Goal: Task Accomplishment & Management: Manage account settings

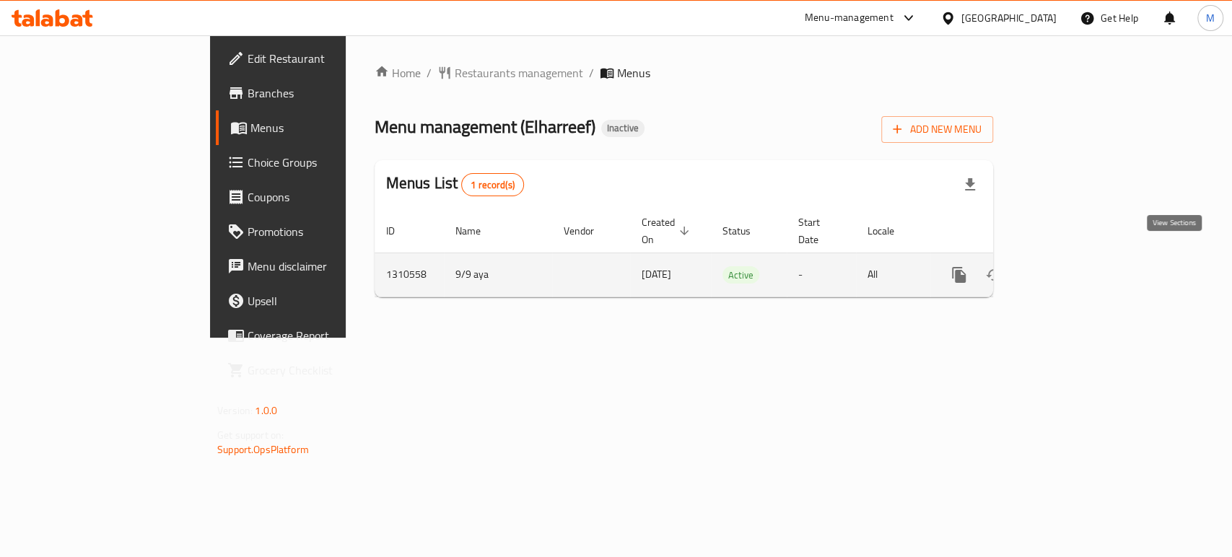
click at [1072, 266] on icon "enhanced table" at bounding box center [1063, 274] width 17 height 17
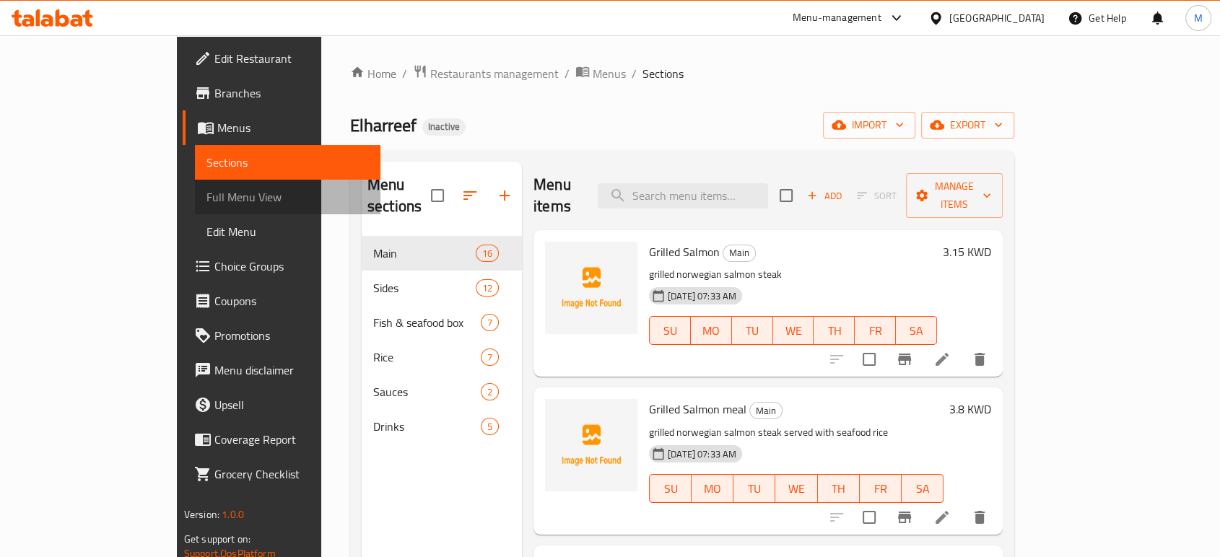
click at [206, 195] on span "Full Menu View" at bounding box center [287, 196] width 162 height 17
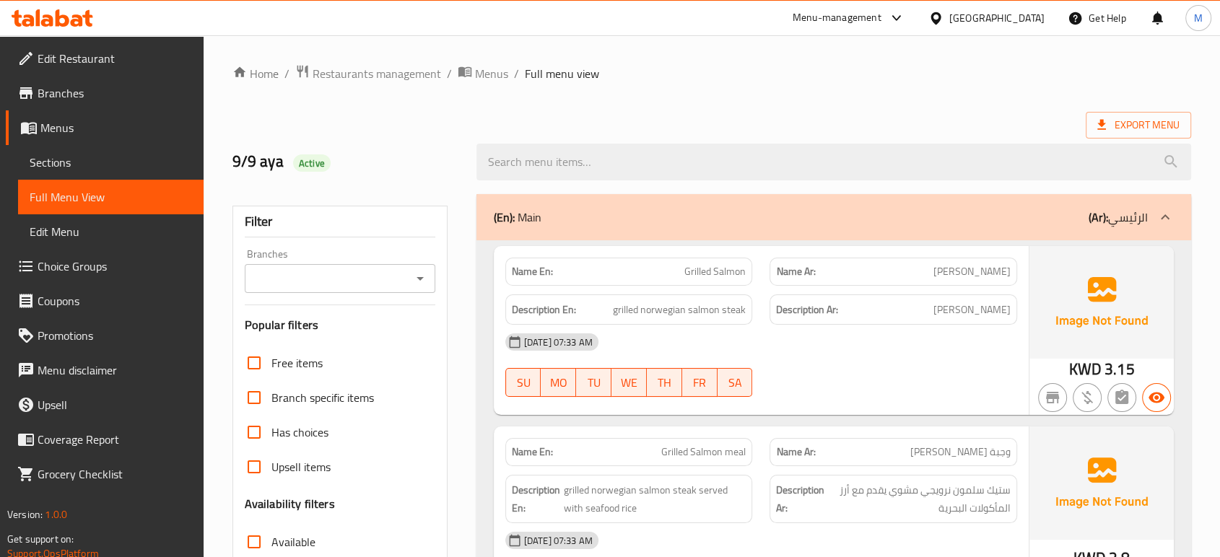
click at [864, 393] on div at bounding box center [893, 396] width 265 height 17
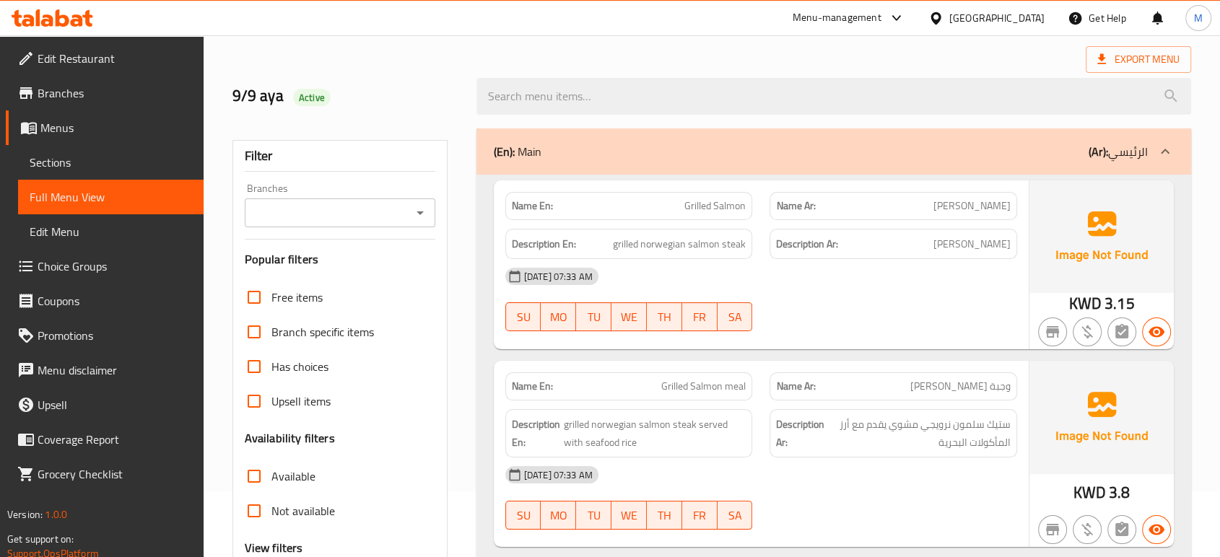
scroll to position [96, 0]
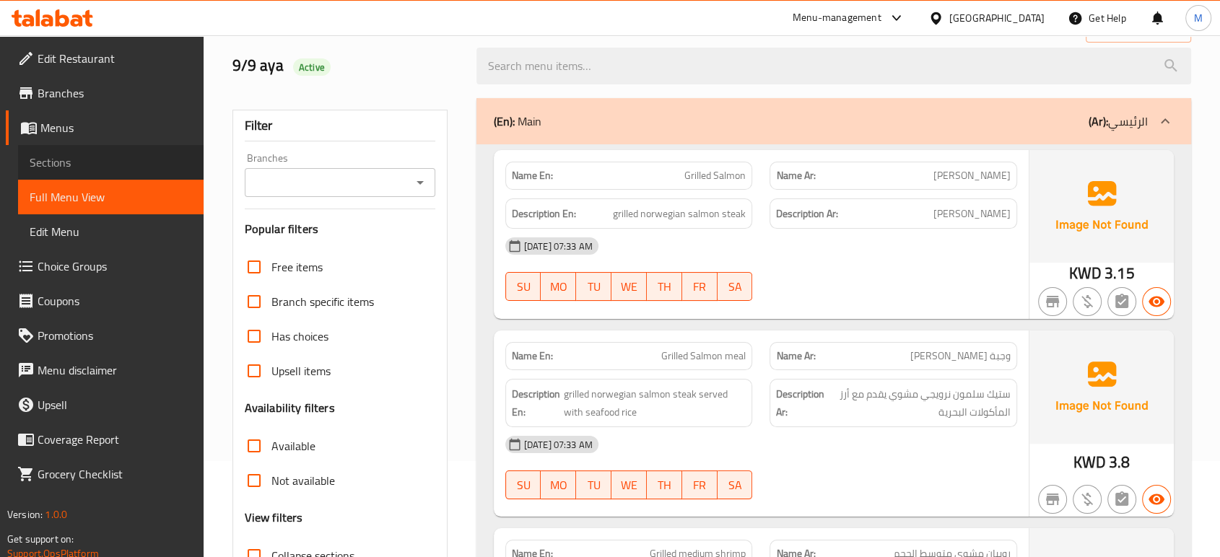
click at [85, 149] on link "Sections" at bounding box center [110, 162] width 185 height 35
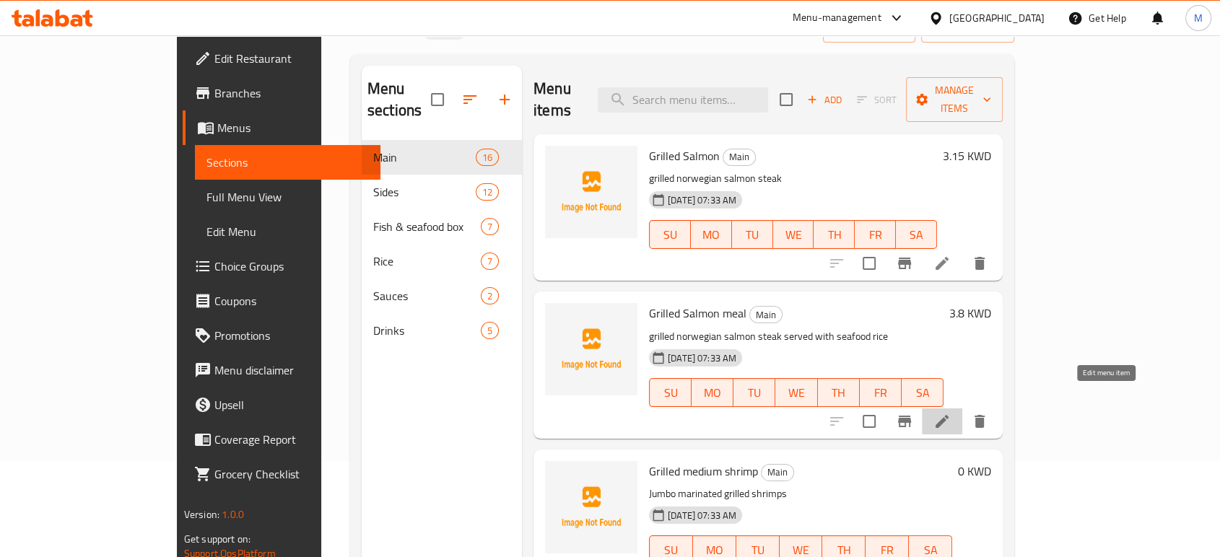
click at [951, 413] on icon at bounding box center [941, 421] width 17 height 17
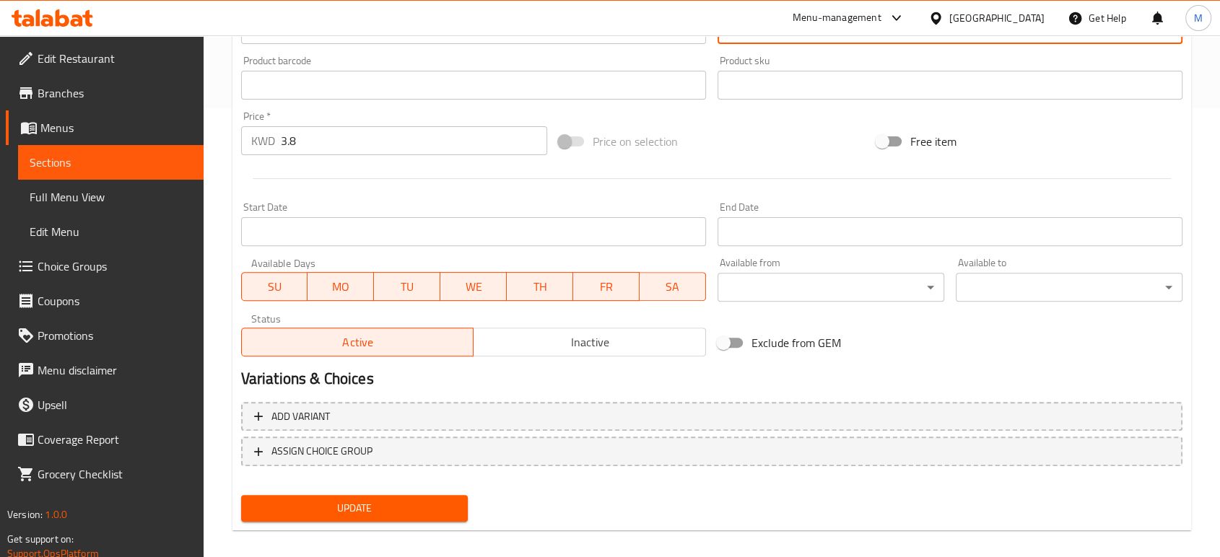
scroll to position [462, 0]
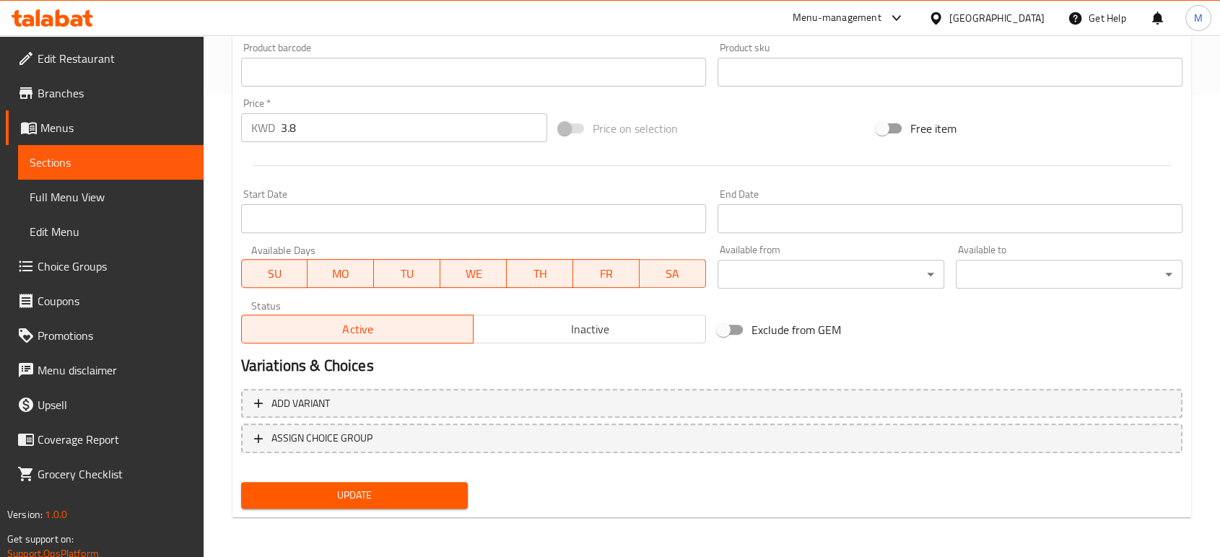
type textarea "ستيك سلمون نرويجي مشوي يقدم مع أرز بالمأكولات البحرية"
click at [338, 507] on button "Update" at bounding box center [354, 495] width 227 height 27
click at [116, 188] on span "Full Menu View" at bounding box center [111, 196] width 162 height 17
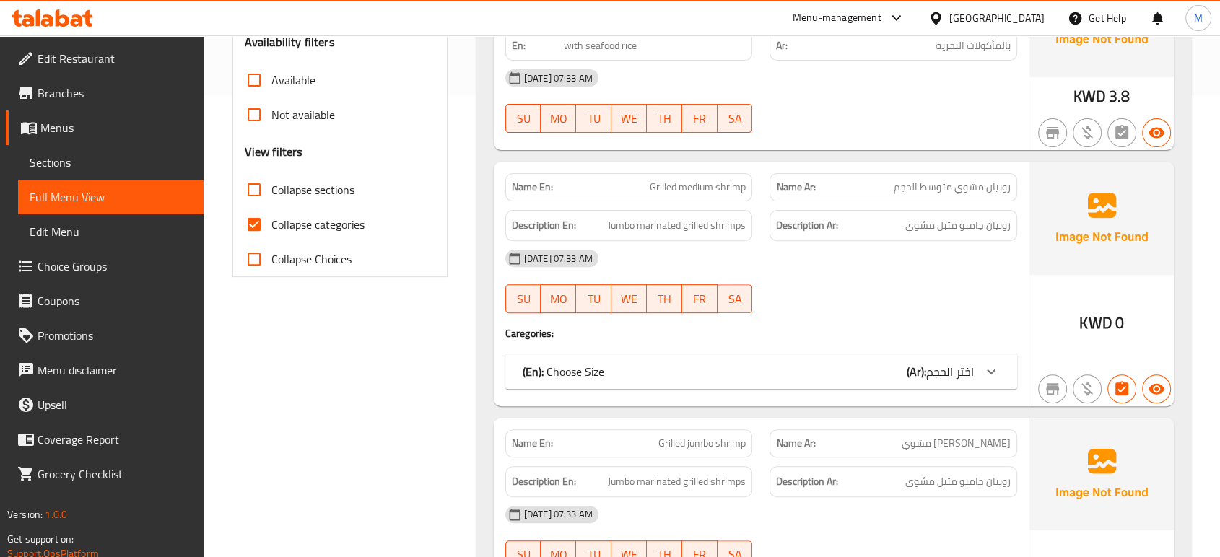
click at [882, 365] on div "(En): Choose Size (Ar): اختر الحجم" at bounding box center [748, 371] width 451 height 17
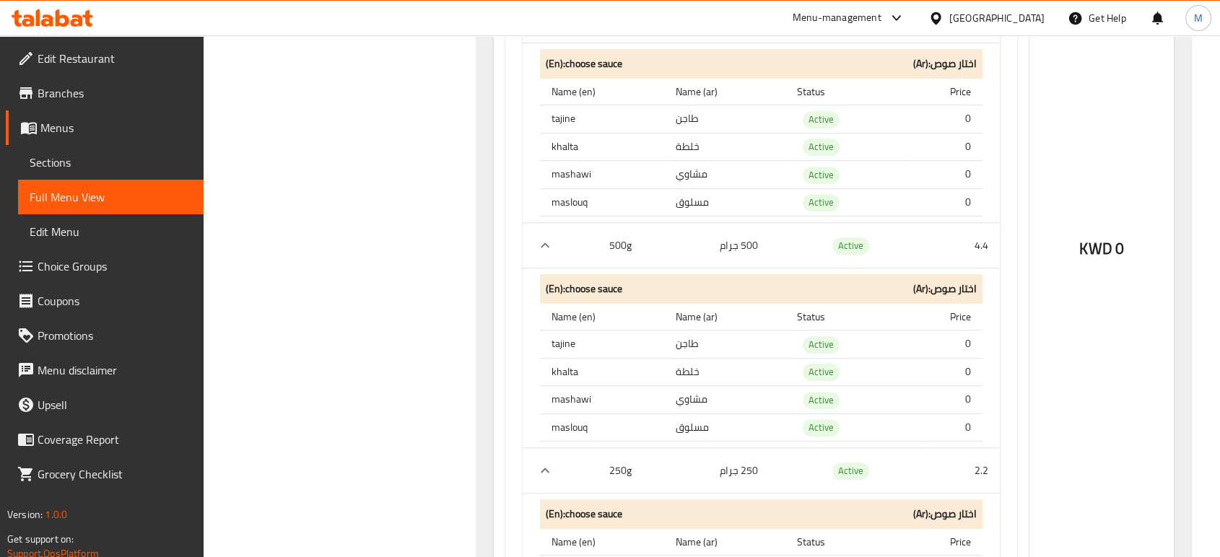
scroll to position [943, 0]
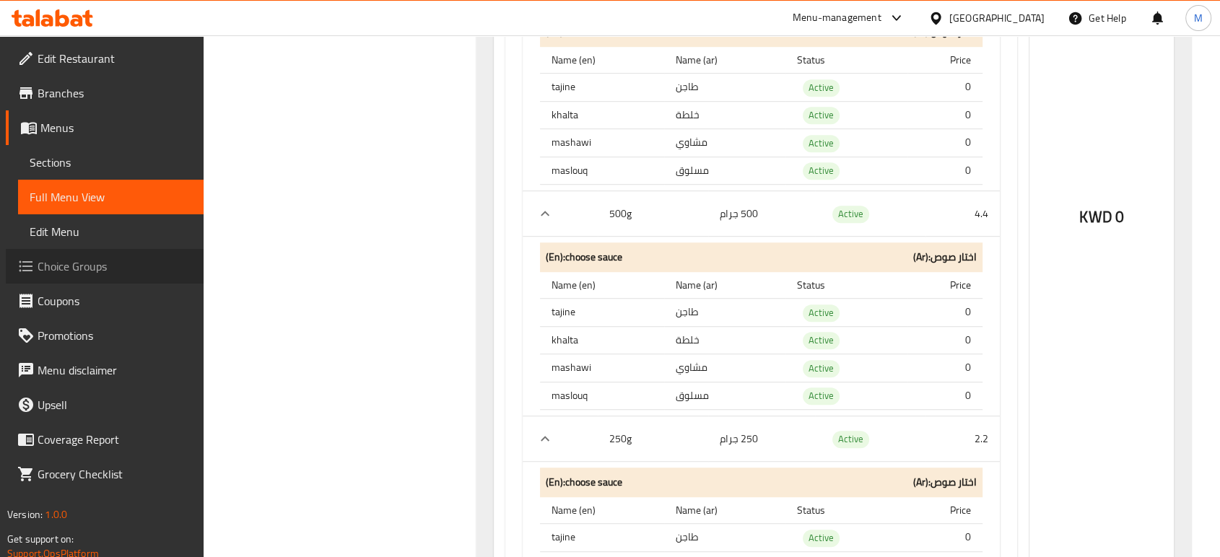
click at [107, 263] on span "Choice Groups" at bounding box center [115, 266] width 154 height 17
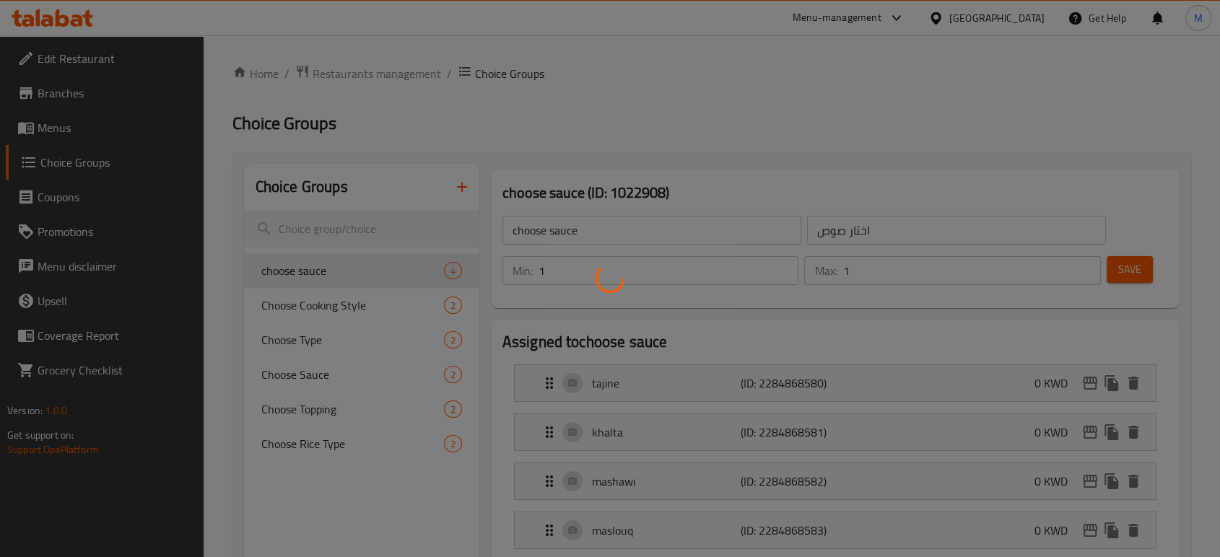
click at [593, 227] on div at bounding box center [610, 278] width 1220 height 557
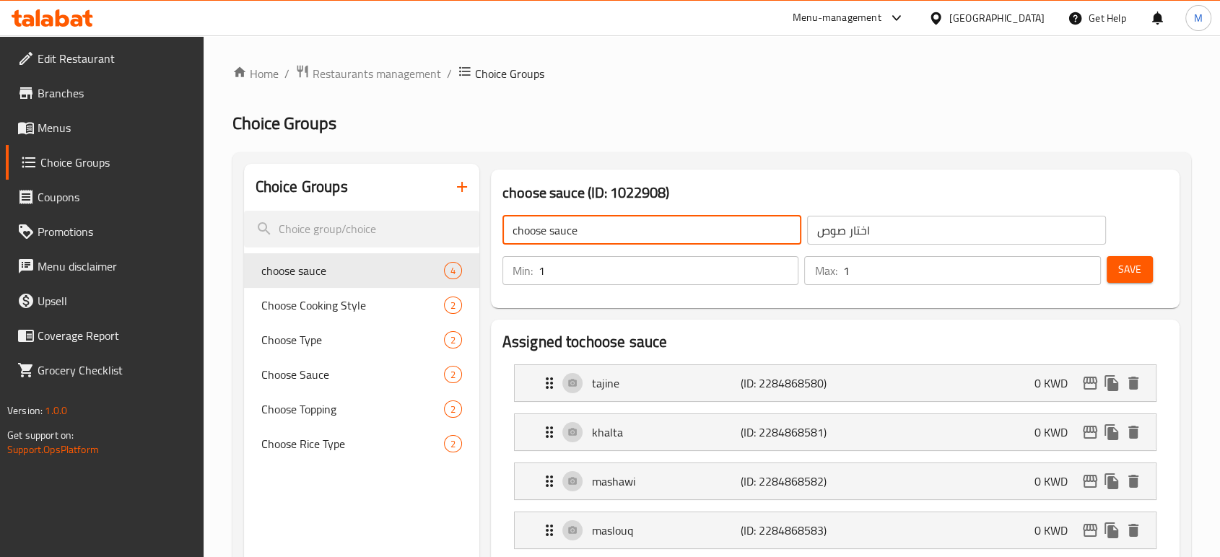
click at [621, 227] on input "choose sauce" at bounding box center [651, 230] width 299 height 29
type input "إ"
type input "Your Choice"
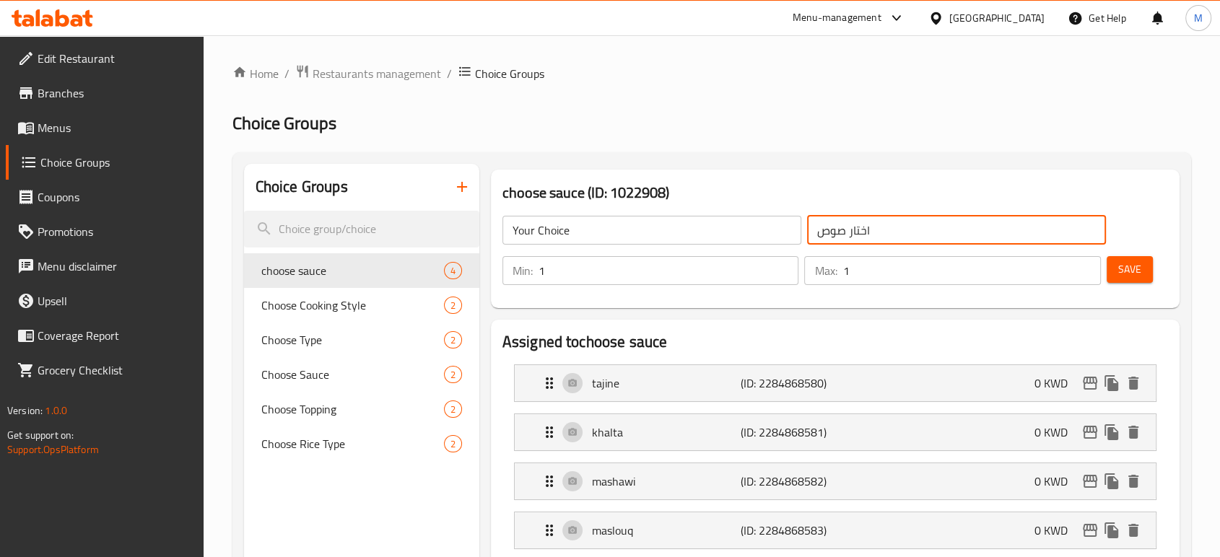
click at [870, 227] on input "اختار صوص" at bounding box center [956, 230] width 299 height 29
type input "إختيارك"
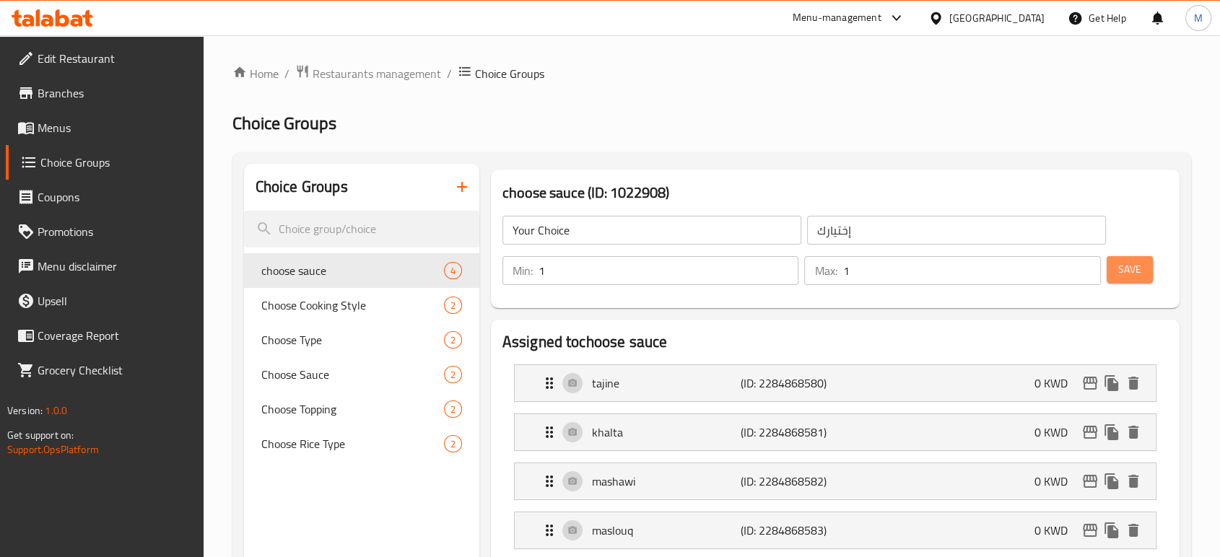
click at [1149, 278] on button "Save" at bounding box center [1129, 269] width 46 height 27
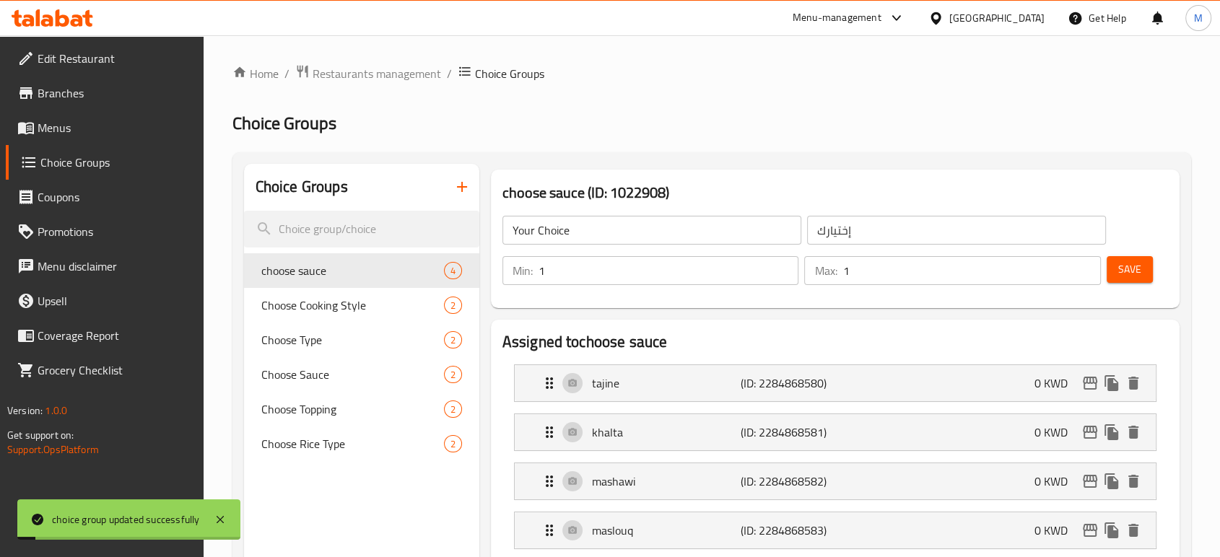
click at [923, 483] on div "mashawi (ID: 2284868582) 0 KWD" at bounding box center [840, 481] width 598 height 36
click at [899, 486] on div "mashawi (ID: 2284868582) 0 KWD" at bounding box center [840, 481] width 598 height 36
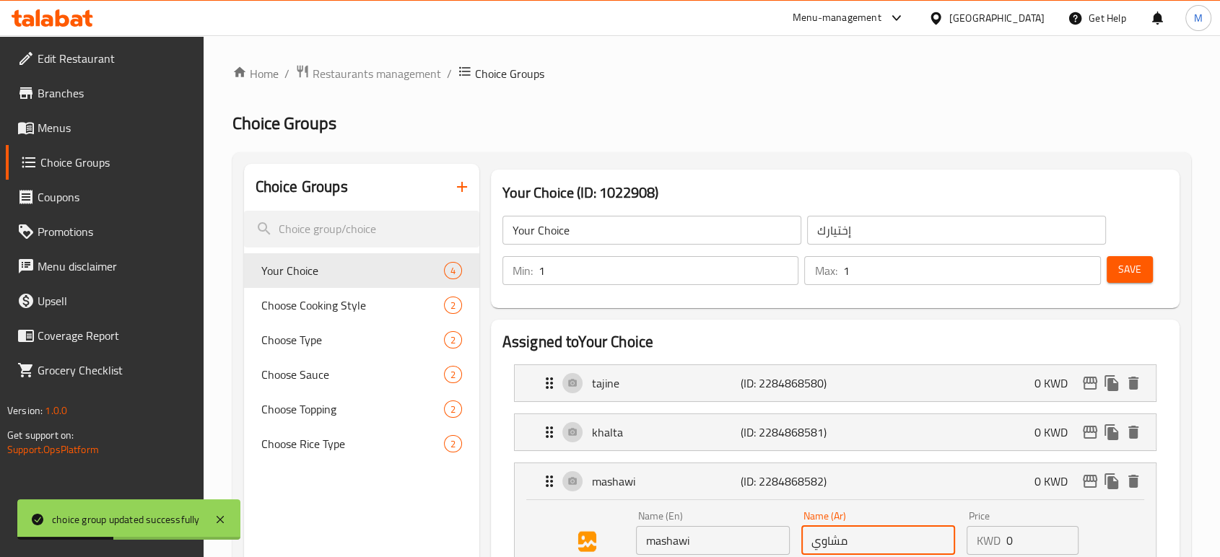
click at [821, 546] on input "مشاوي" at bounding box center [878, 540] width 154 height 29
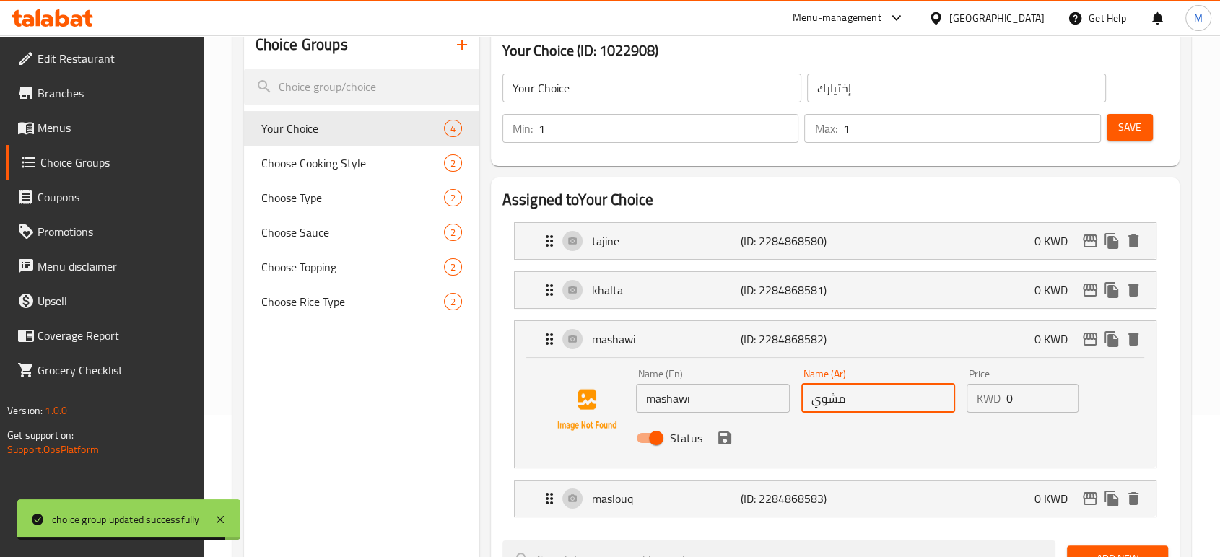
scroll to position [160, 0]
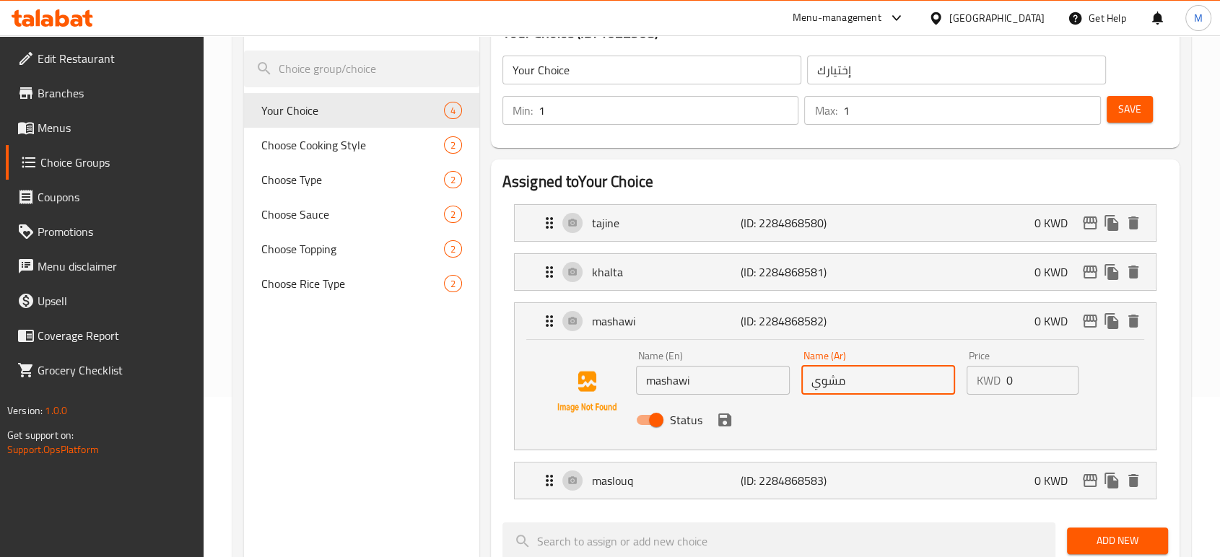
click at [733, 425] on div "Status" at bounding box center [878, 420] width 496 height 39
click at [725, 423] on icon "save" at bounding box center [724, 419] width 17 height 17
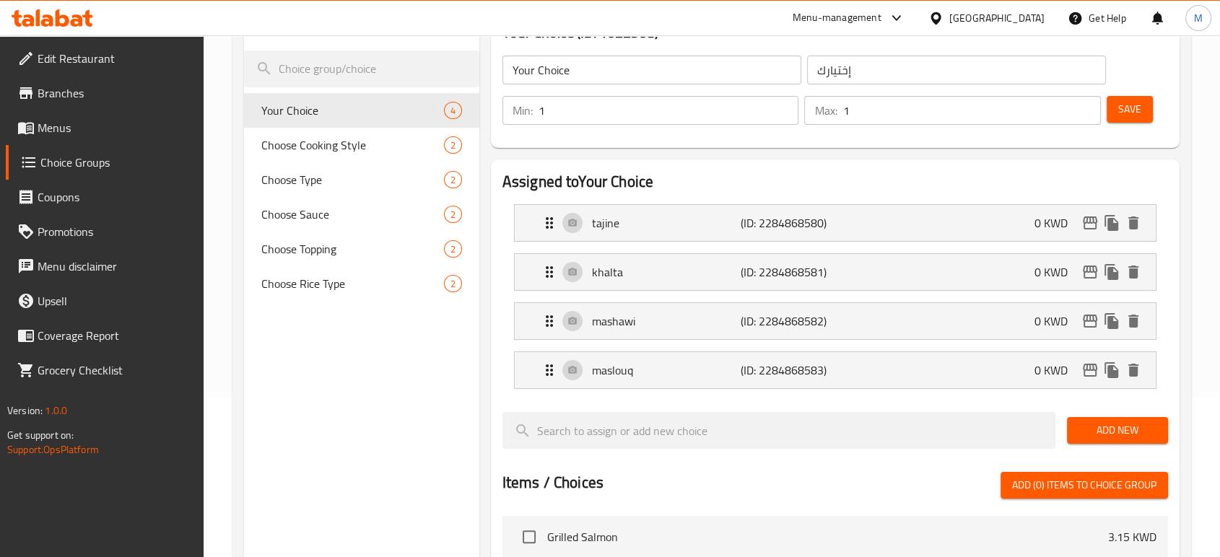
type input "مشوي"
click at [1130, 102] on span "Save" at bounding box center [1129, 109] width 23 height 18
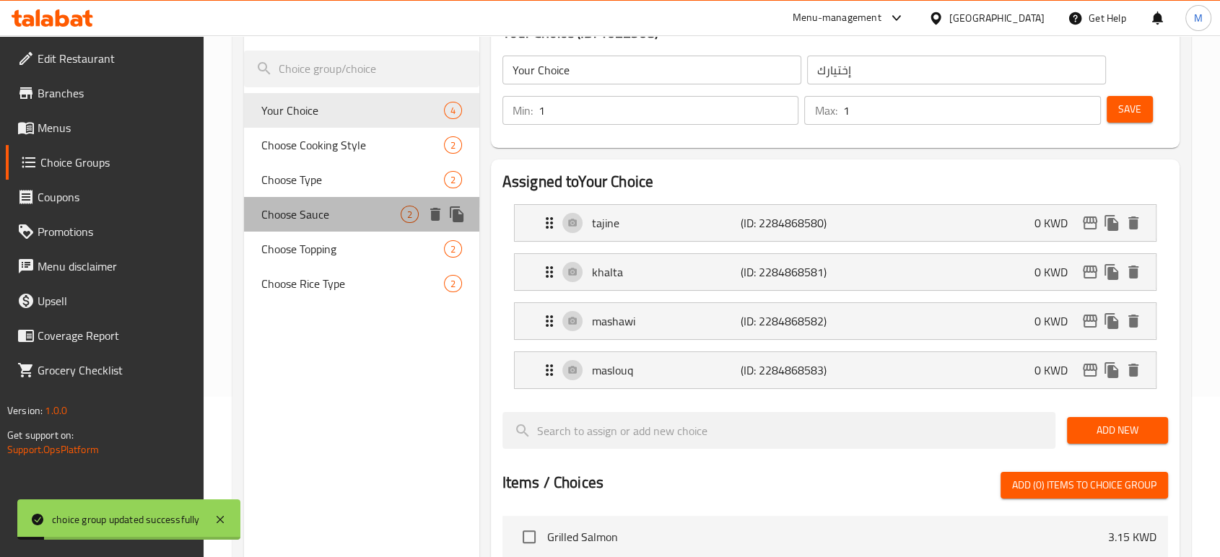
click at [307, 215] on span "Choose Sauce" at bounding box center [330, 214] width 139 height 17
type input "Choose Sauce"
type input "اختر الصلصة"
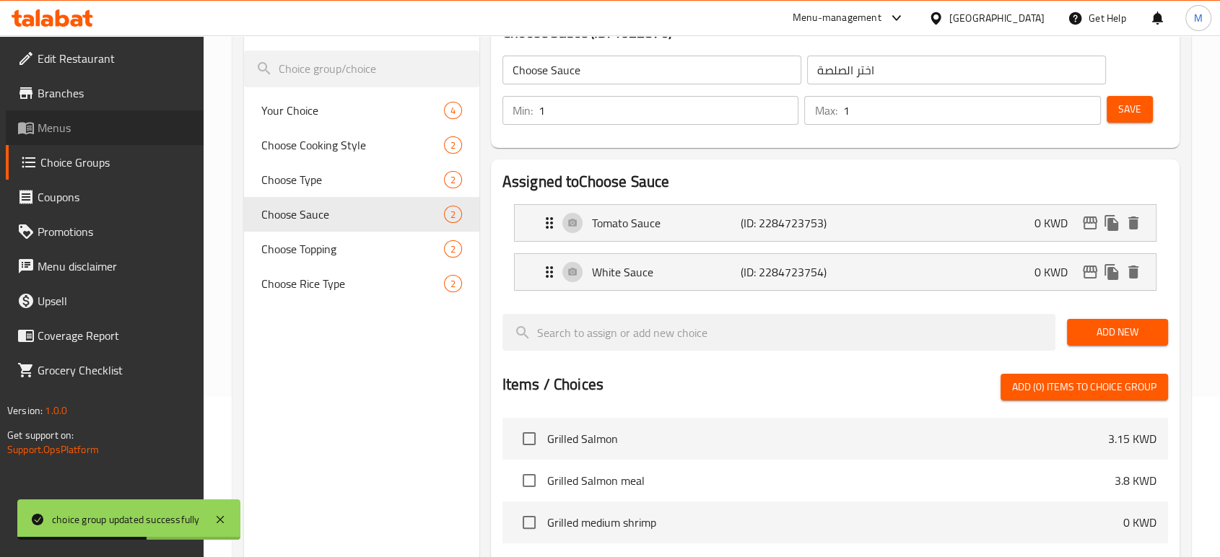
click at [69, 121] on span "Menus" at bounding box center [115, 127] width 154 height 17
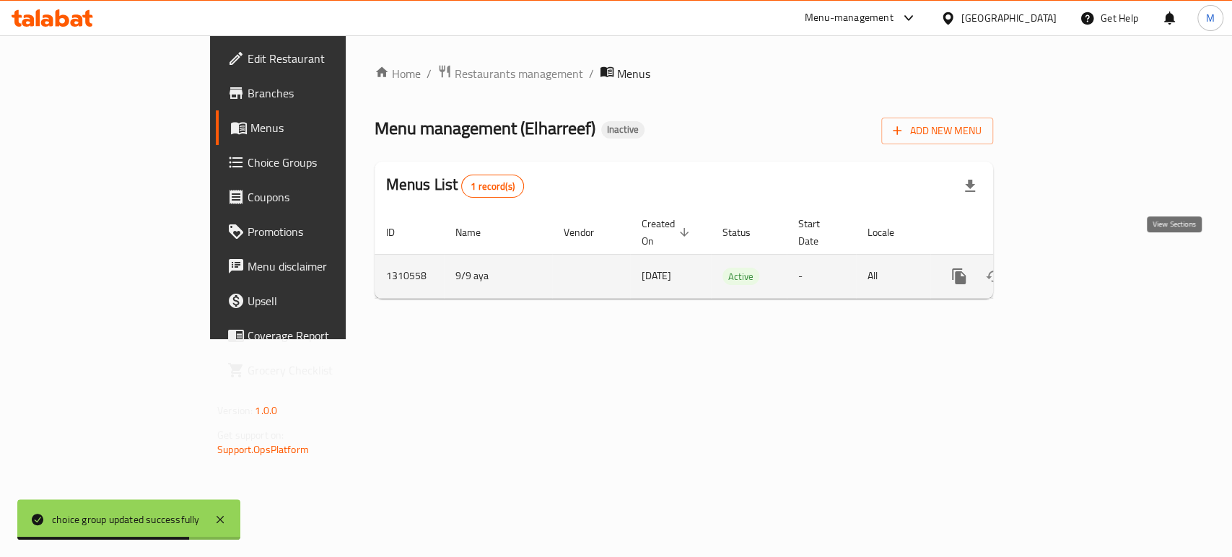
click at [1072, 268] on icon "enhanced table" at bounding box center [1063, 276] width 17 height 17
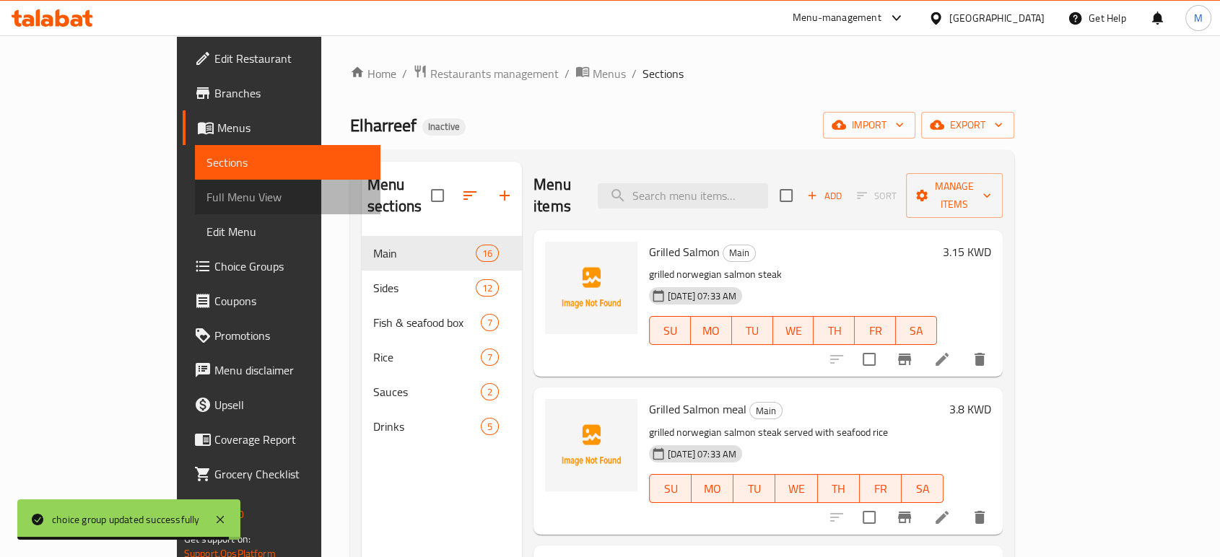
click at [206, 196] on span "Full Menu View" at bounding box center [287, 196] width 162 height 17
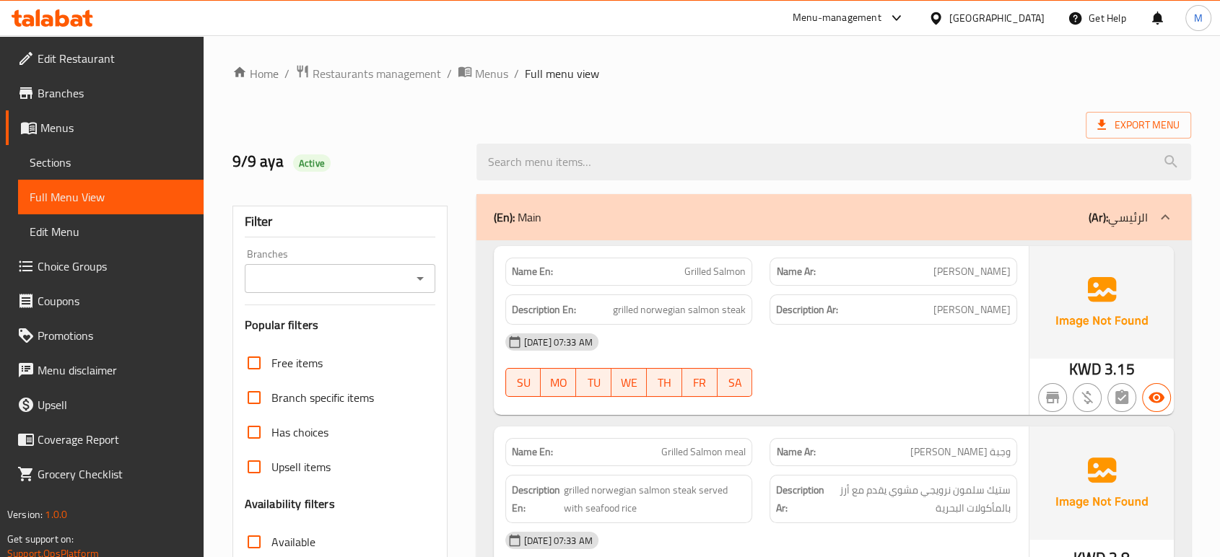
click at [891, 391] on div at bounding box center [893, 396] width 265 height 17
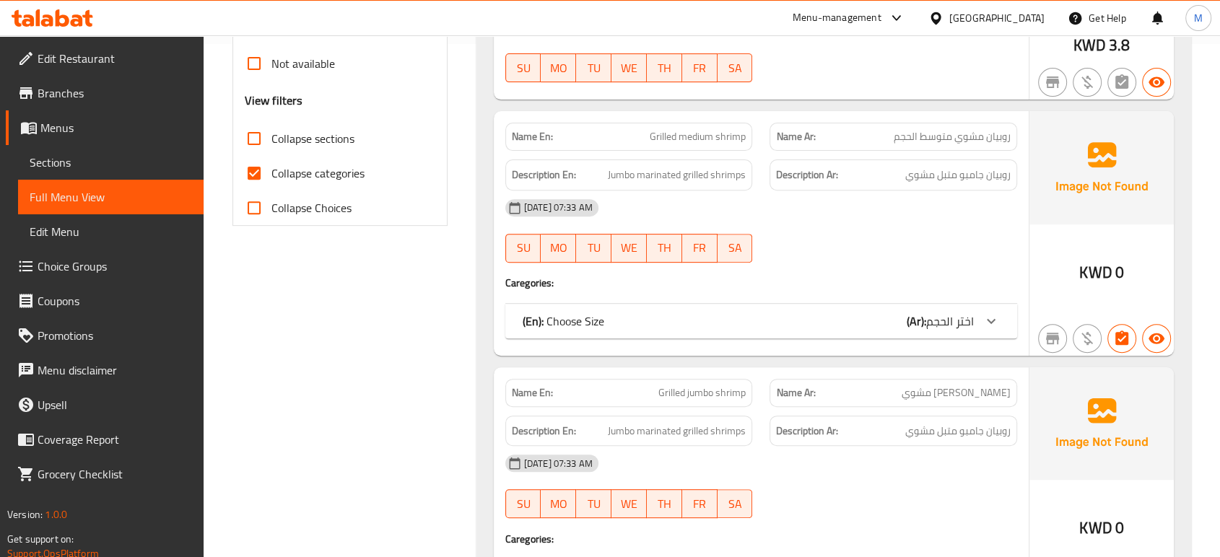
scroll to position [545, 0]
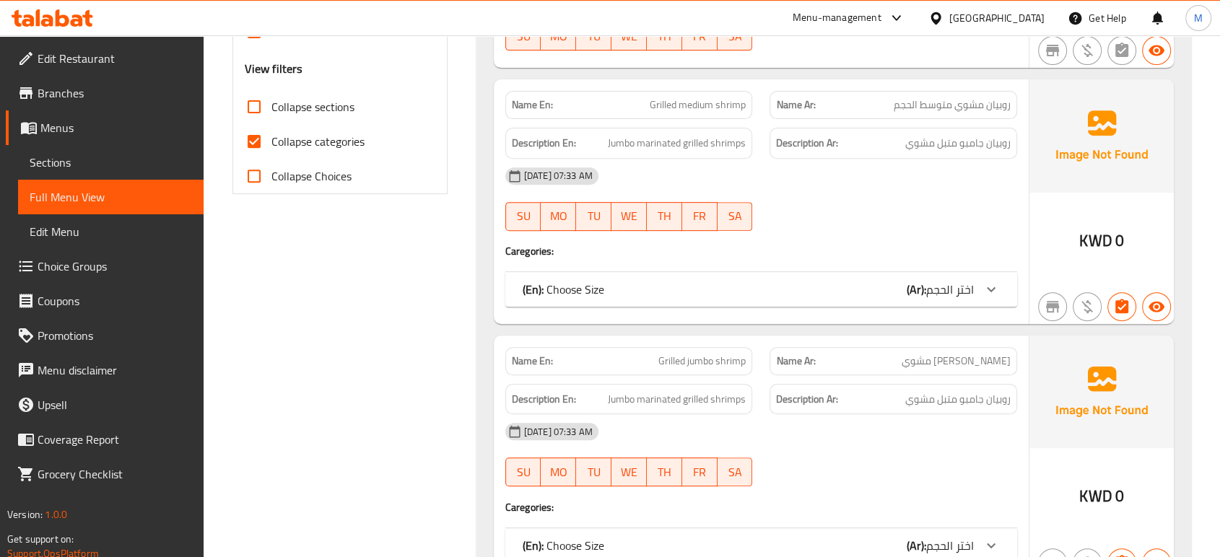
click at [866, 473] on div "[DATE] 07:33 AM SU MO TU WE TH FR SA" at bounding box center [761, 454] width 529 height 81
click at [819, 440] on div "[DATE] 07:33 AM" at bounding box center [761, 431] width 529 height 35
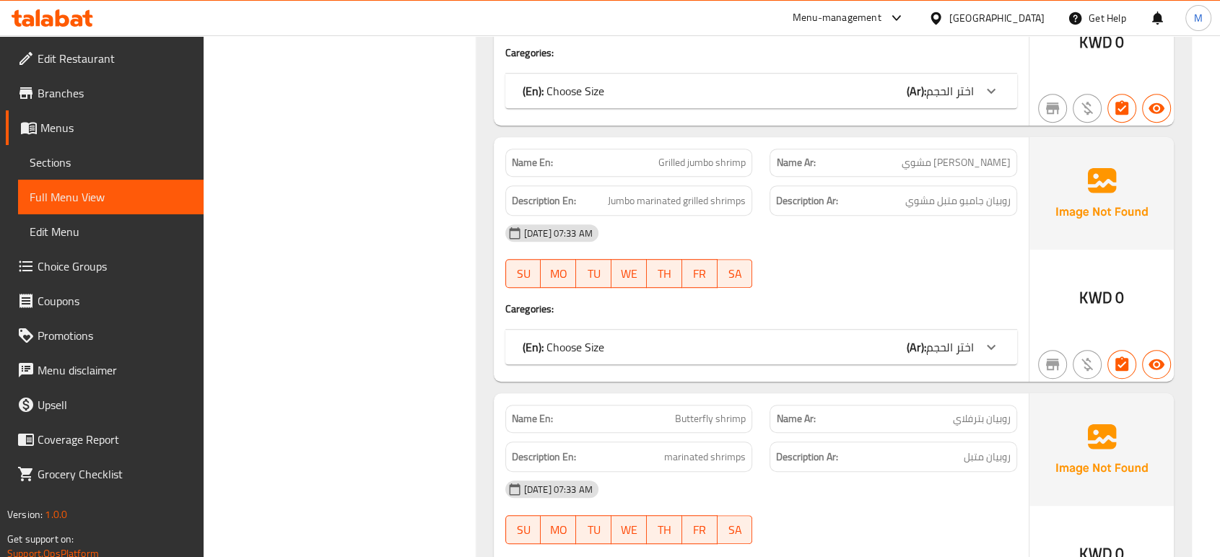
scroll to position [769, 0]
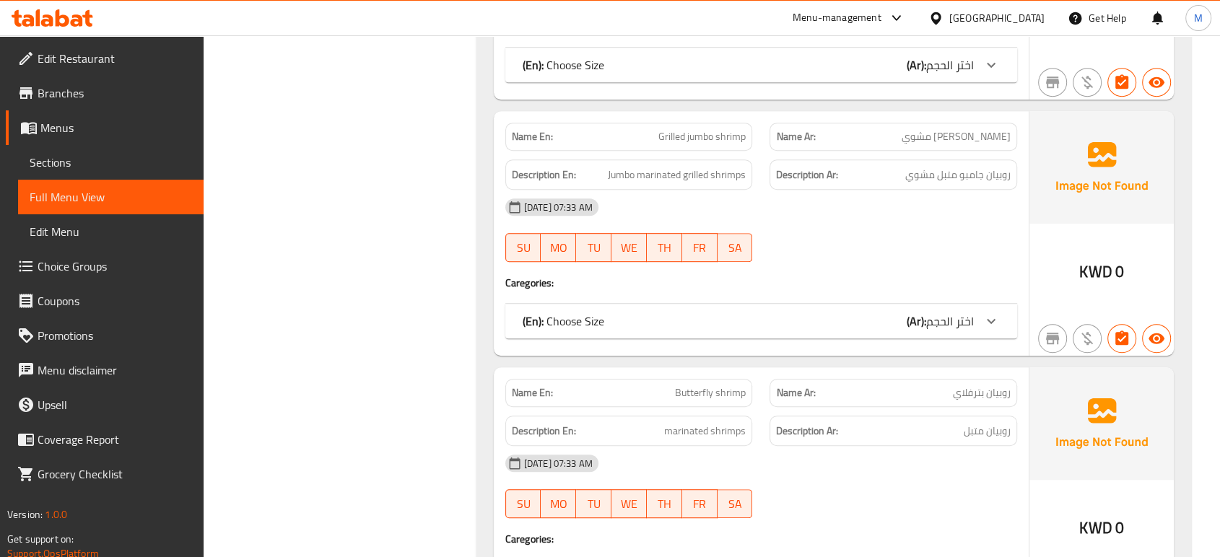
click at [876, 313] on div "(En): Choose Size (Ar): اختر الحجم" at bounding box center [748, 321] width 451 height 17
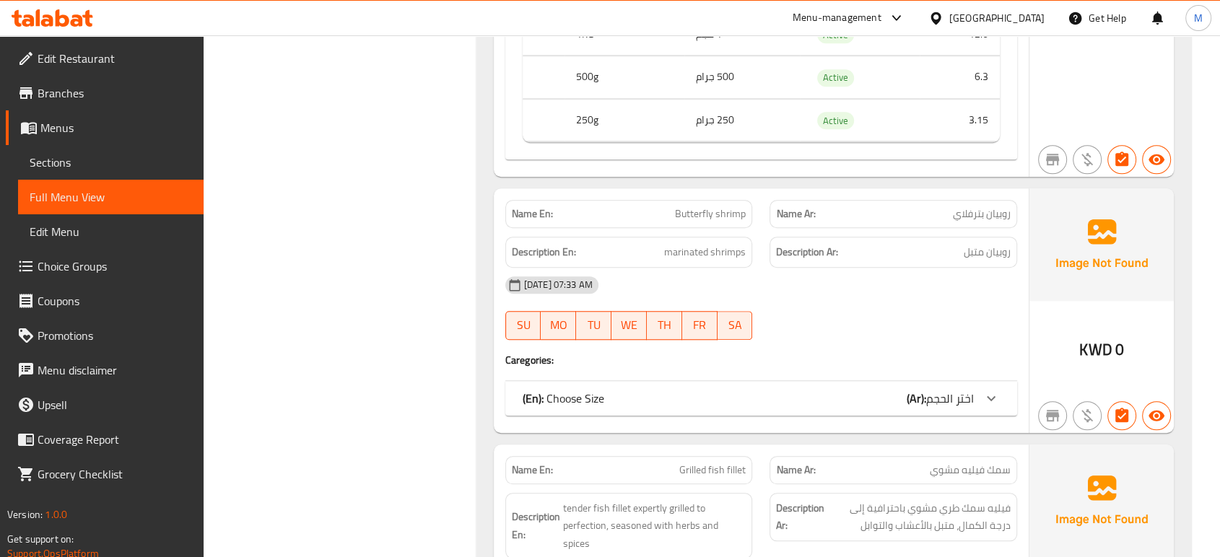
scroll to position [1155, 0]
click at [780, 388] on div "(En): Choose Size (Ar): اختر الحجم" at bounding box center [748, 396] width 451 height 17
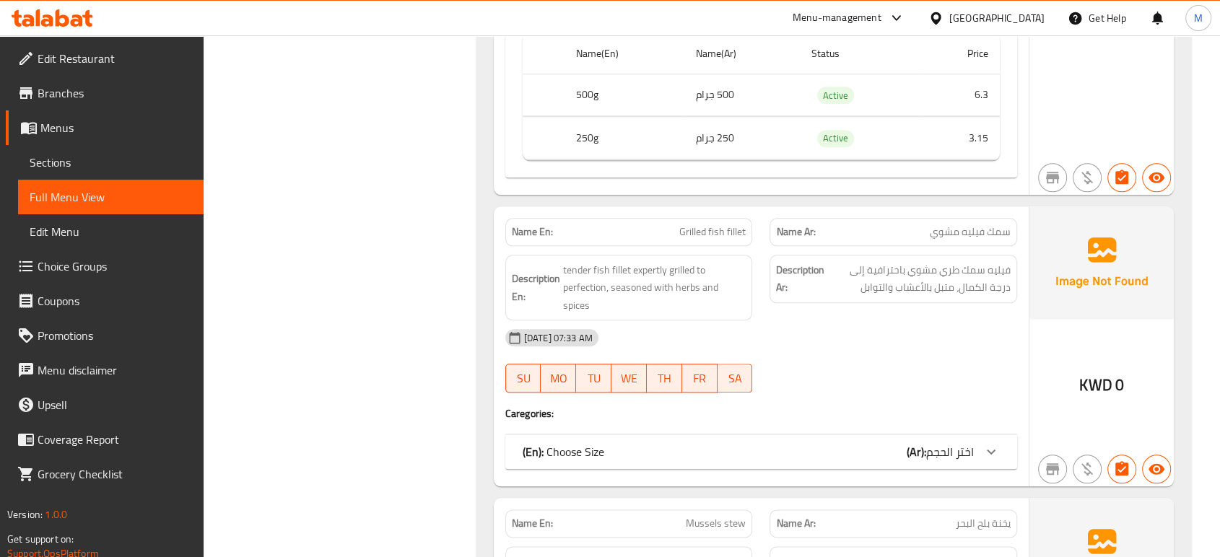
scroll to position [1560, 0]
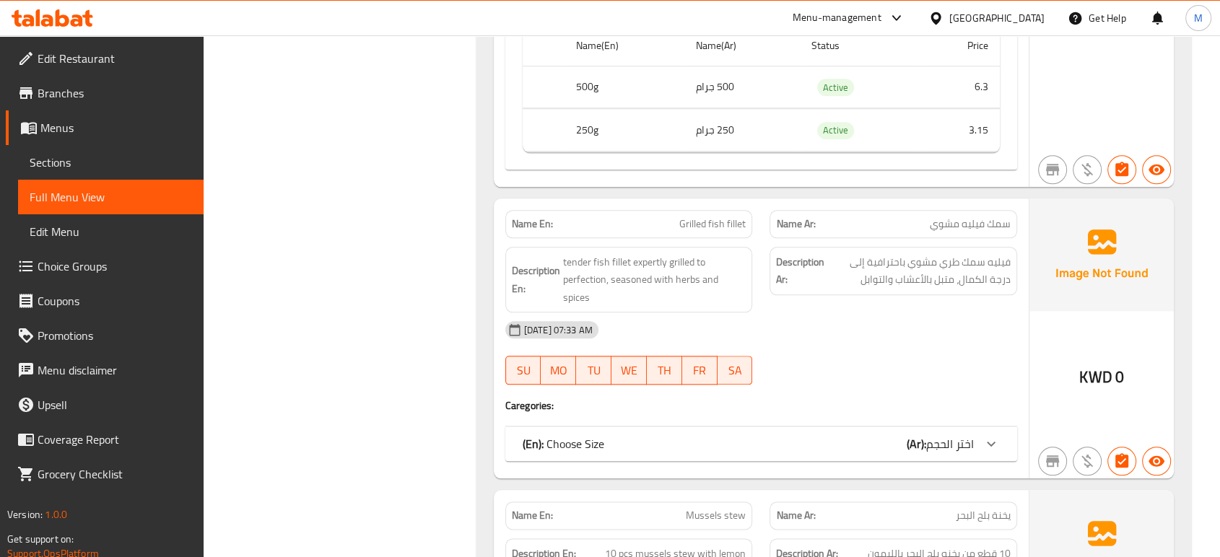
click at [964, 433] on span "اختر الحجم" at bounding box center [950, 444] width 48 height 22
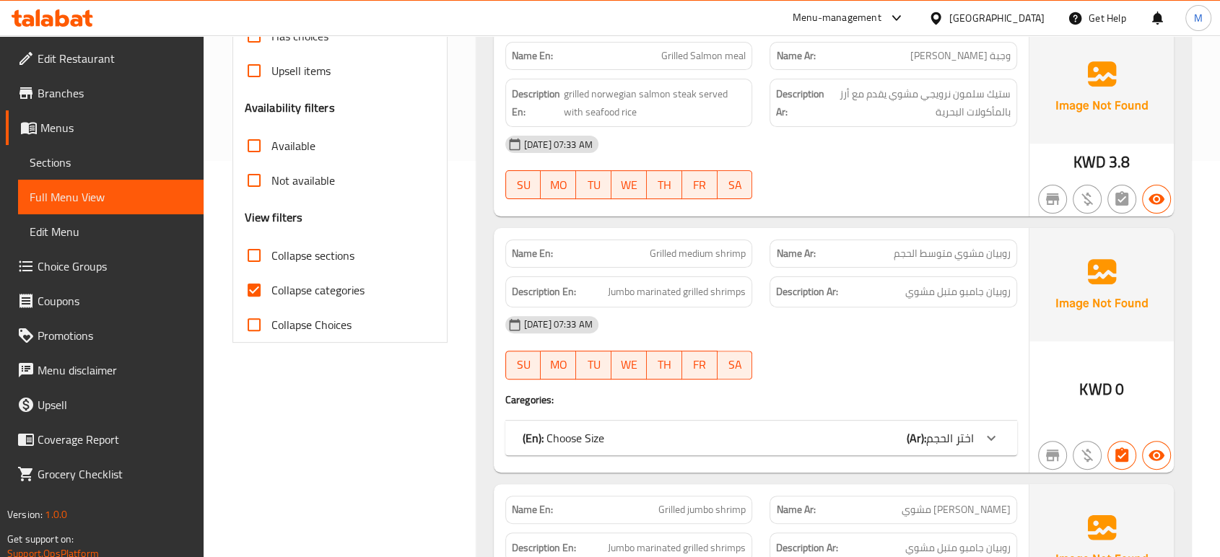
scroll to position [396, 0]
click at [674, 253] on span "Grilled medium shrimp" at bounding box center [698, 254] width 96 height 15
copy span "Grilled medium shrimp"
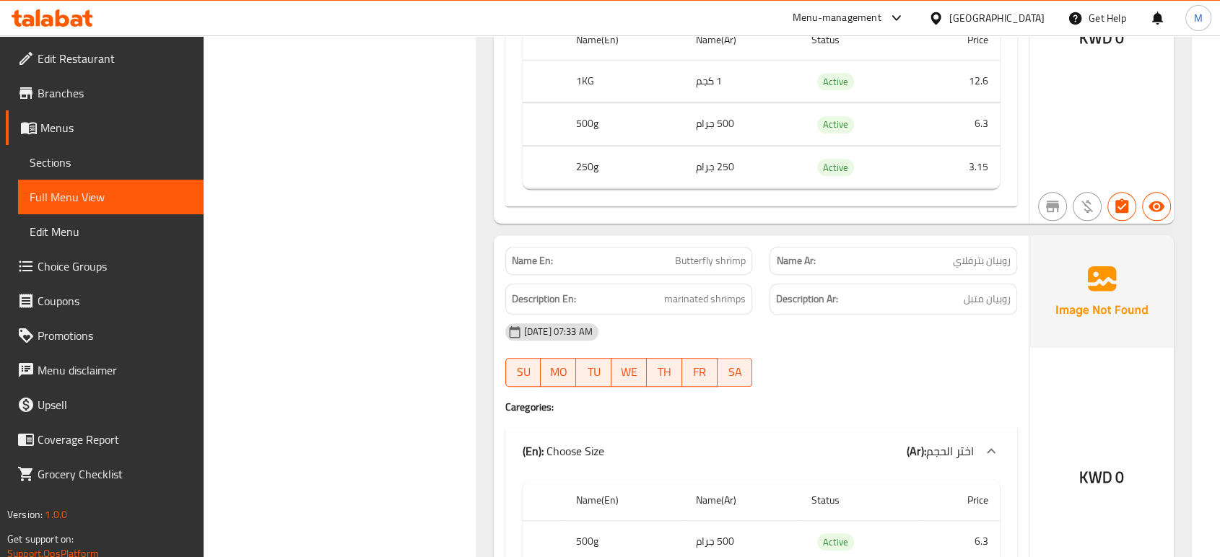
scroll to position [1133, 0]
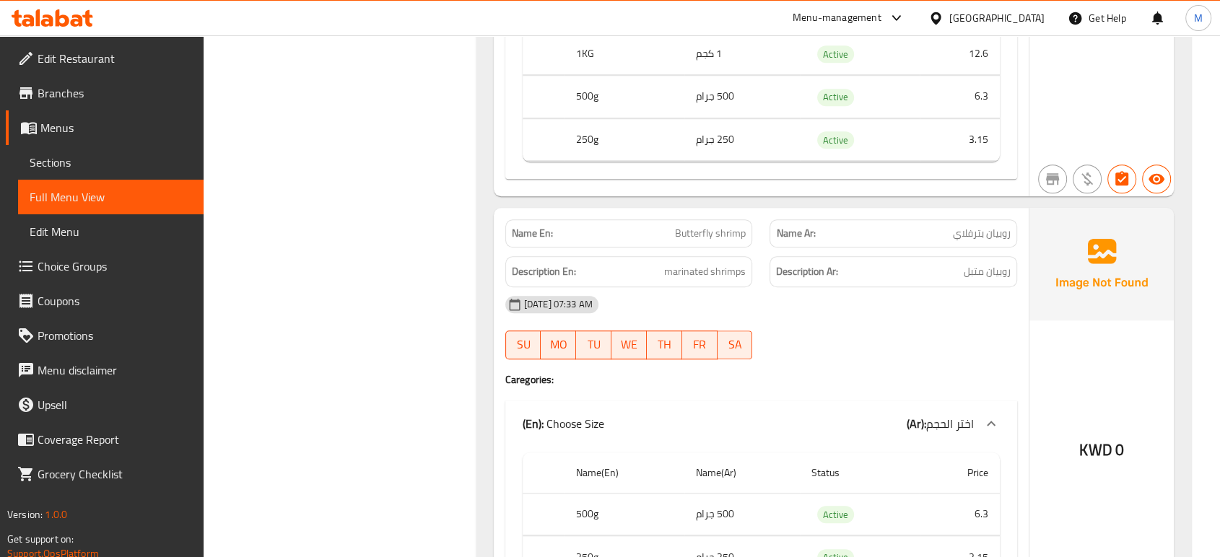
click at [930, 326] on div "[DATE] 07:33 AM SU MO TU WE TH FR SA" at bounding box center [761, 327] width 529 height 81
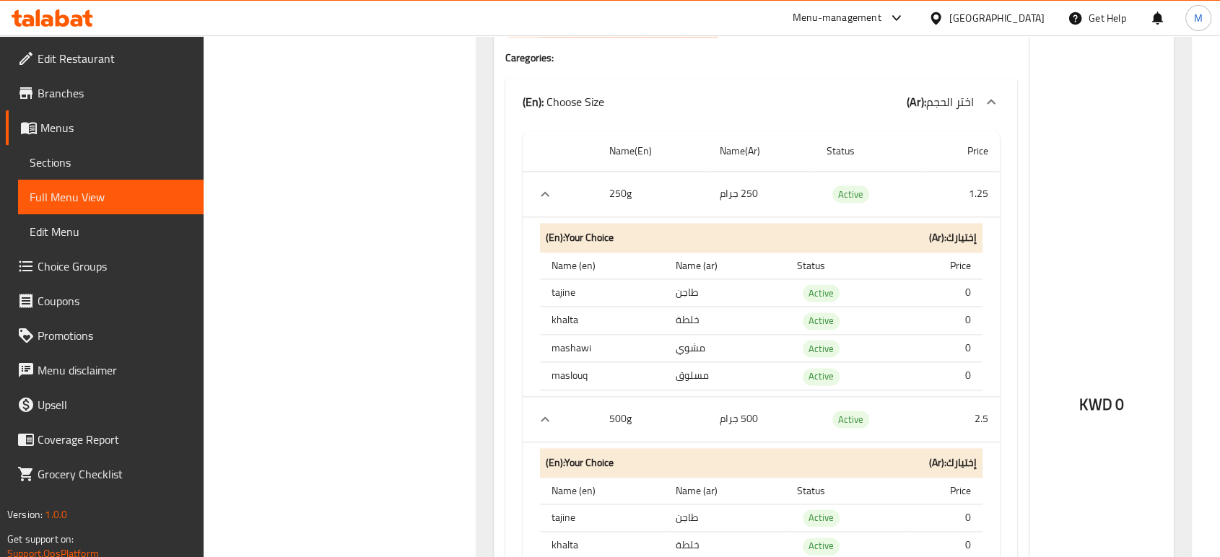
scroll to position [1935, 0]
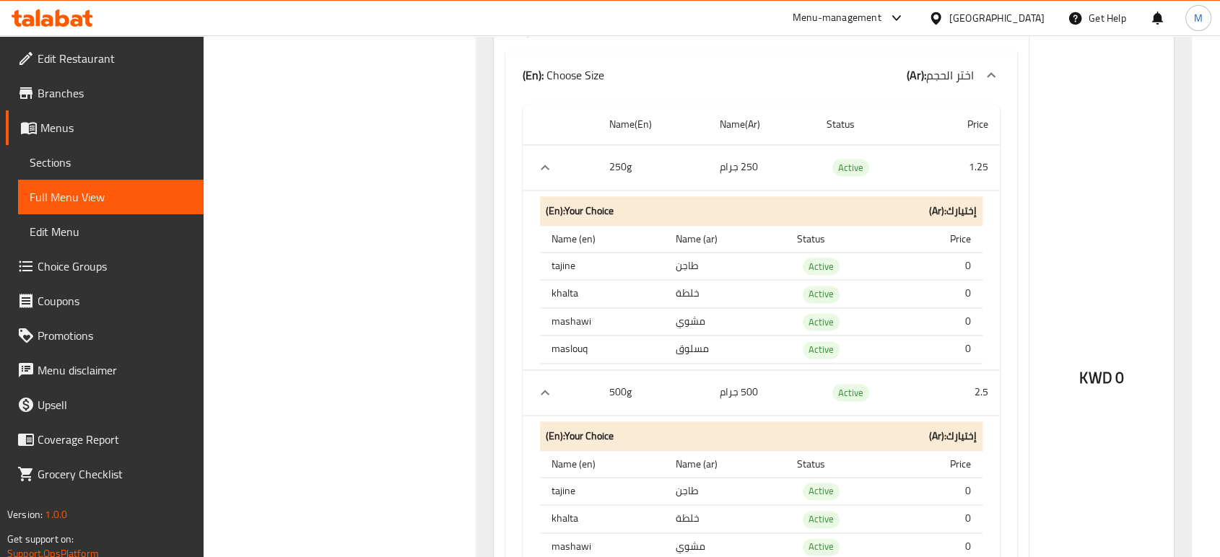
click at [1049, 283] on div "KWD 0" at bounding box center [1101, 339] width 144 height 1031
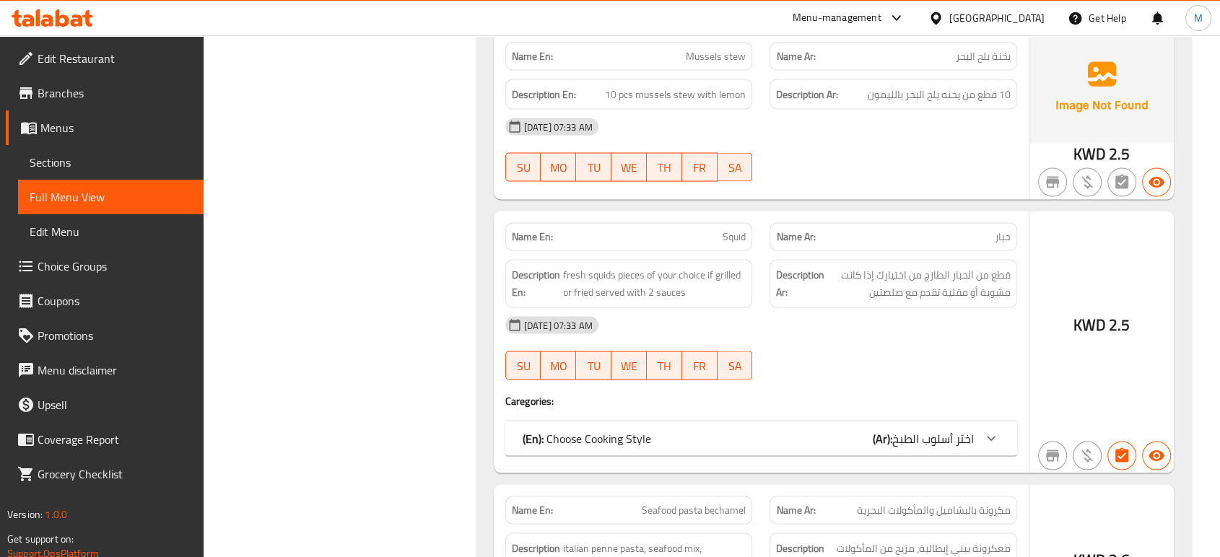
scroll to position [2801, 0]
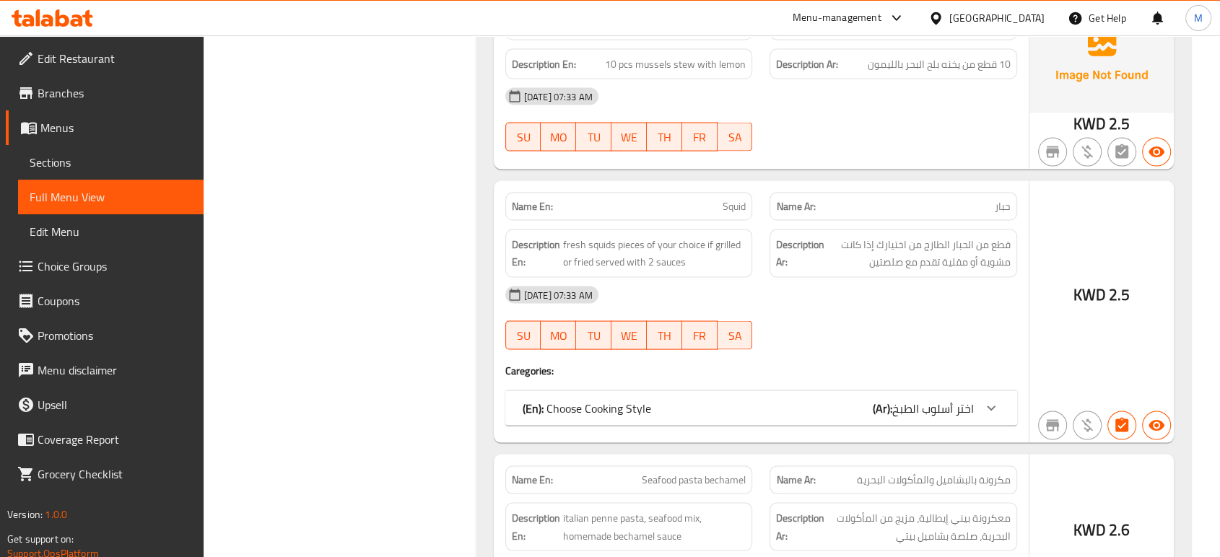
click at [918, 403] on span "اختر أسلوب الطبخ" at bounding box center [933, 409] width 82 height 22
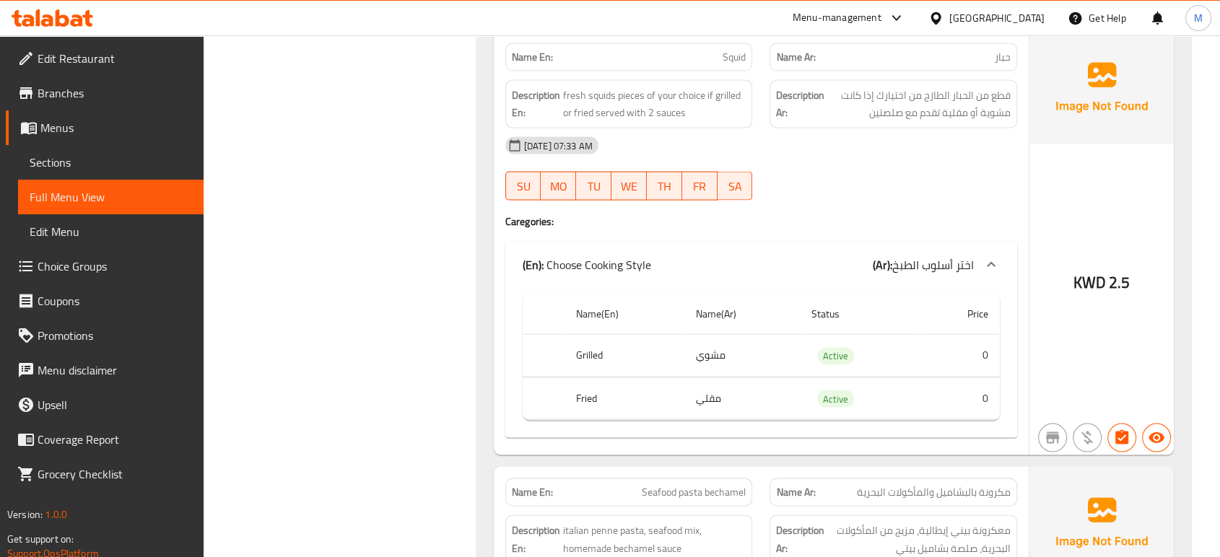
scroll to position [2962, 0]
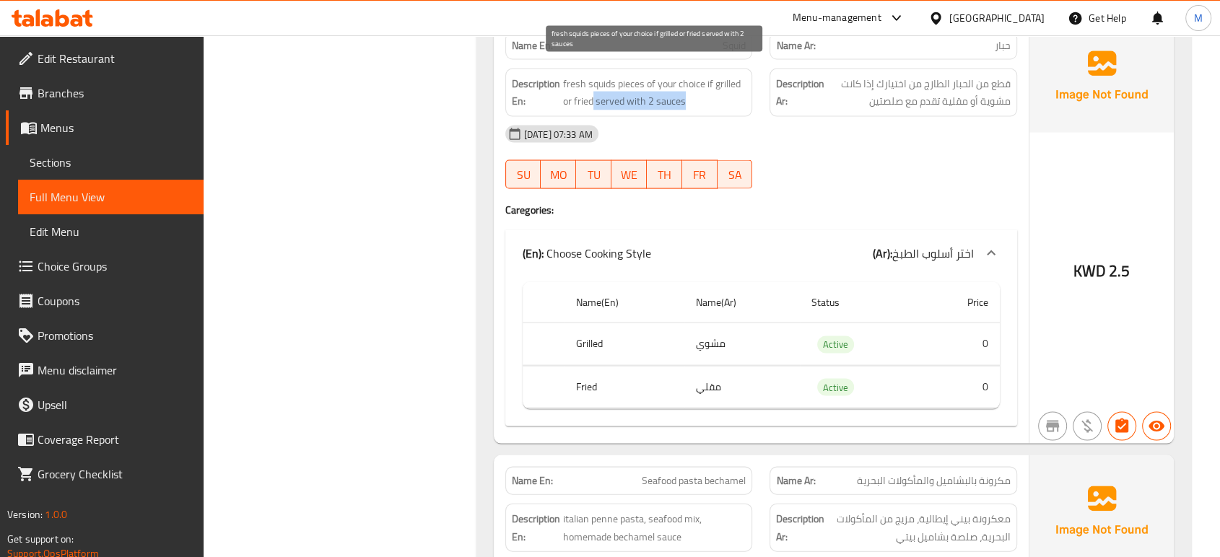
drag, startPoint x: 694, startPoint y: 90, endPoint x: 592, endPoint y: 93, distance: 101.8
click at [592, 93] on span "fresh squids pieces of your choice if grilled or fried served with 2 sauces" at bounding box center [654, 92] width 183 height 35
copy span "served with 2 sauces"
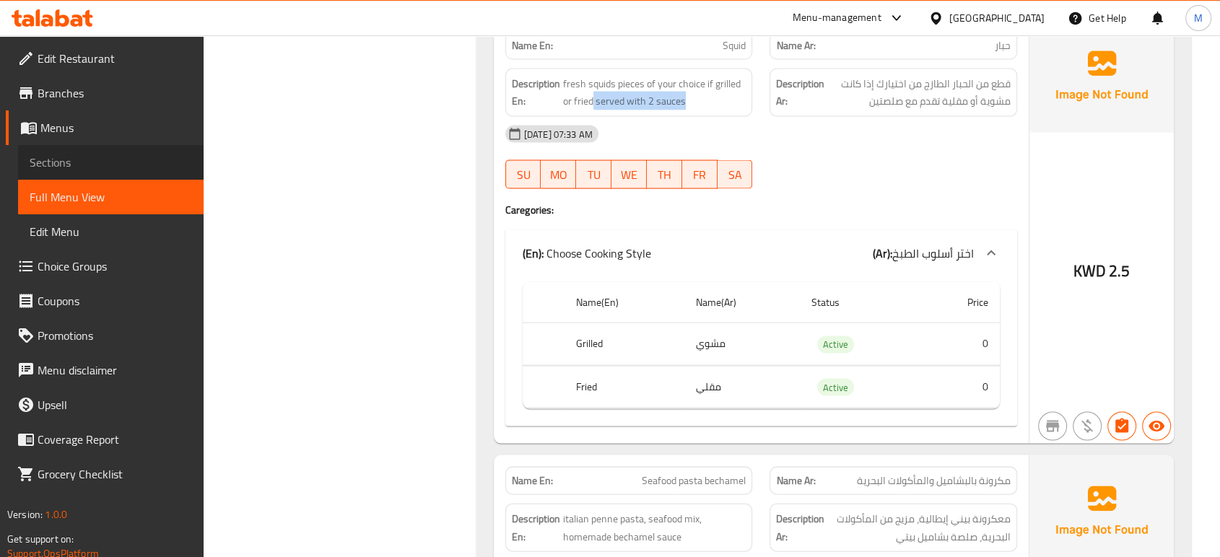
click at [80, 155] on span "Sections" at bounding box center [111, 162] width 162 height 17
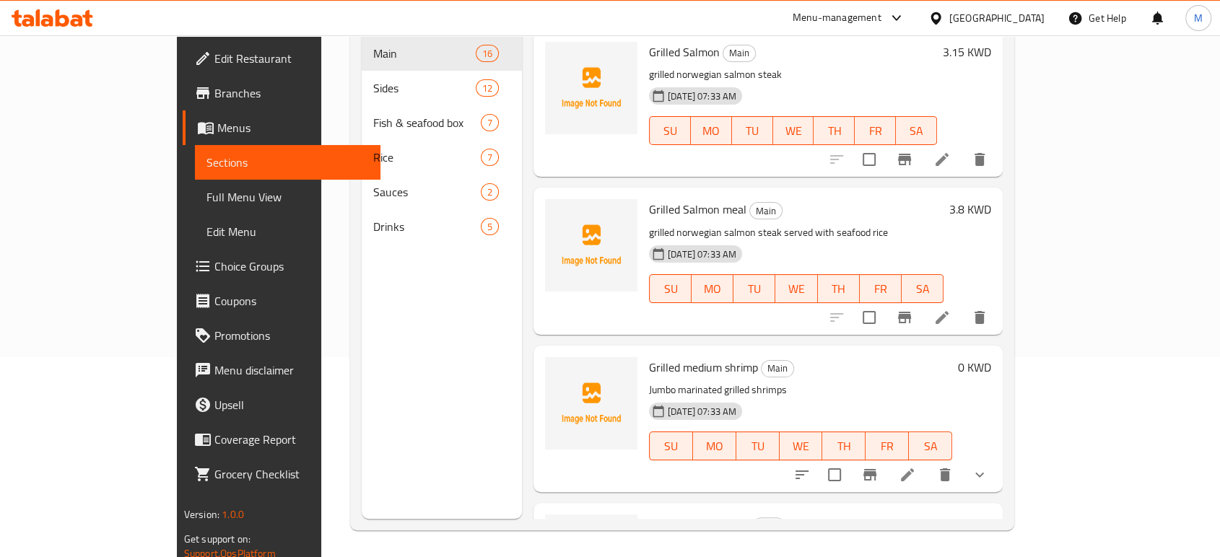
scroll to position [202, 0]
click at [950, 466] on icon "delete" at bounding box center [945, 472] width 10 height 13
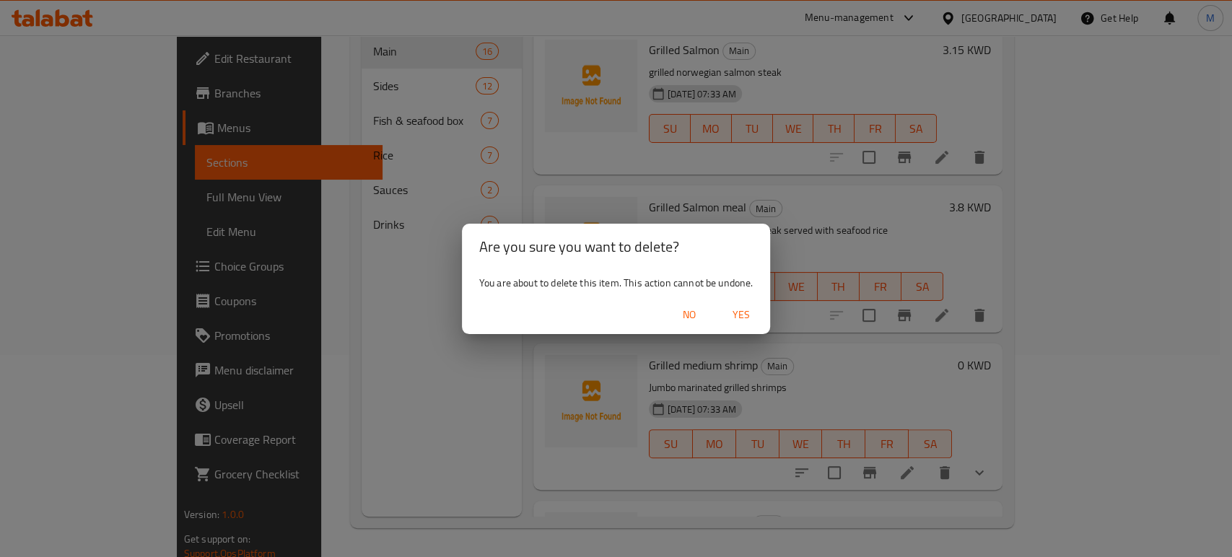
click at [743, 313] on span "Yes" at bounding box center [741, 315] width 35 height 18
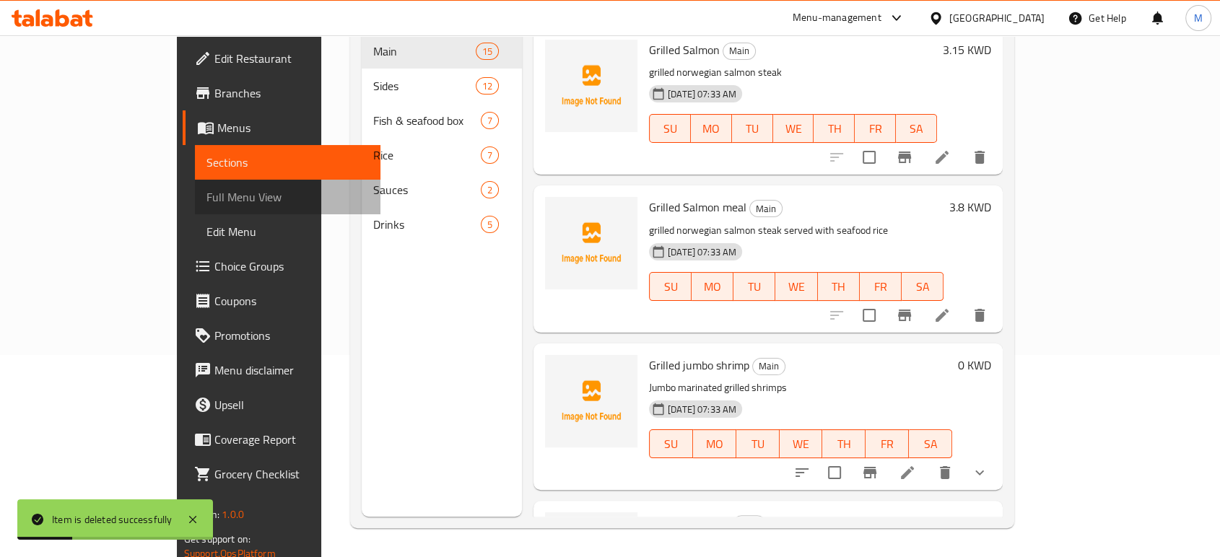
click at [206, 197] on span "Full Menu View" at bounding box center [287, 196] width 162 height 17
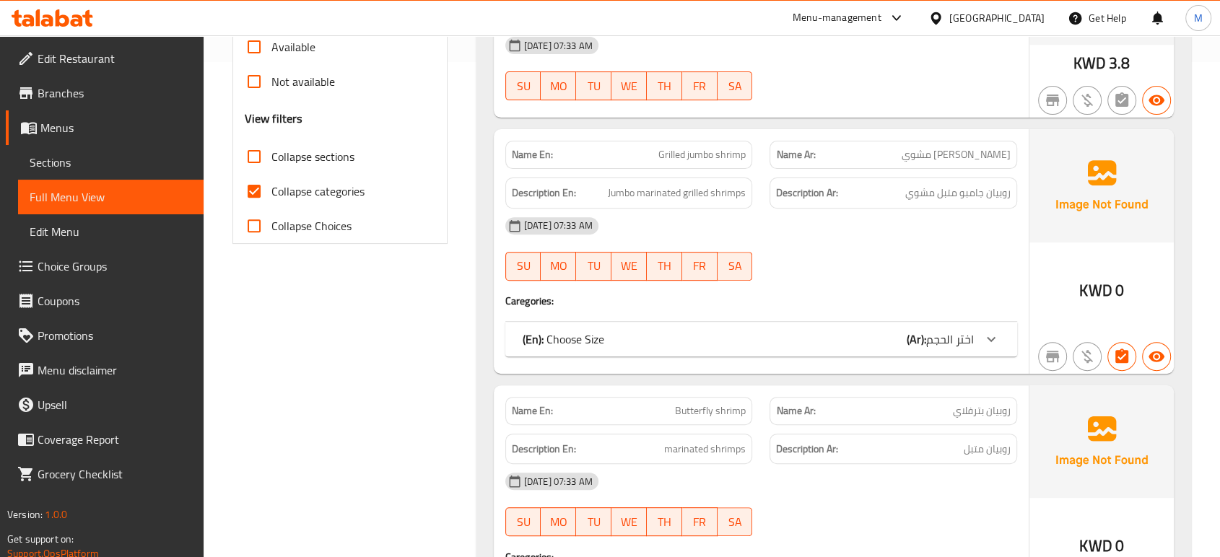
scroll to position [452, 0]
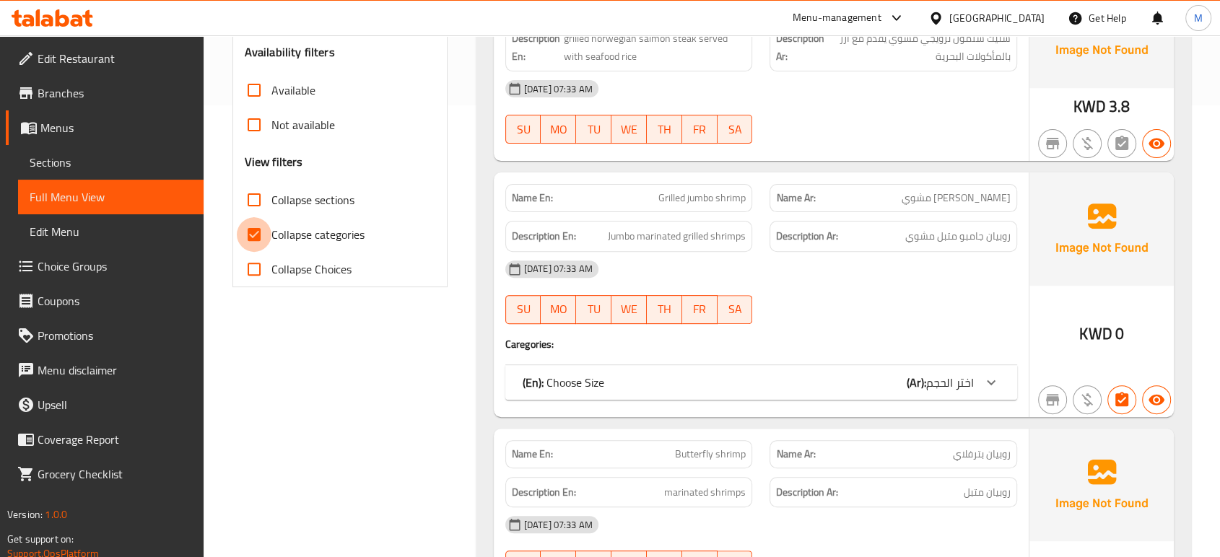
click at [262, 235] on input "Collapse categories" at bounding box center [254, 234] width 35 height 35
checkbox input "false"
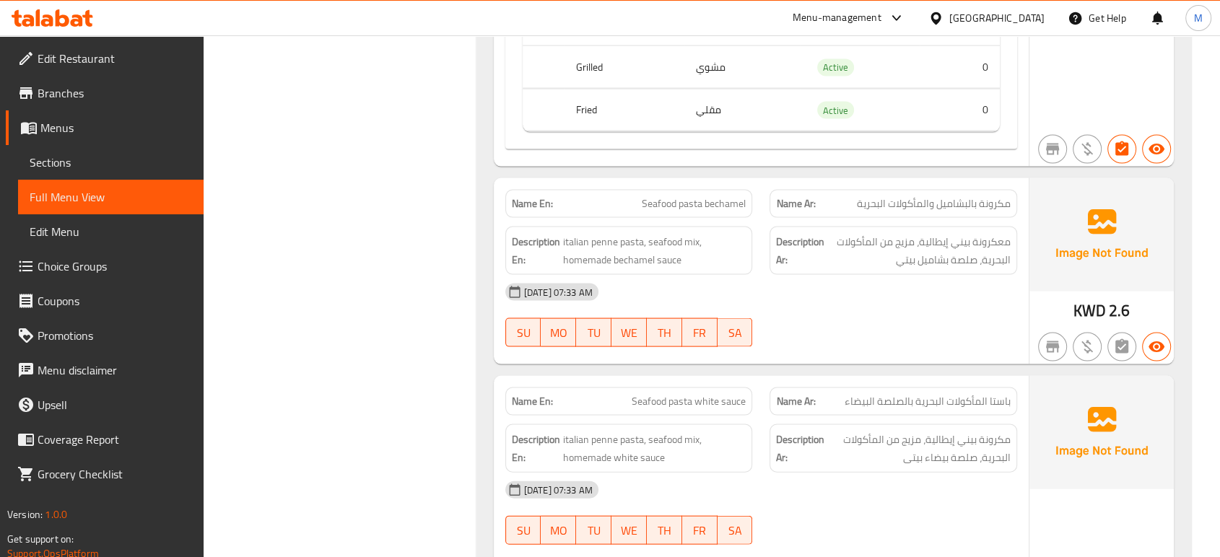
scroll to position [2986, 0]
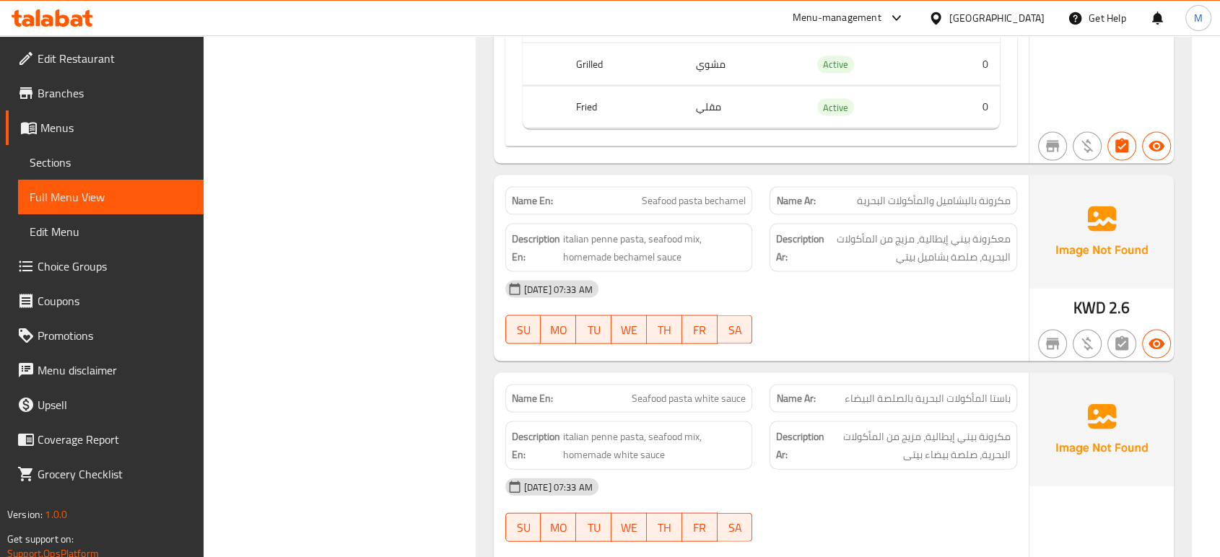
click at [896, 284] on div "[DATE] 07:33 AM" at bounding box center [761, 289] width 529 height 35
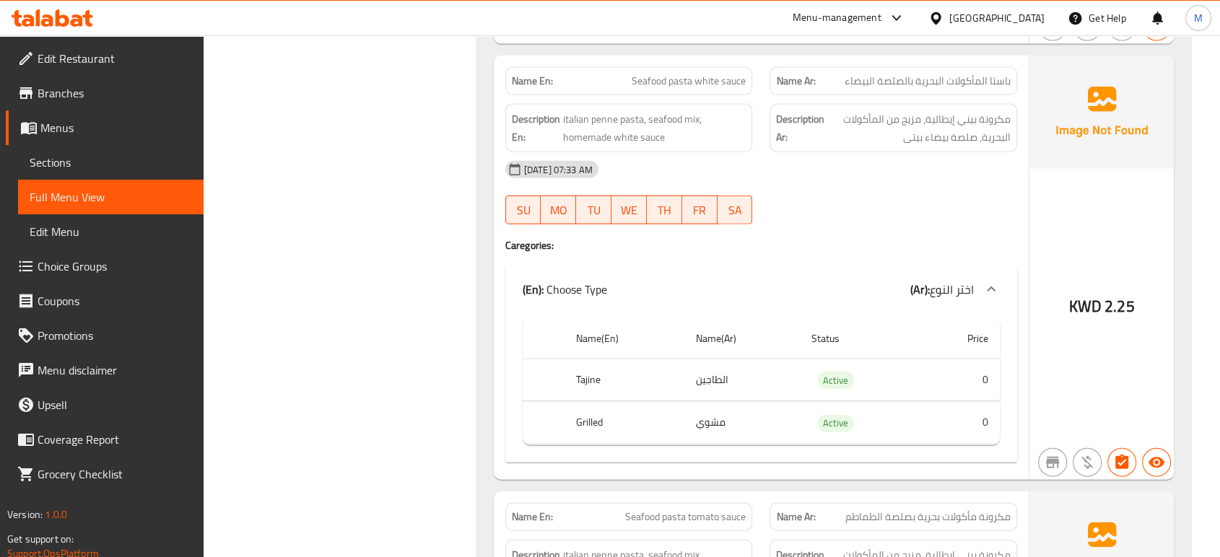
scroll to position [3307, 0]
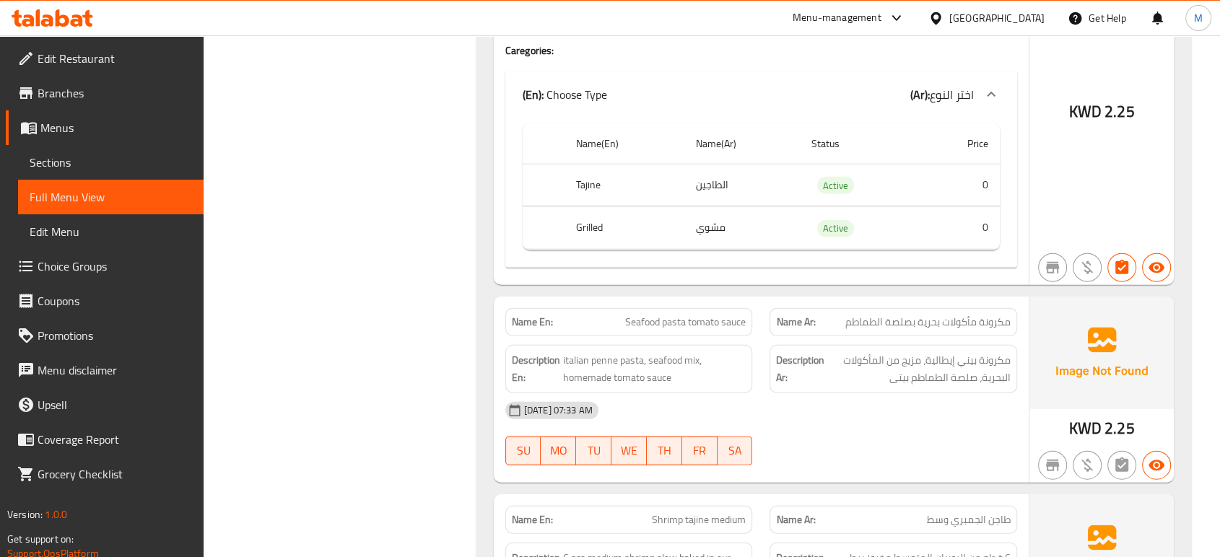
scroll to position [3499, 0]
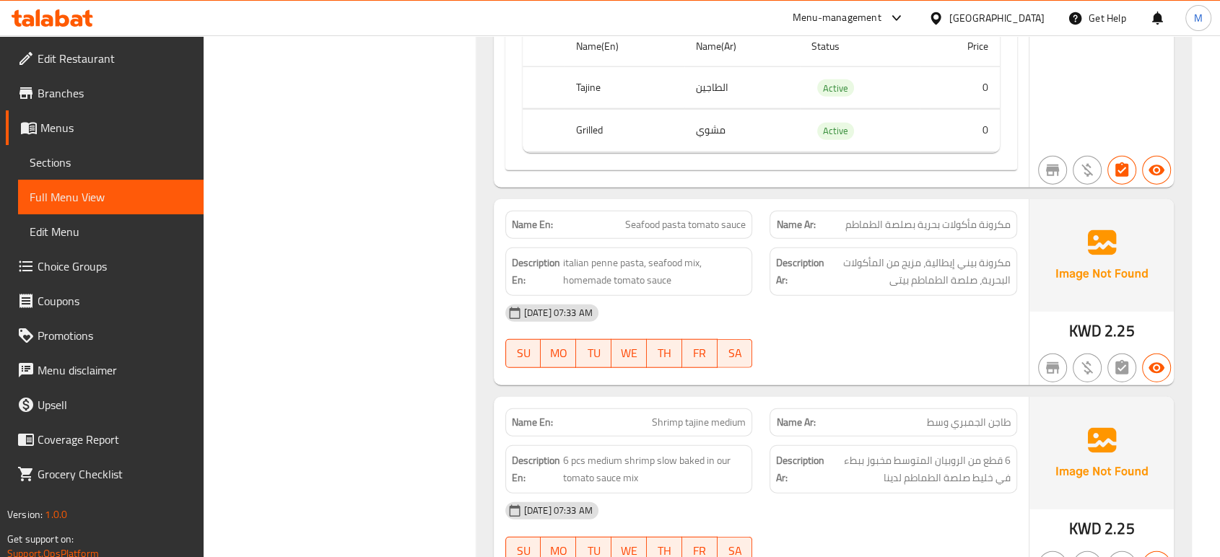
scroll to position [3628, 0]
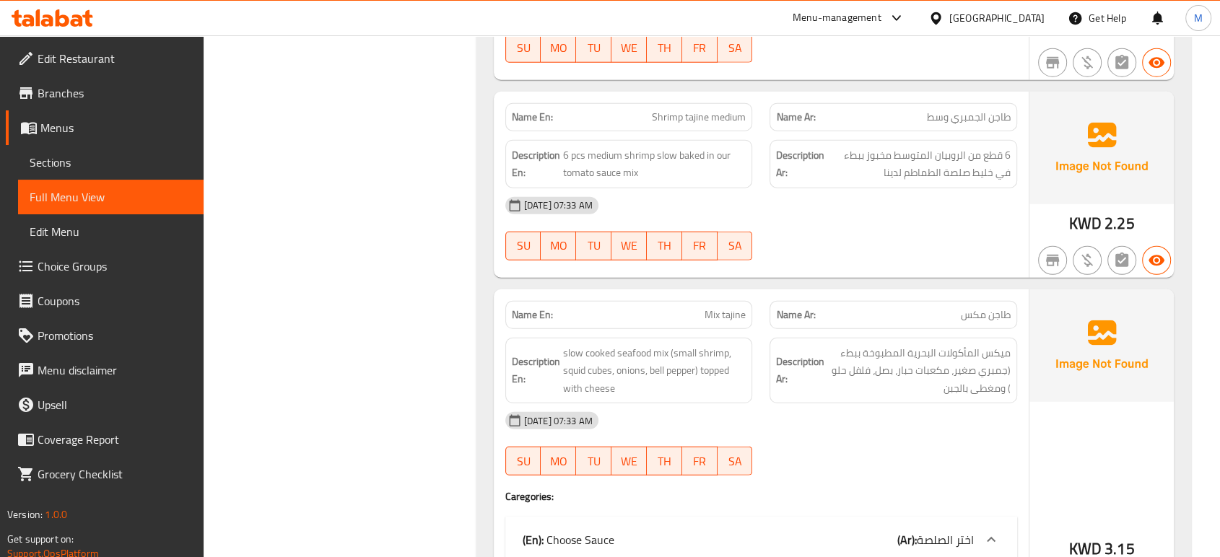
scroll to position [3949, 0]
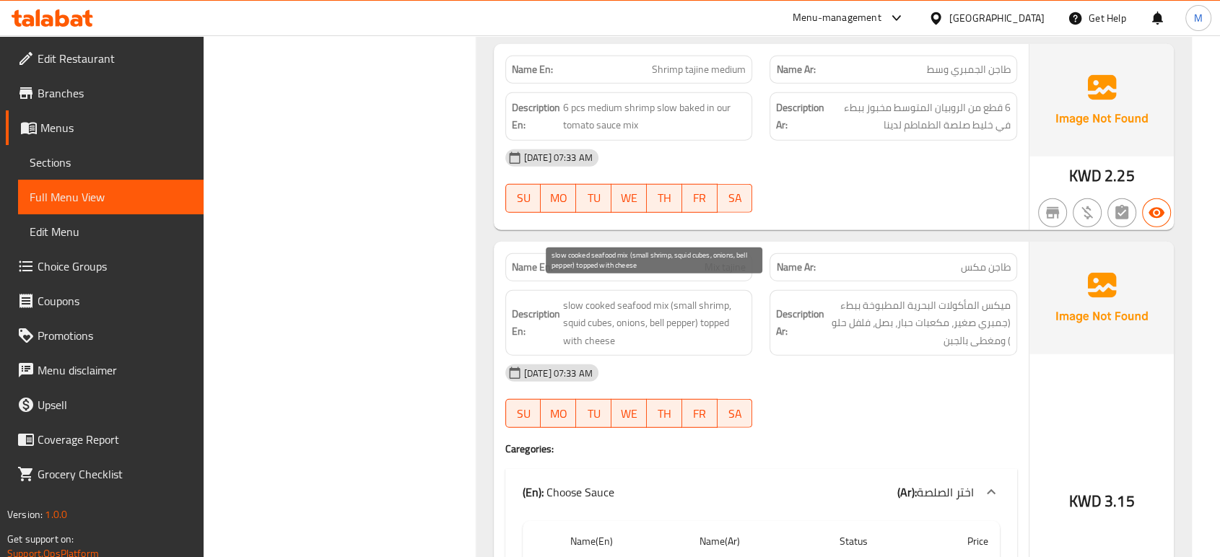
click at [573, 313] on span "slow cooked seafood mix (small shrimp, squid cubes, onions, bell pepper) topped…" at bounding box center [654, 323] width 183 height 53
copy span "squid"
click at [888, 421] on div at bounding box center [893, 427] width 265 height 17
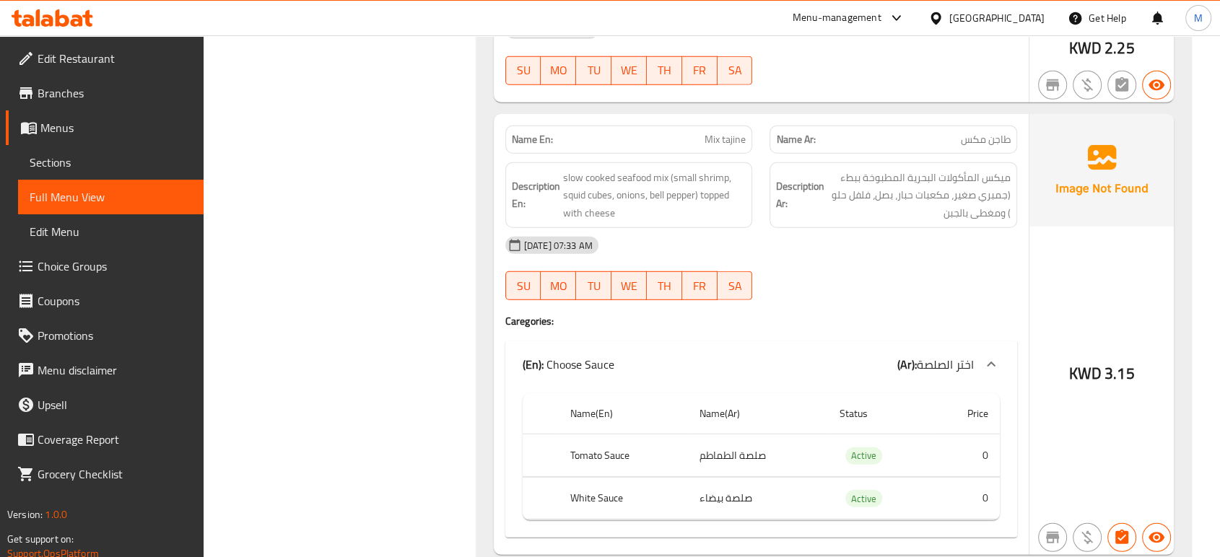
scroll to position [4109, 0]
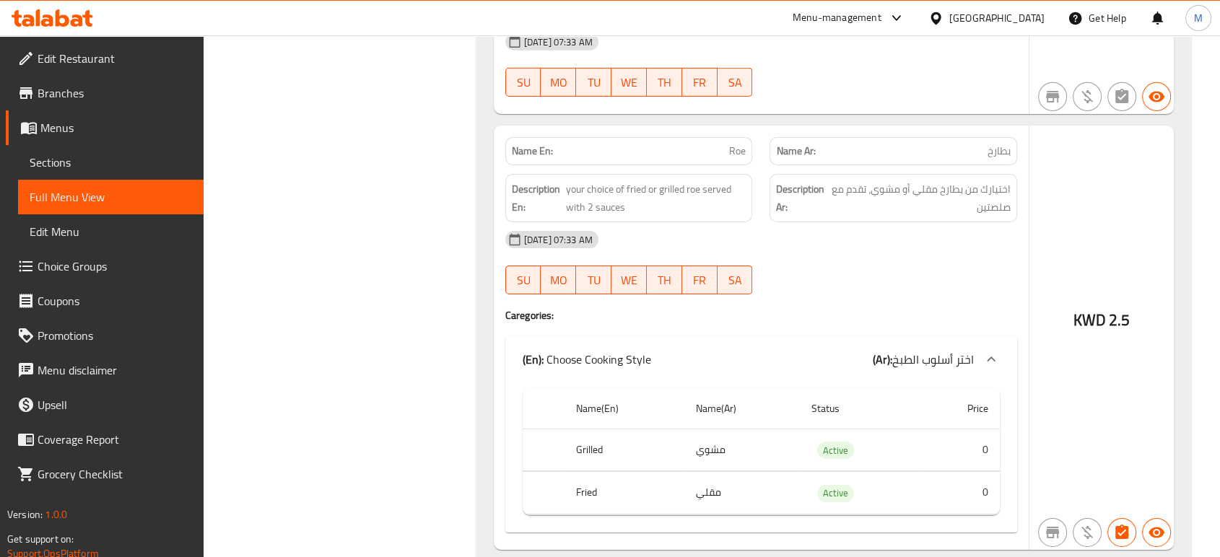
scroll to position [4718, 0]
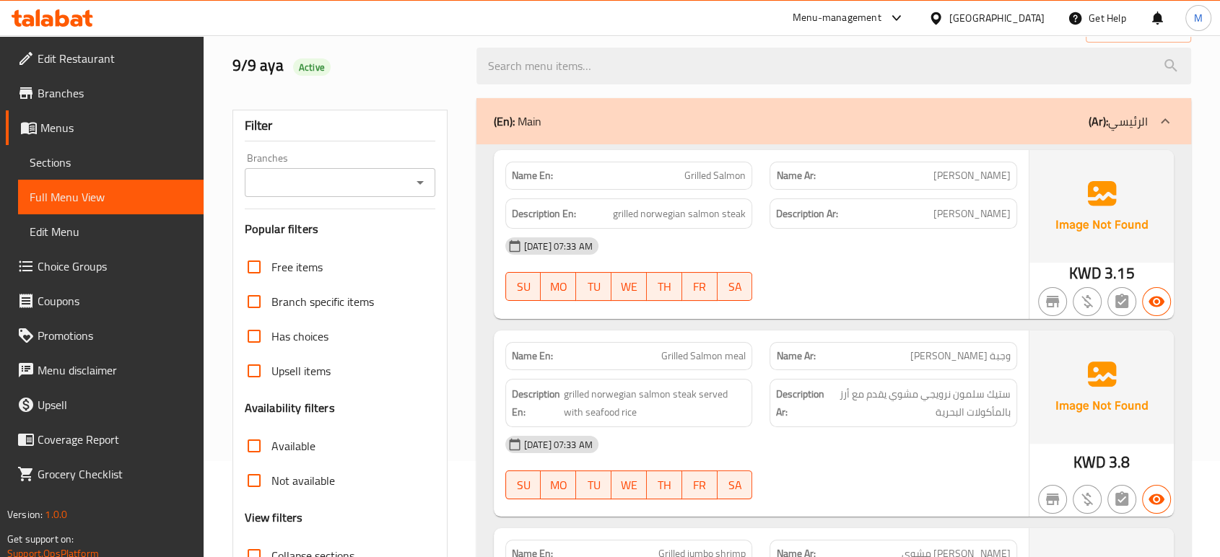
scroll to position [0, 0]
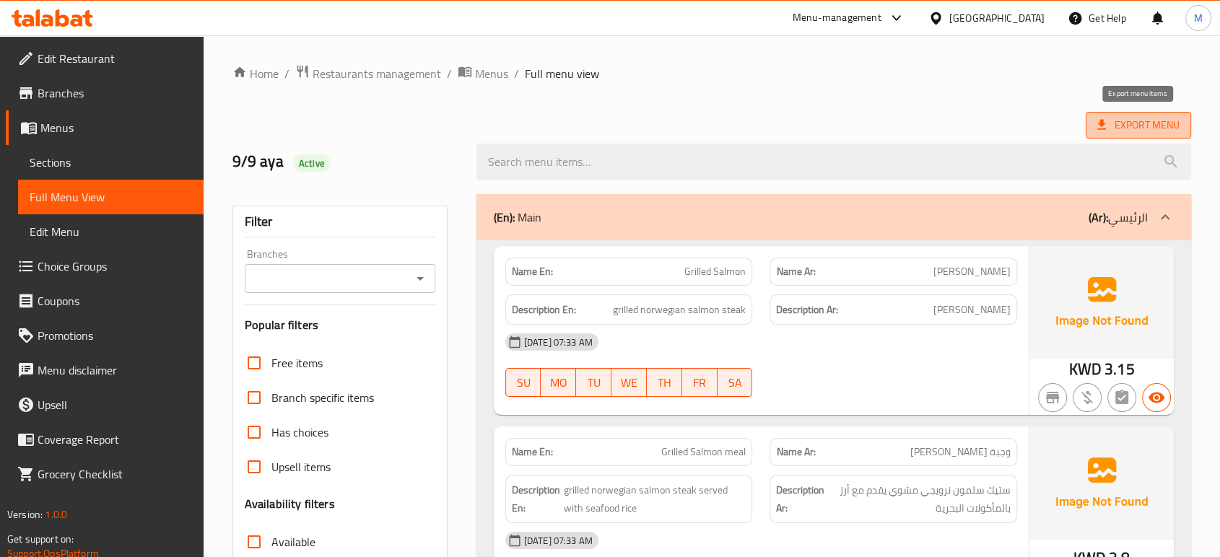
click at [1130, 129] on span "Export Menu" at bounding box center [1138, 125] width 82 height 18
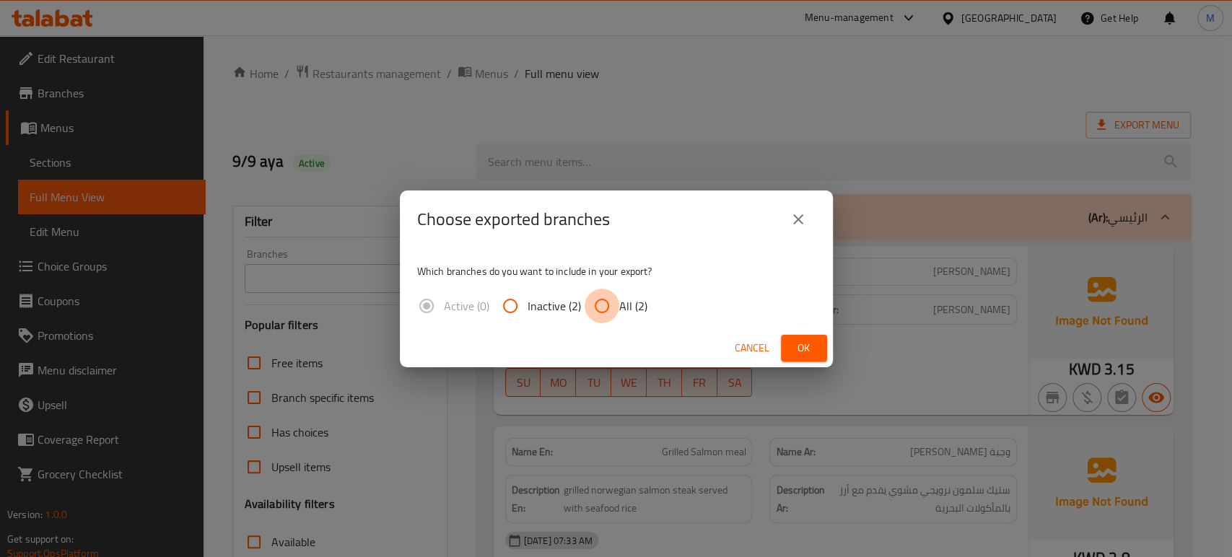
click at [607, 313] on input "All (2)" at bounding box center [602, 306] width 35 height 35
radio input "true"
click at [795, 348] on span "Ok" at bounding box center [804, 348] width 23 height 18
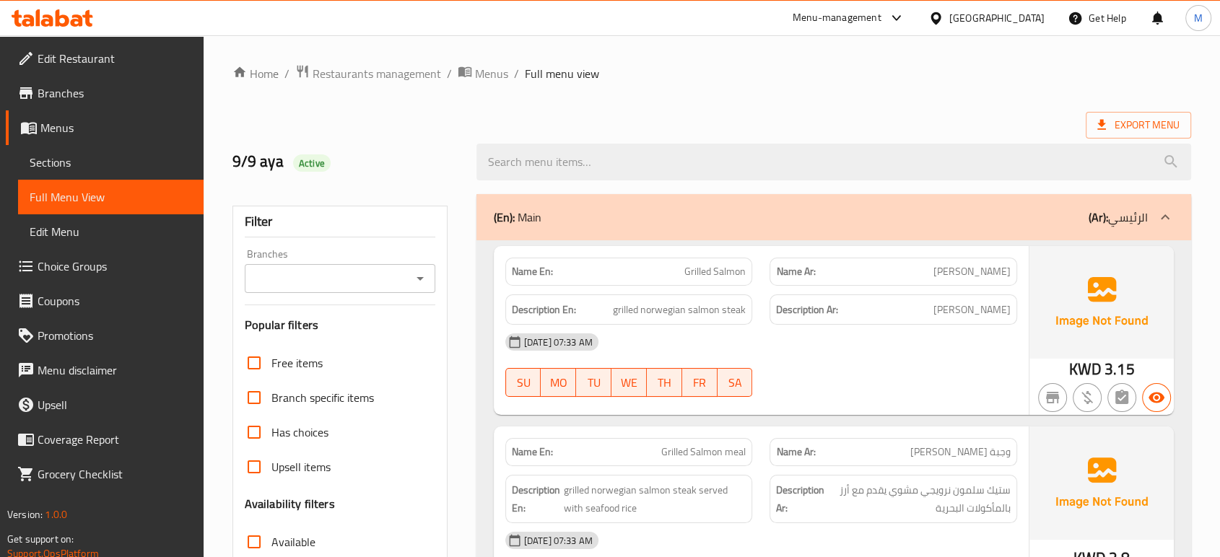
scroll to position [5289, 0]
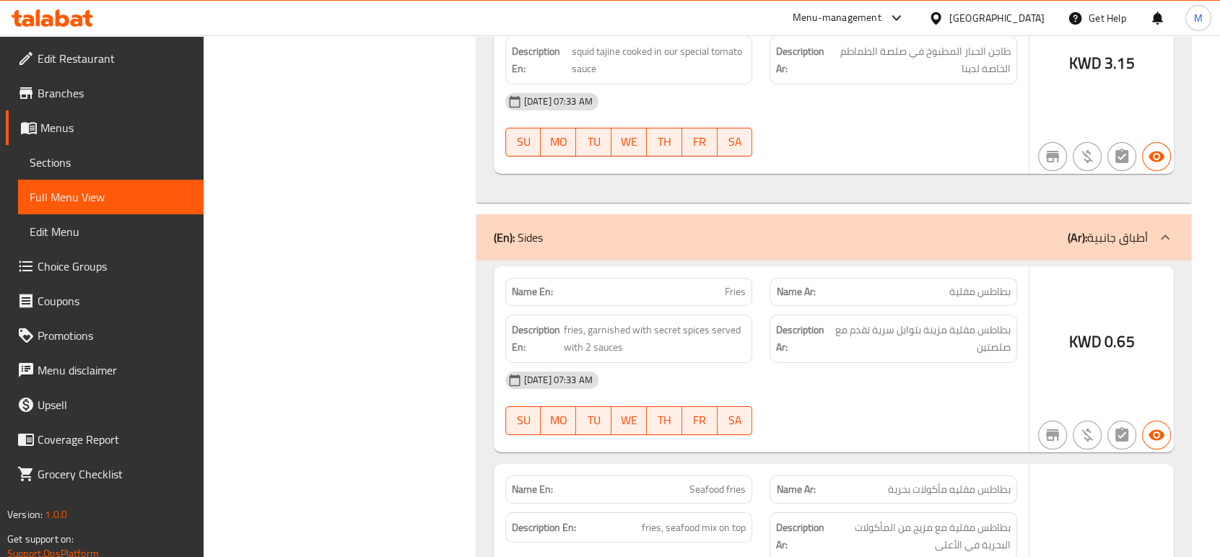
click at [903, 386] on div "[DATE] 07:33 AM SU MO TU WE TH FR SA" at bounding box center [761, 403] width 529 height 81
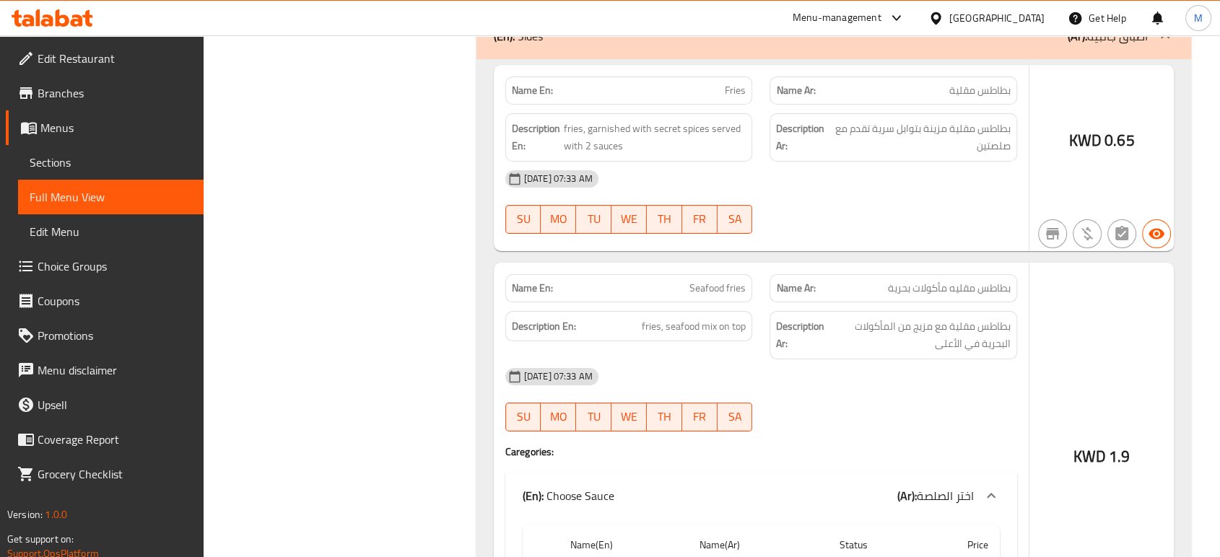
scroll to position [5610, 0]
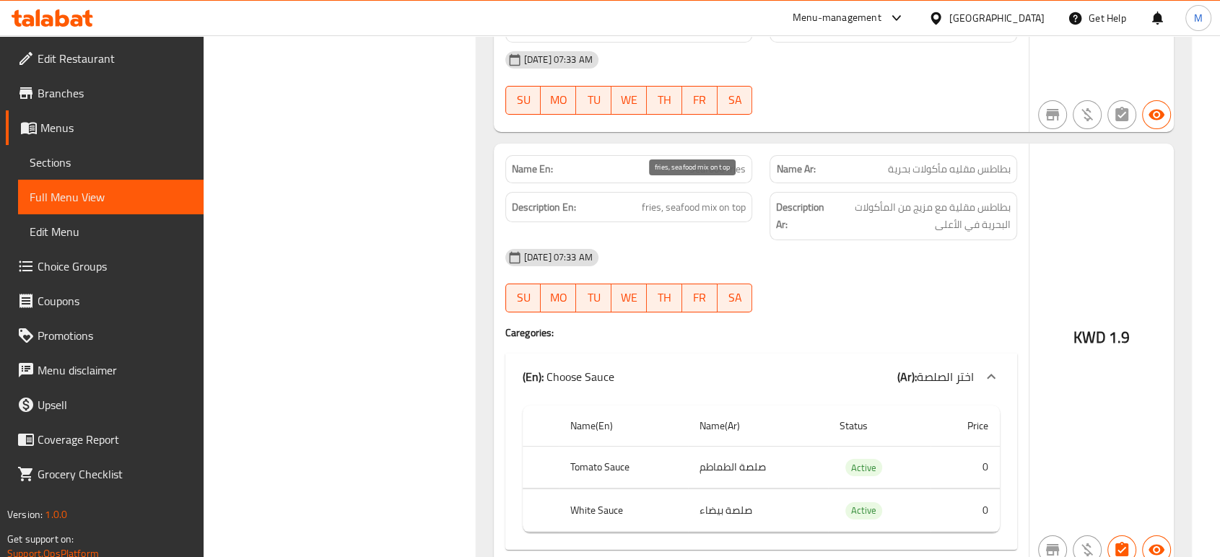
click at [720, 198] on span "fries, seafood mix on top" at bounding box center [694, 207] width 104 height 18
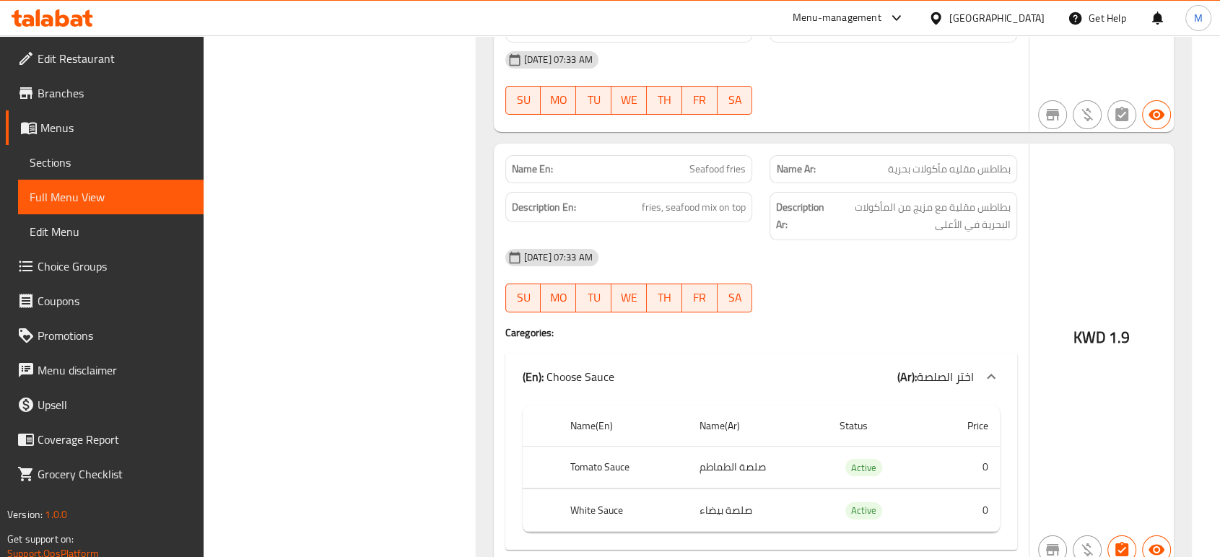
click at [873, 304] on div at bounding box center [893, 312] width 265 height 17
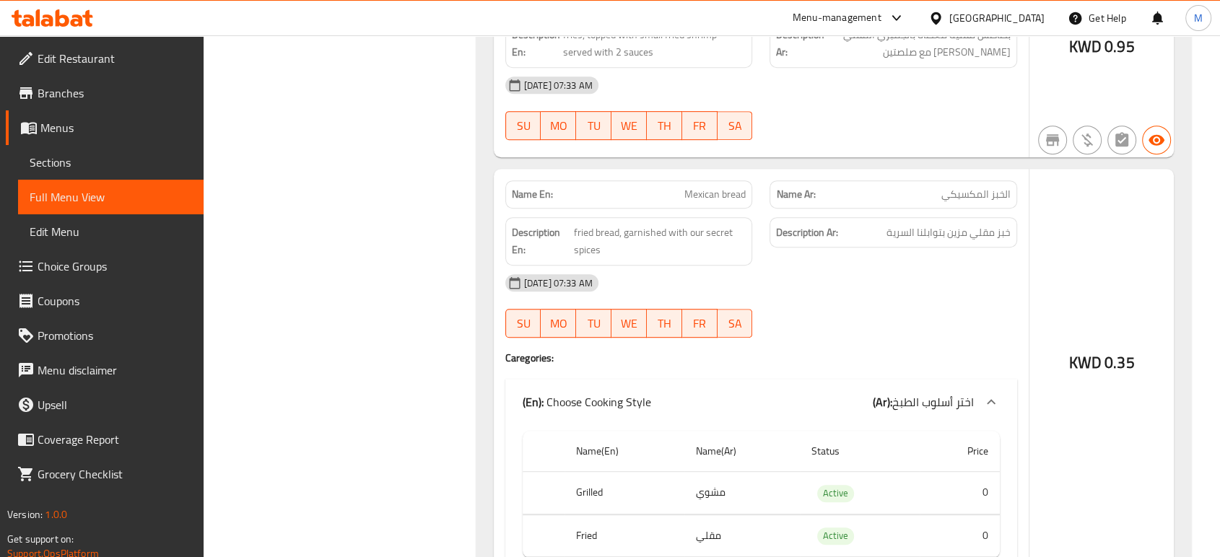
scroll to position [6219, 0]
click at [897, 328] on div at bounding box center [893, 336] width 265 height 17
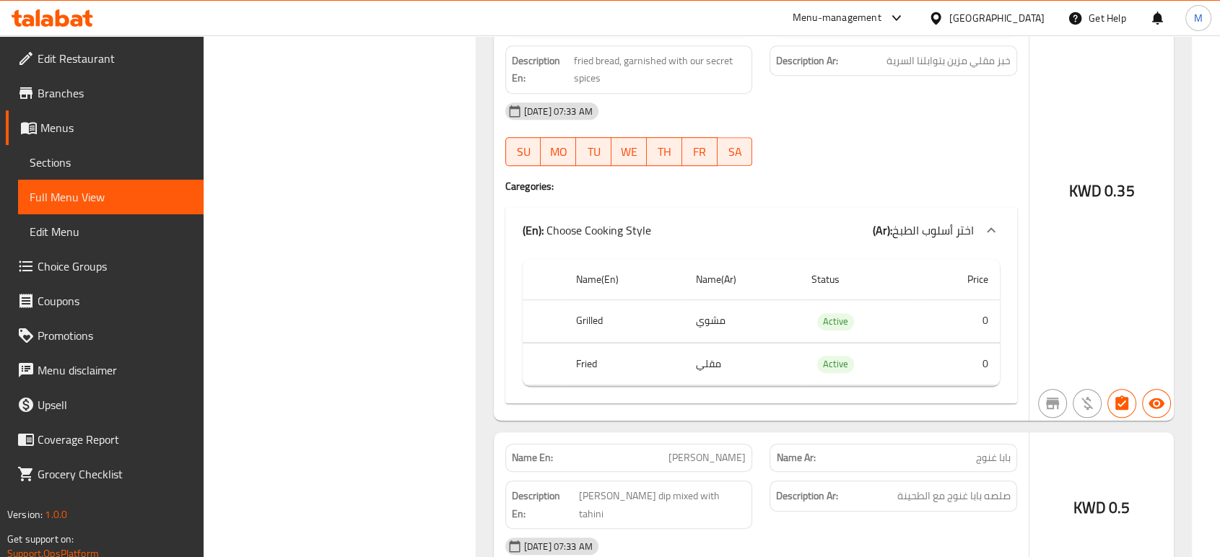
scroll to position [6508, 0]
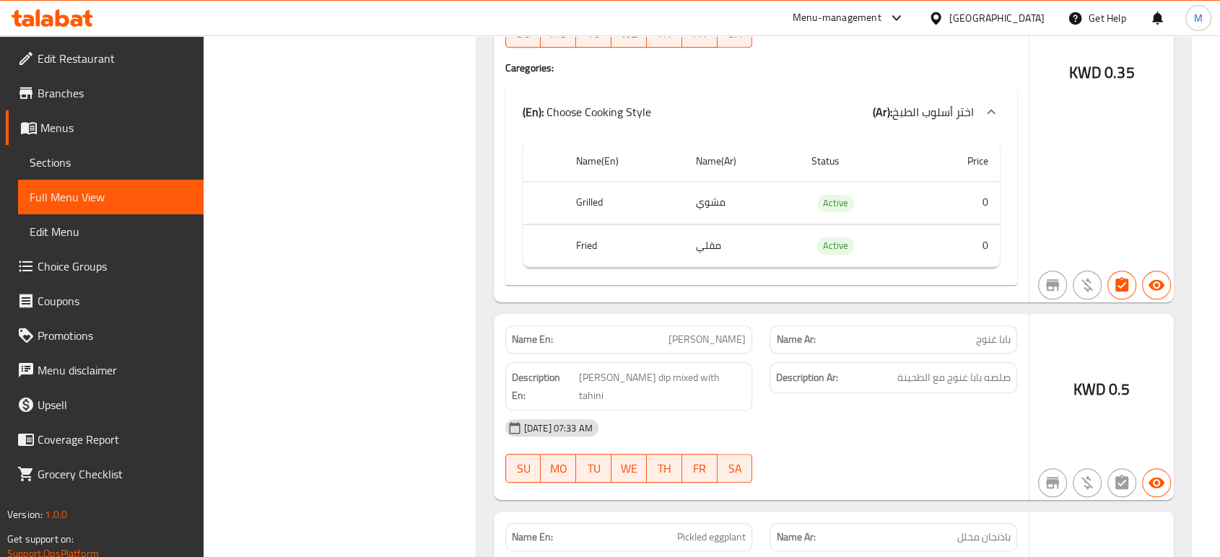
click at [935, 416] on div "[DATE] 07:33 AM SU MO TU WE TH FR SA" at bounding box center [761, 451] width 529 height 81
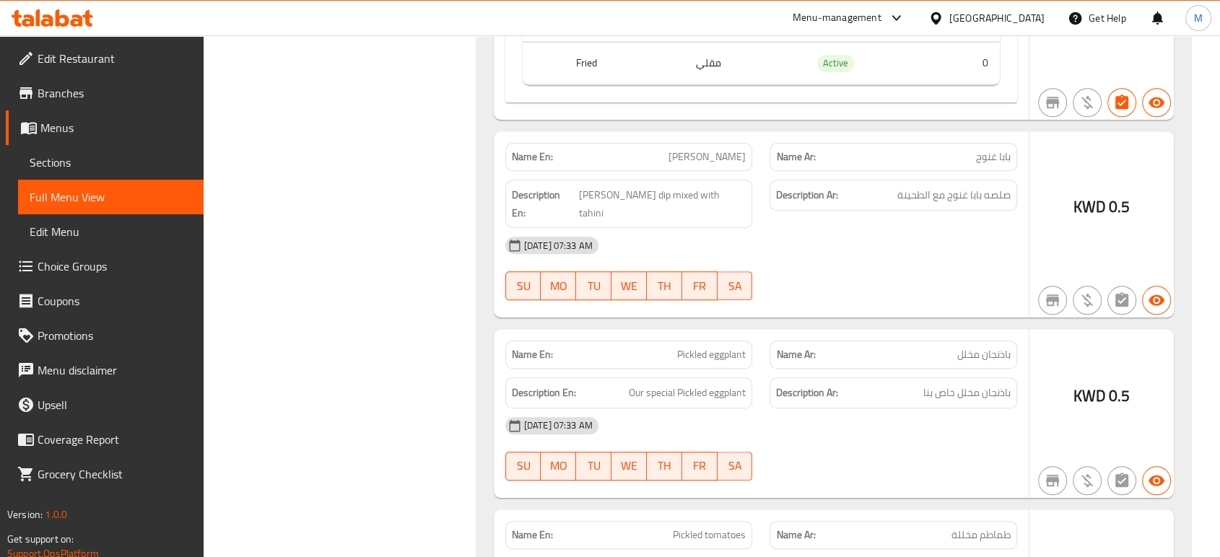
scroll to position [6765, 0]
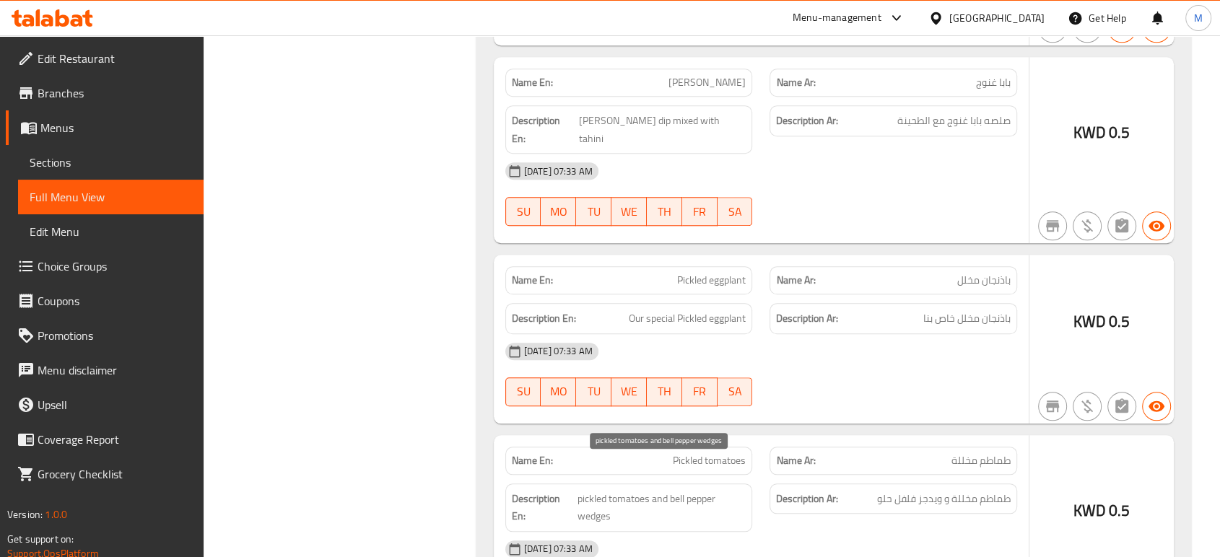
click at [618, 490] on span "pickled tomatoes and bell pepper wedges" at bounding box center [661, 507] width 169 height 35
copy span "pickled tomatoes and bell pepper wedges"
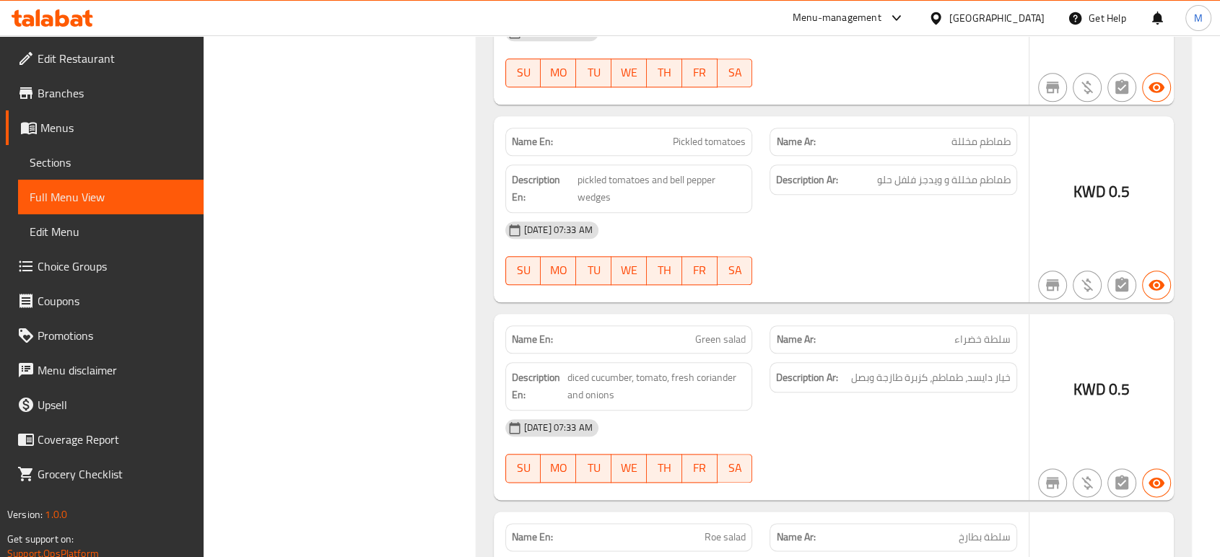
scroll to position [7085, 0]
click at [641, 367] on span "diced cucumber, tomato, fresh coriander and onions" at bounding box center [656, 384] width 179 height 35
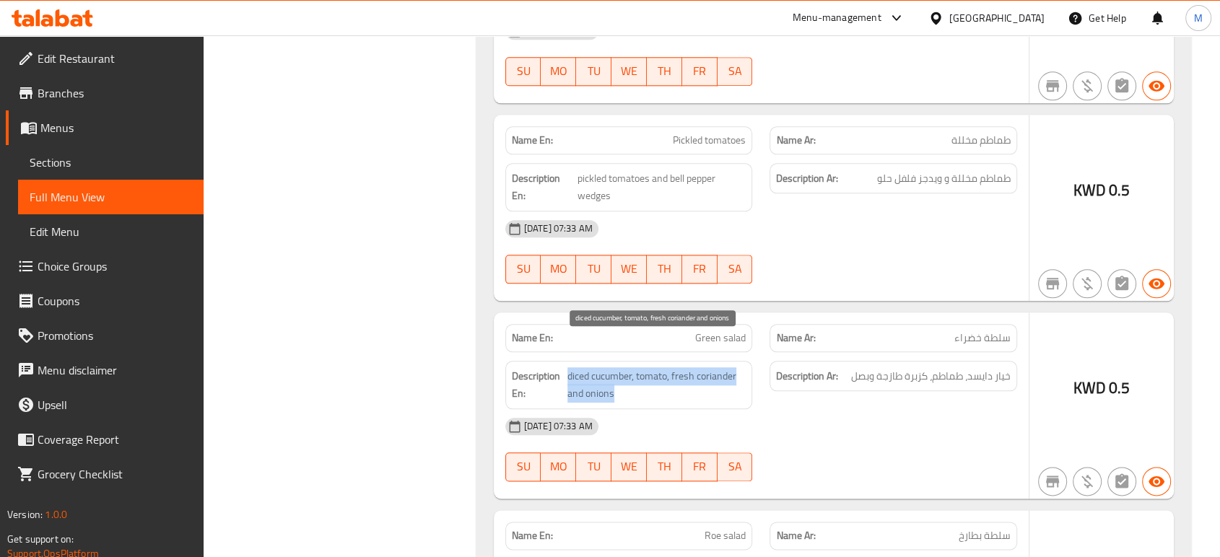
click at [641, 367] on span "diced cucumber, tomato, fresh coriander and onions" at bounding box center [656, 384] width 179 height 35
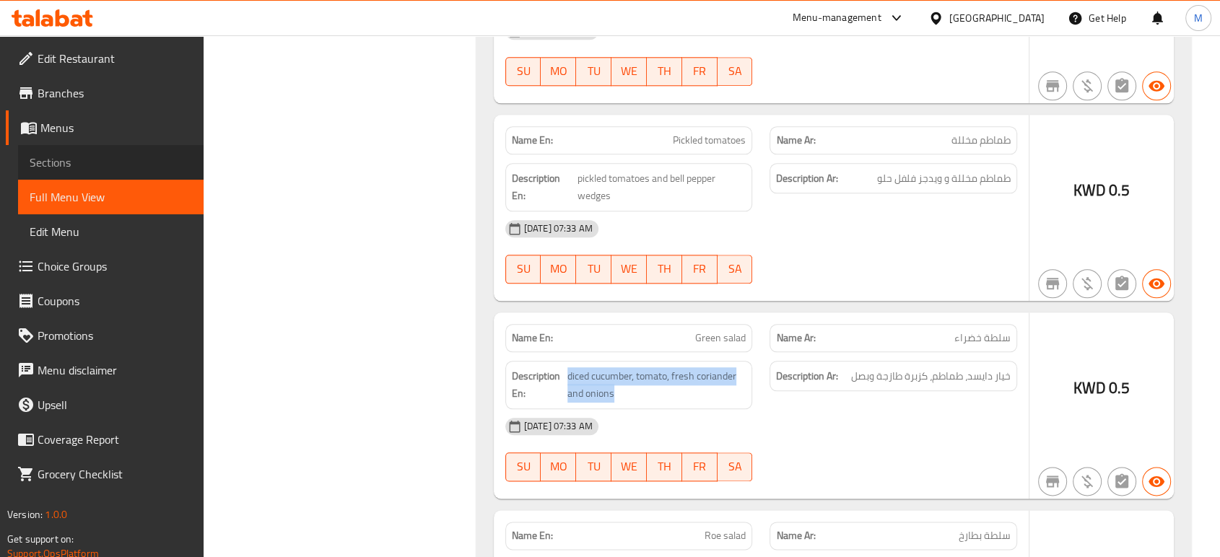
click at [118, 158] on span "Sections" at bounding box center [111, 162] width 162 height 17
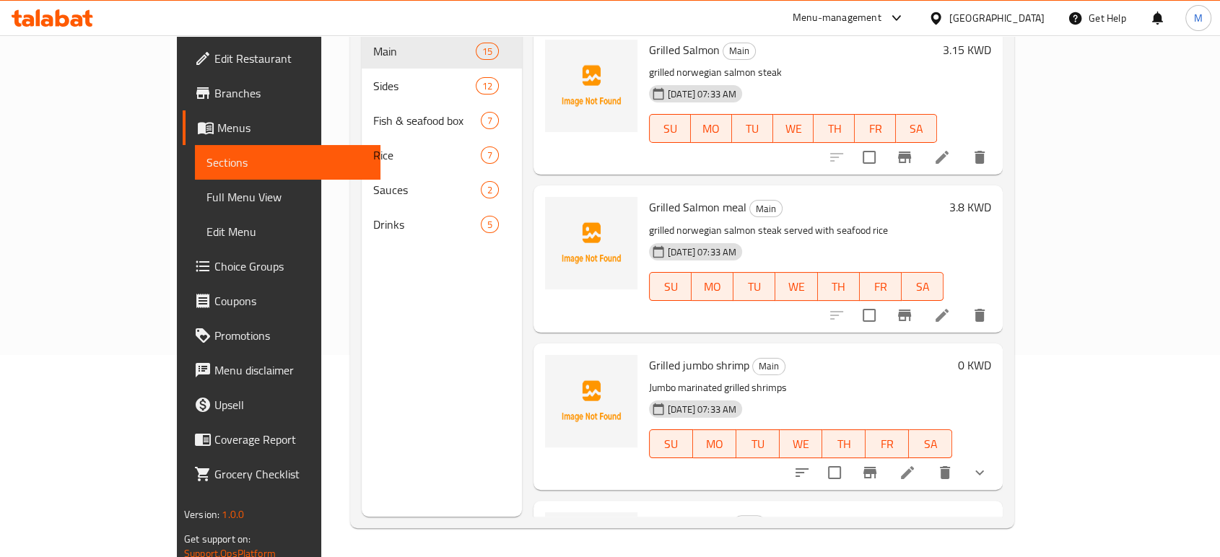
scroll to position [202, 0]
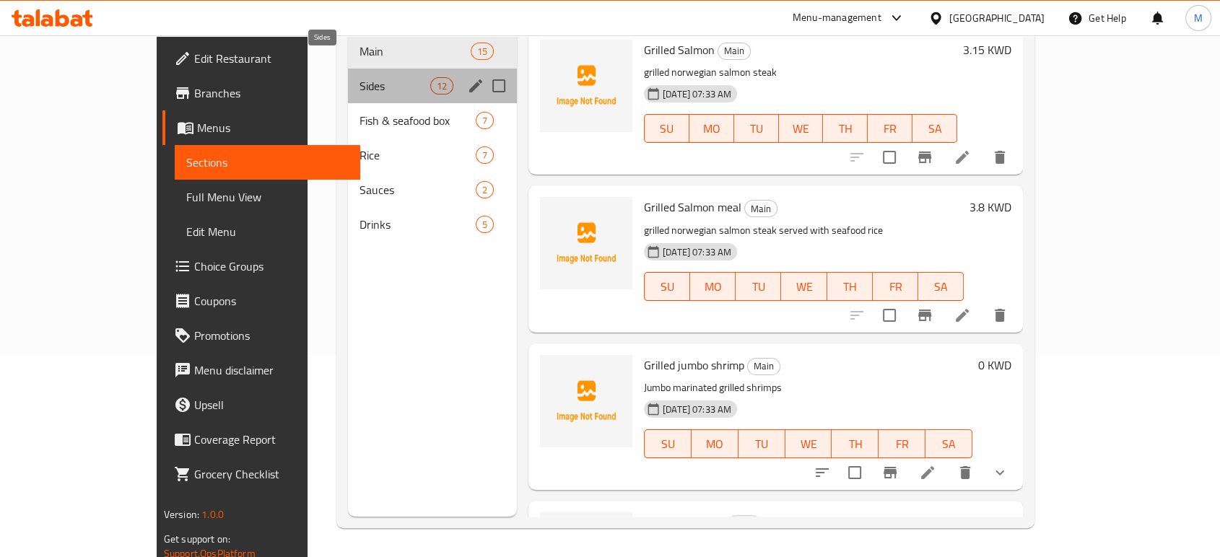
click at [359, 77] on span "Sides" at bounding box center [394, 85] width 70 height 17
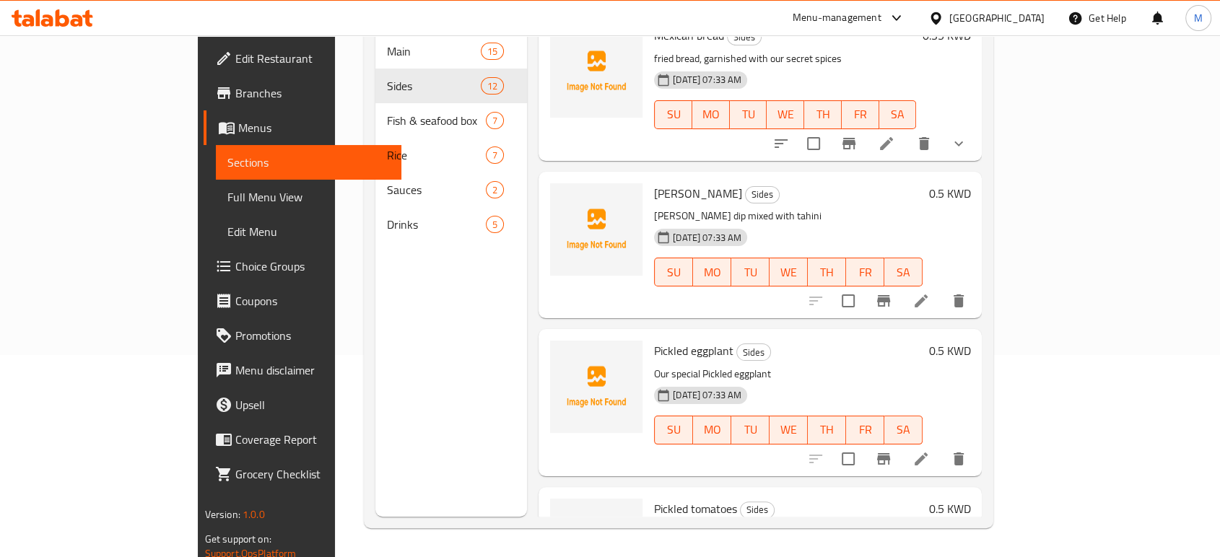
scroll to position [975, 0]
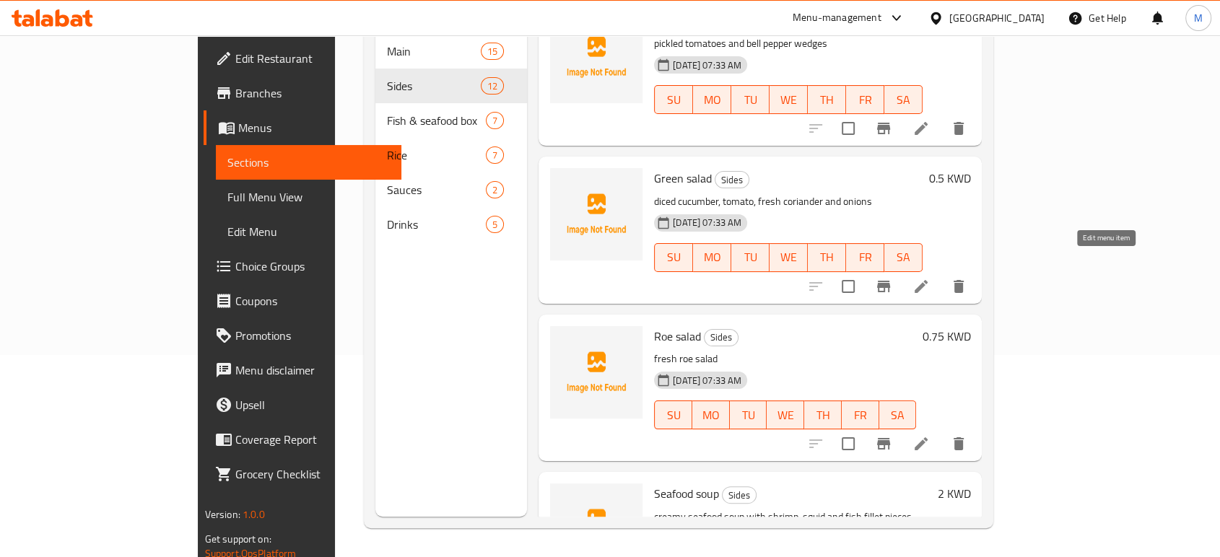
click at [930, 278] on icon at bounding box center [920, 286] width 17 height 17
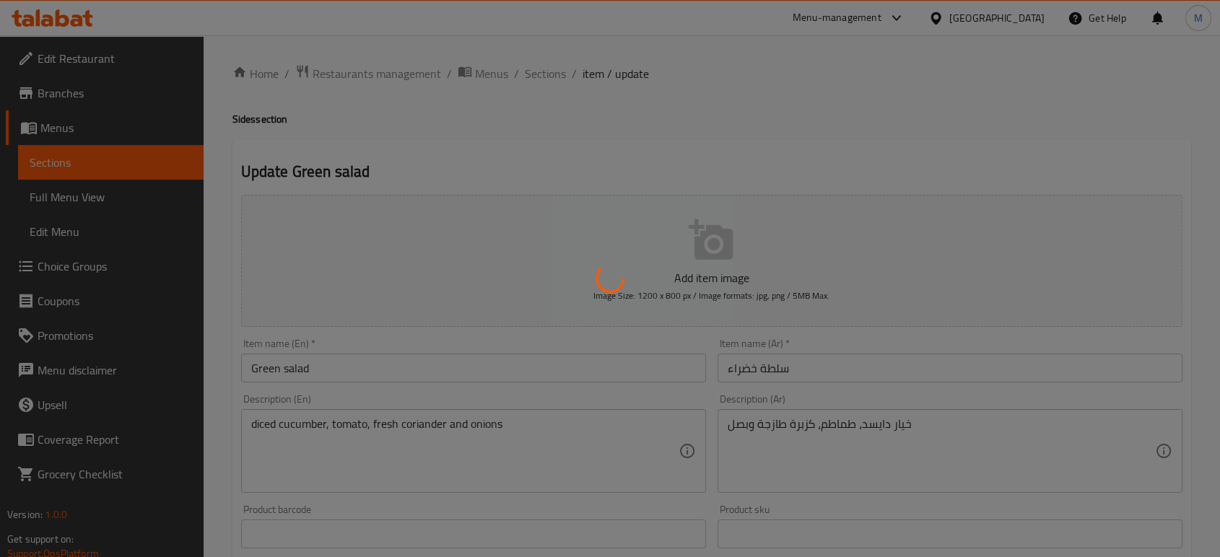
click at [961, 442] on div at bounding box center [610, 278] width 1220 height 557
click at [963, 434] on div at bounding box center [610, 278] width 1220 height 557
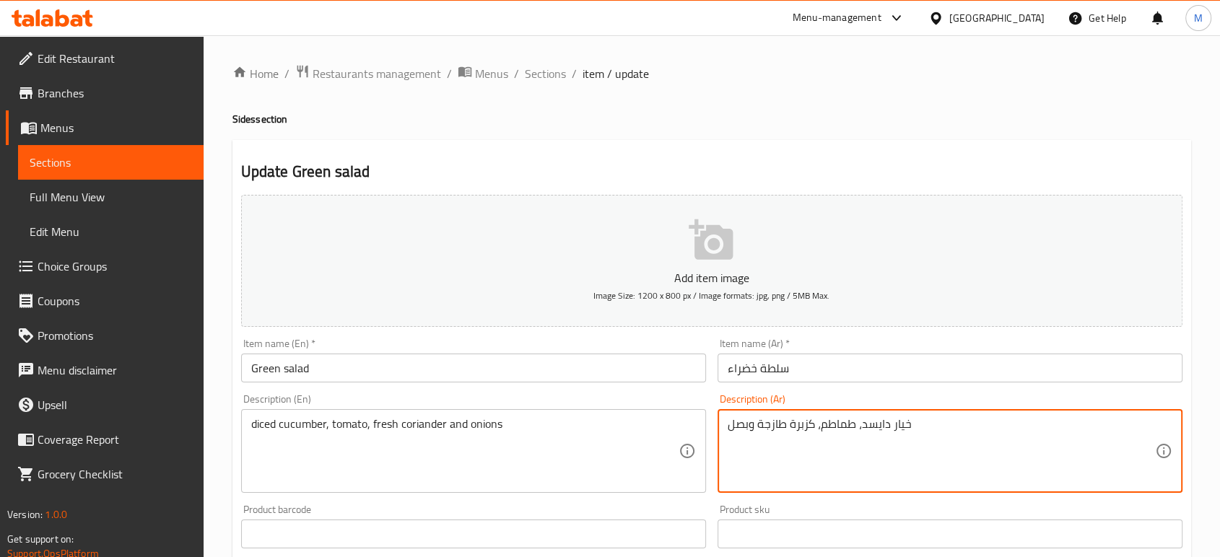
click at [992, 458] on textarea "خيار دايسد، طماطم، كزبرة طازجة وبصل" at bounding box center [941, 451] width 427 height 69
paste textarea "مقطع إلى مكعبات، طماطم، كزبرة طازجة وبصل"
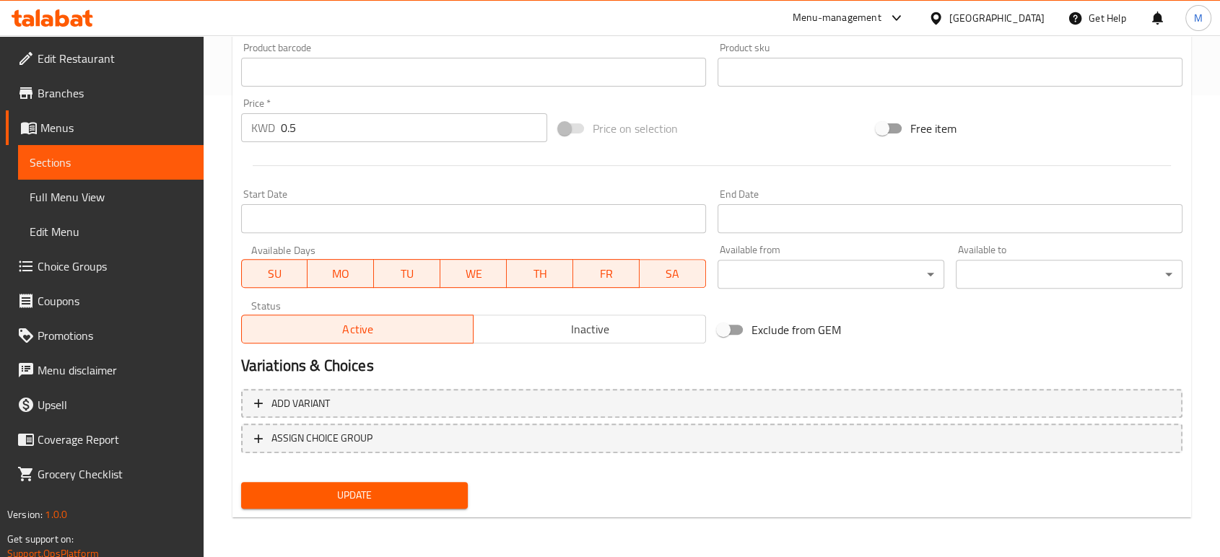
type textarea "خيار مقطع إلى مكعبات، طماطم، كزبرة طازجة وبصل"
click at [448, 490] on span "Update" at bounding box center [355, 495] width 204 height 18
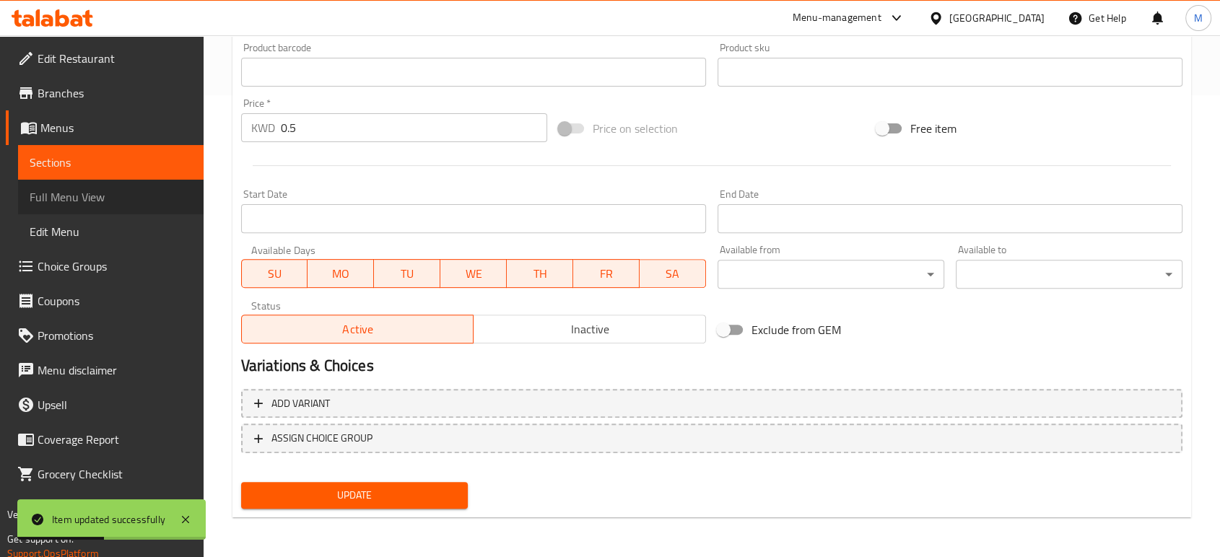
click at [118, 197] on span "Full Menu View" at bounding box center [111, 196] width 162 height 17
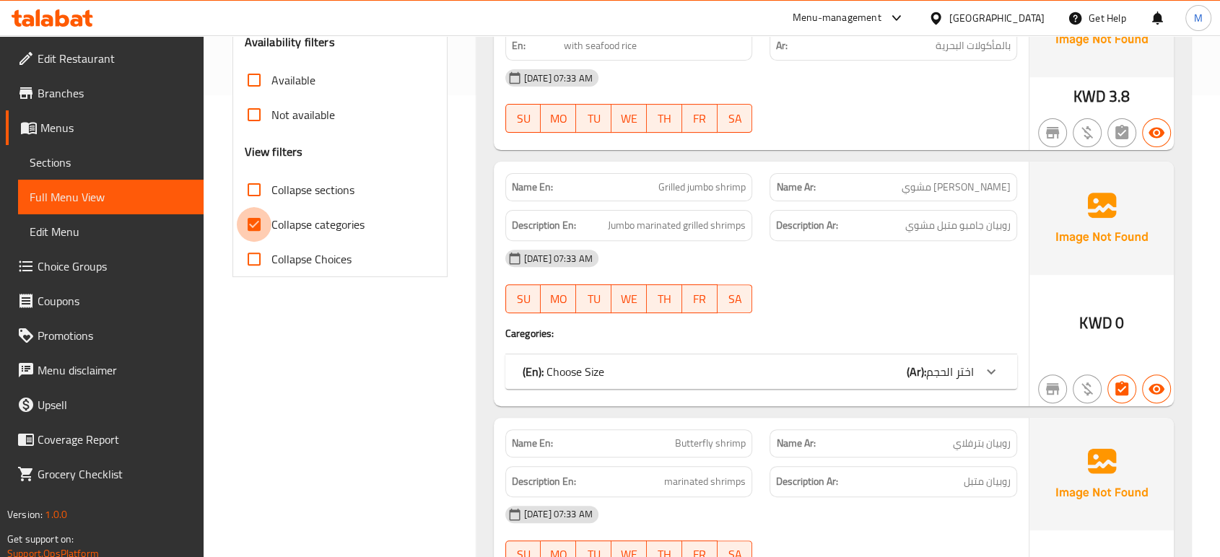
click at [256, 224] on input "Collapse categories" at bounding box center [254, 224] width 35 height 35
checkbox input "false"
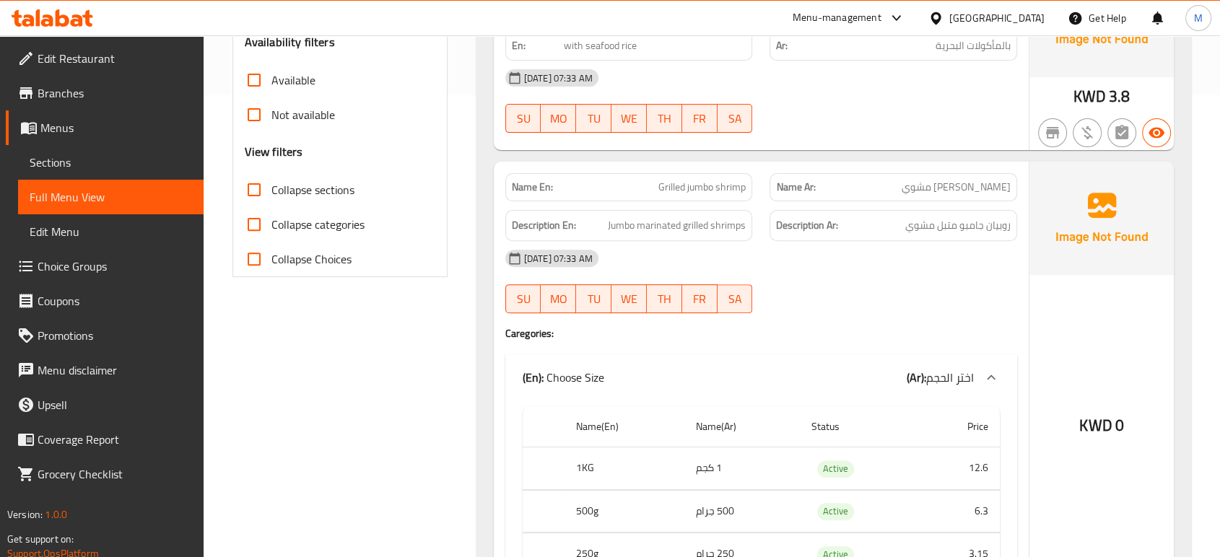
scroll to position [7111, 0]
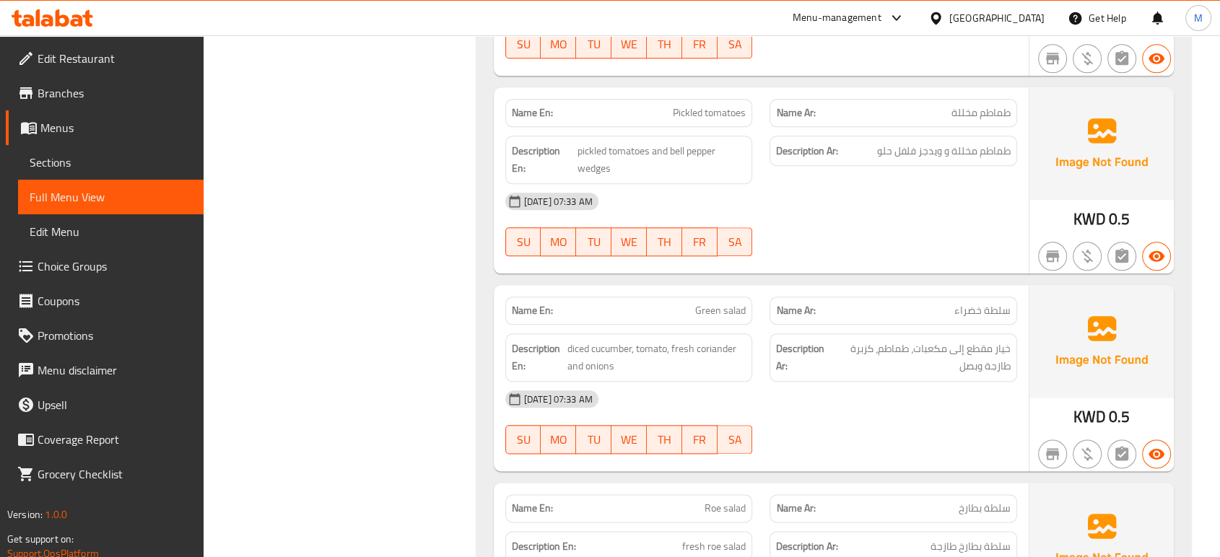
click at [883, 391] on div "[DATE] 07:33 AM SU MO TU WE TH FR SA" at bounding box center [761, 422] width 529 height 81
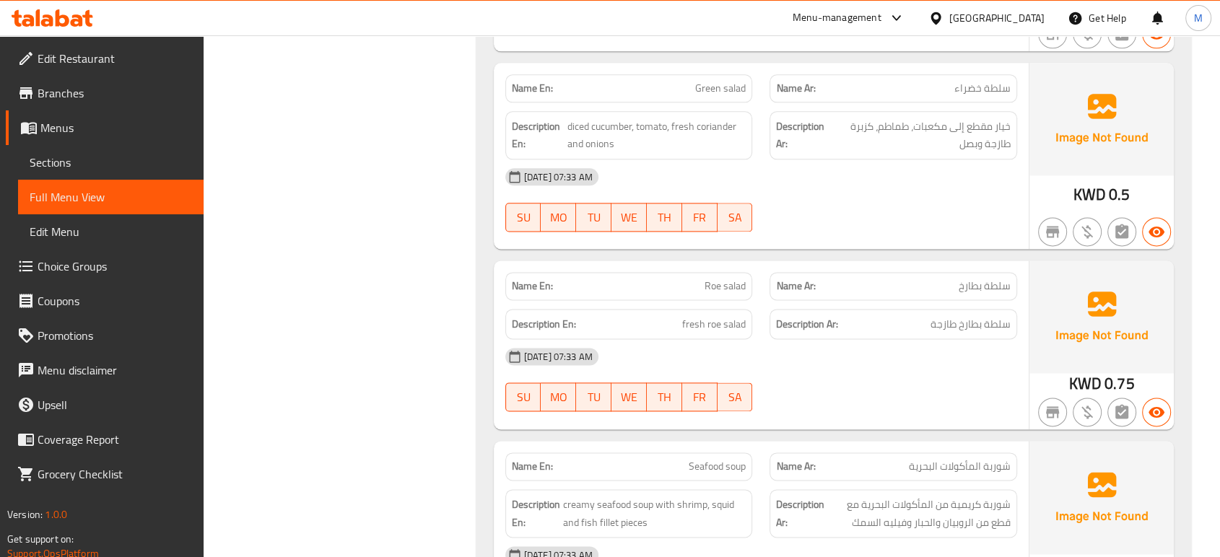
scroll to position [7368, 0]
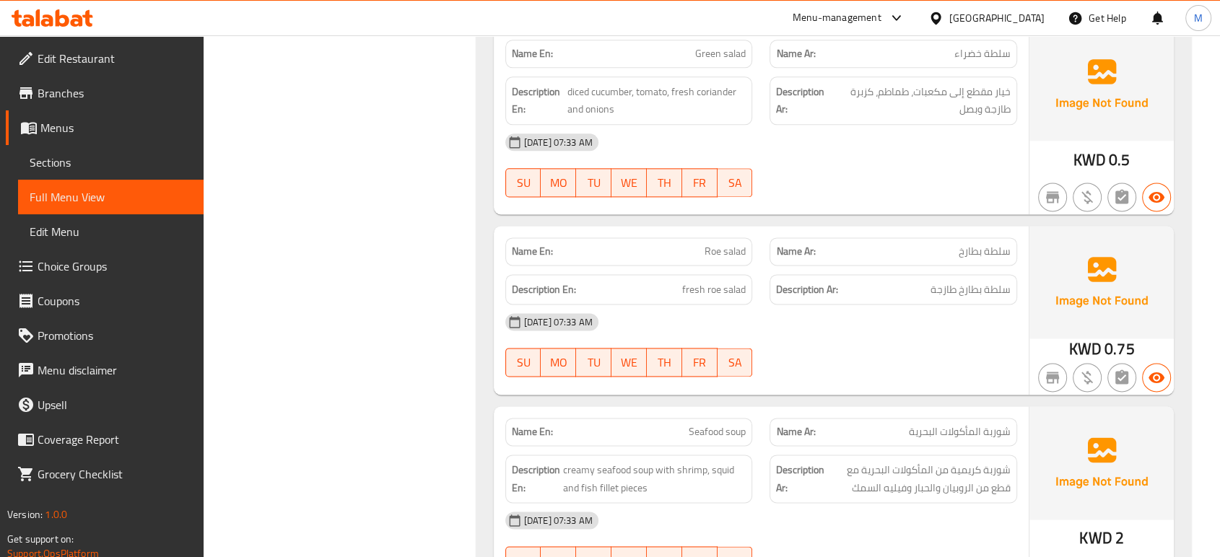
click at [381, 369] on div "Filter Branches Branches Popular filters Free items Branch specific items Has c…" at bounding box center [346, 73] width 244 height 14510
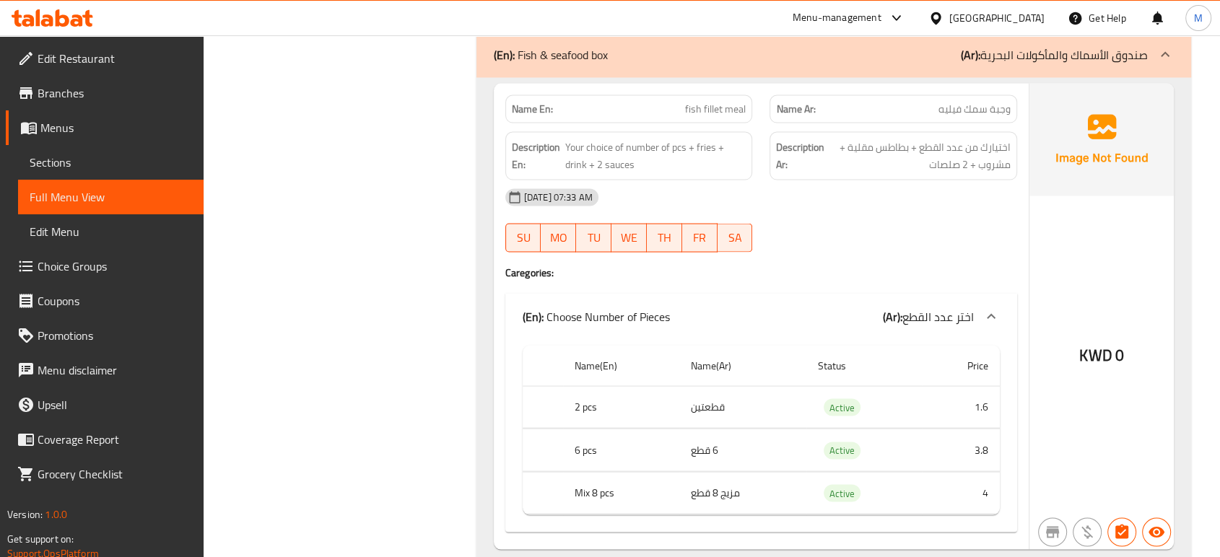
scroll to position [8351, 0]
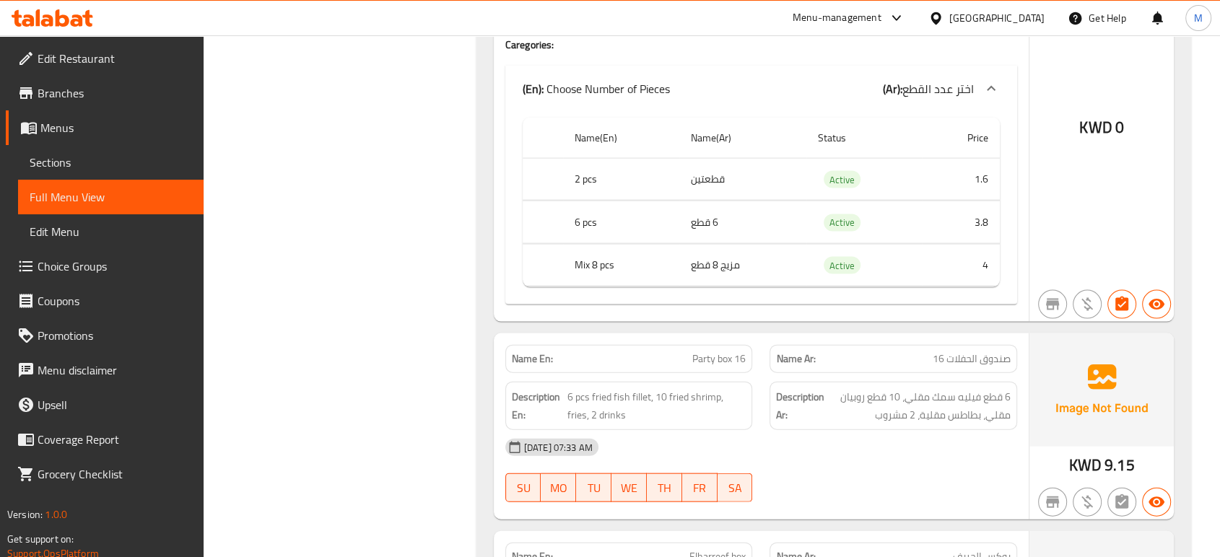
scroll to position [8608, 0]
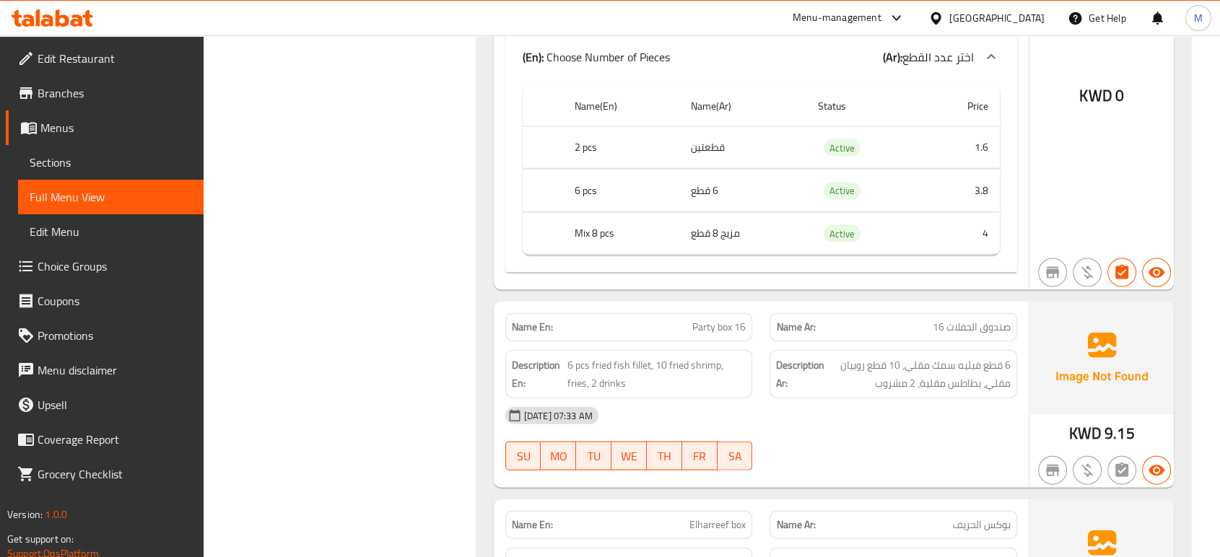
click at [894, 398] on div "[DATE] 07:33 AM" at bounding box center [761, 415] width 529 height 35
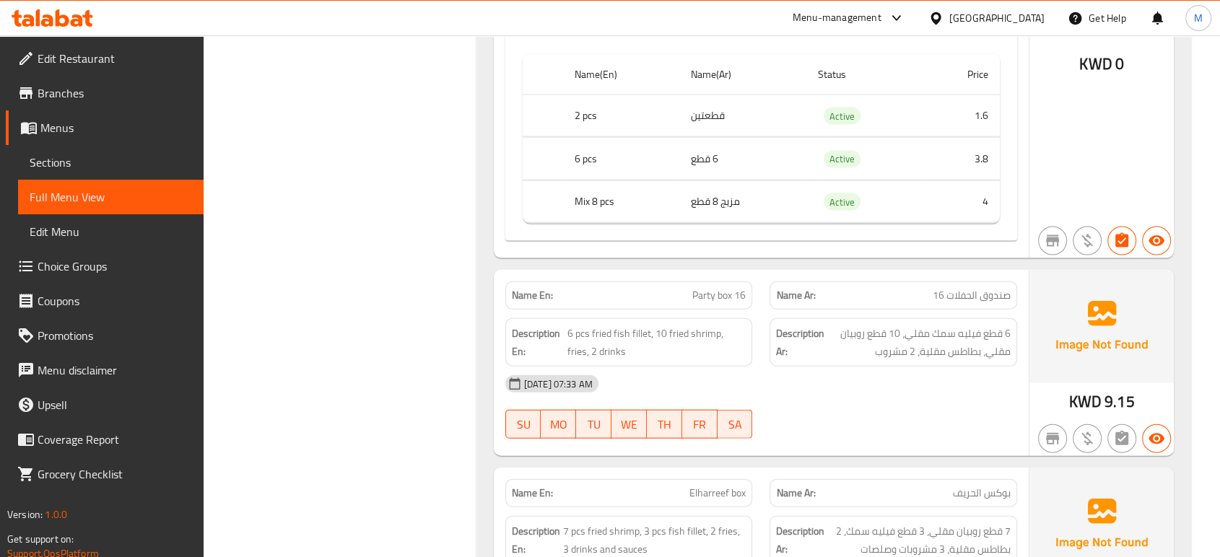
scroll to position [8736, 0]
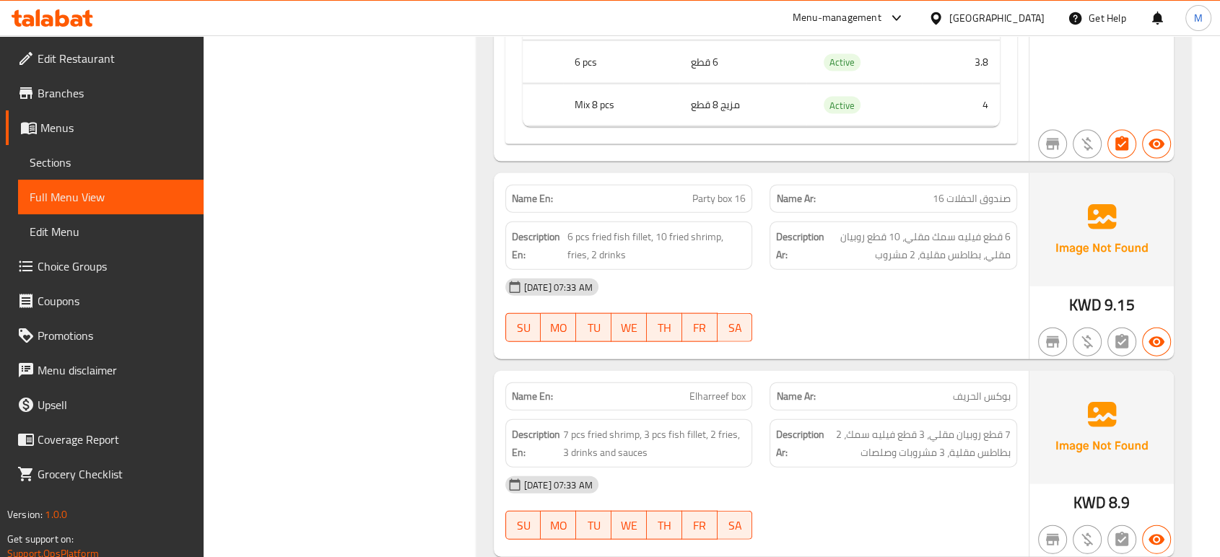
click at [831, 473] on div "[DATE] 07:33 AM SU MO TU WE TH FR SA" at bounding box center [761, 508] width 529 height 81
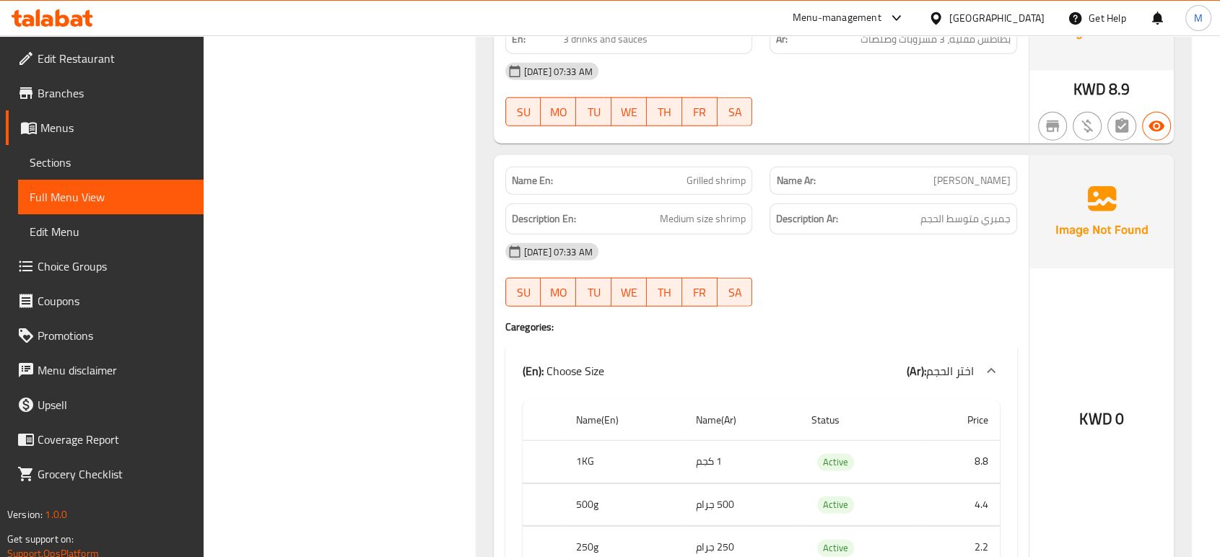
scroll to position [9153, 0]
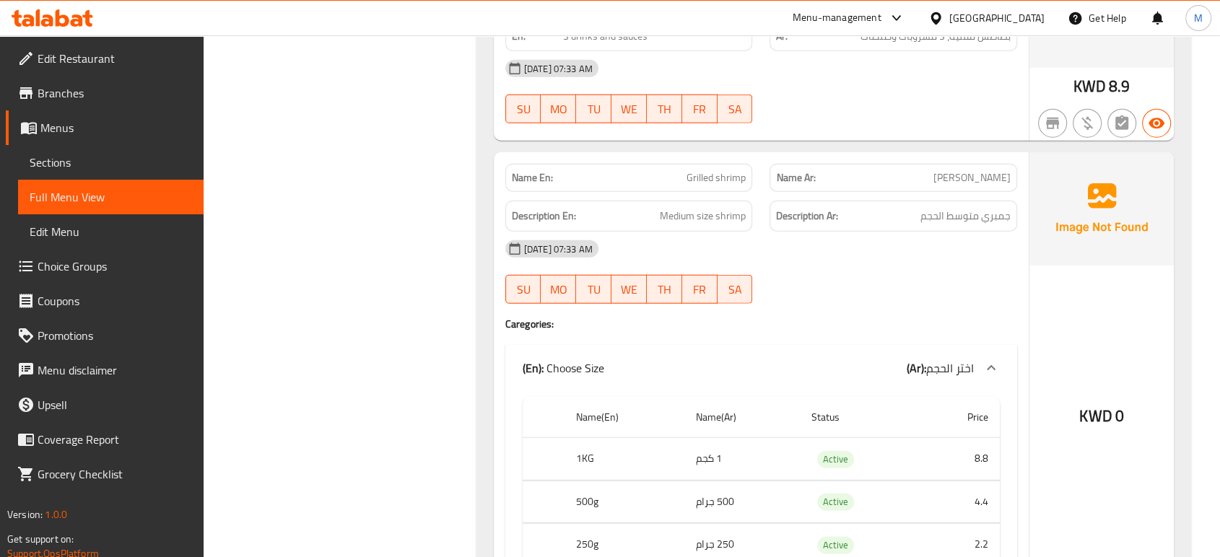
click at [860, 241] on div "[DATE] 07:33 AM SU MO TU WE TH FR SA" at bounding box center [761, 272] width 529 height 81
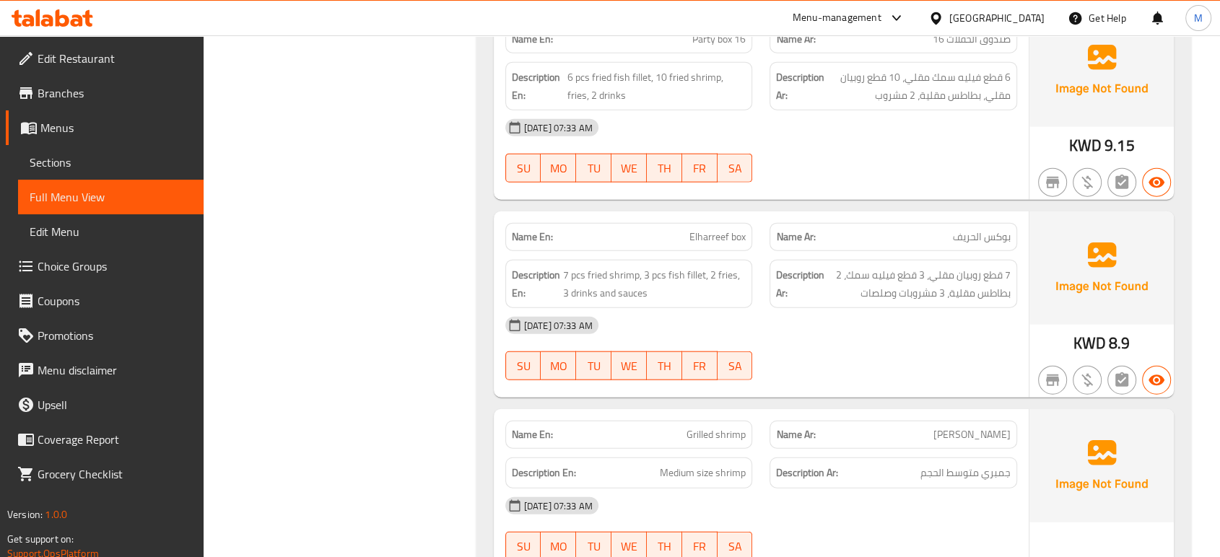
scroll to position [8897, 0]
click at [886, 318] on div "[DATE] 07:33 AM SU MO TU WE TH FR SA" at bounding box center [761, 347] width 529 height 81
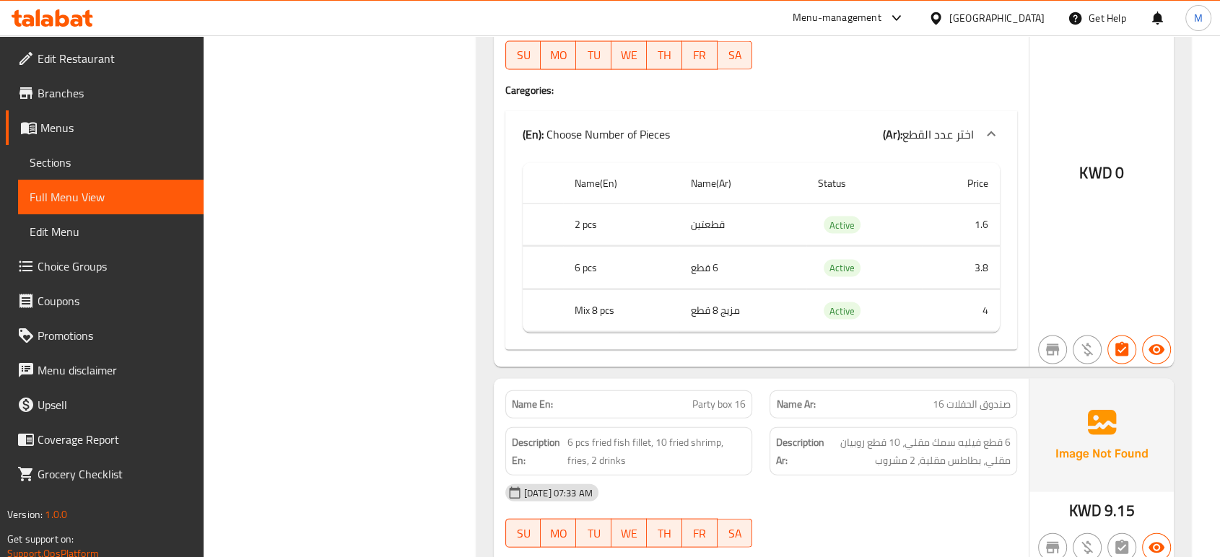
scroll to position [9343, 0]
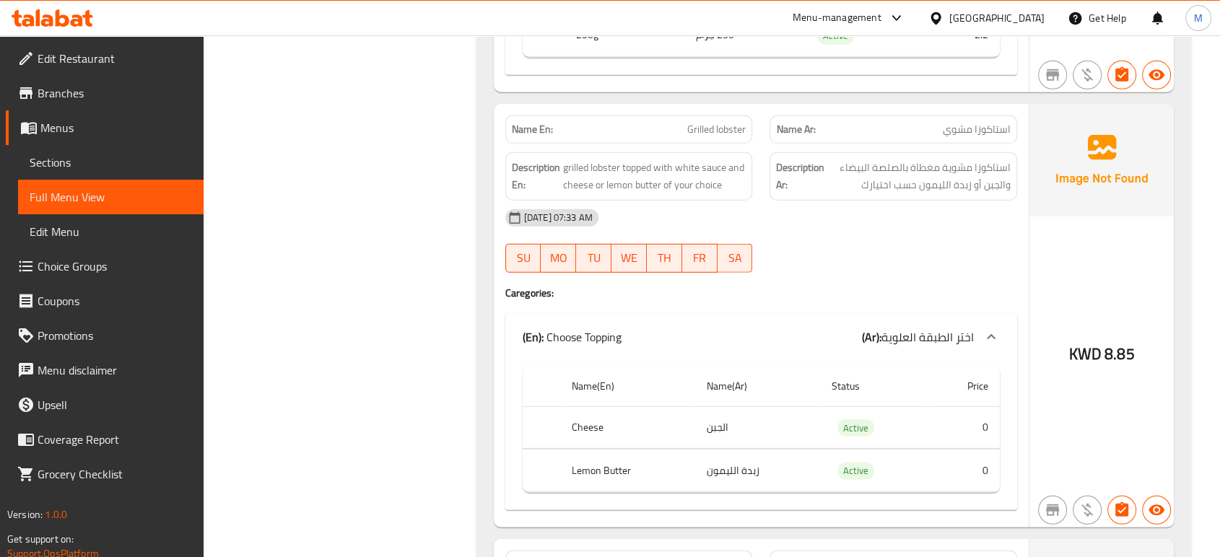
scroll to position [9665, 0]
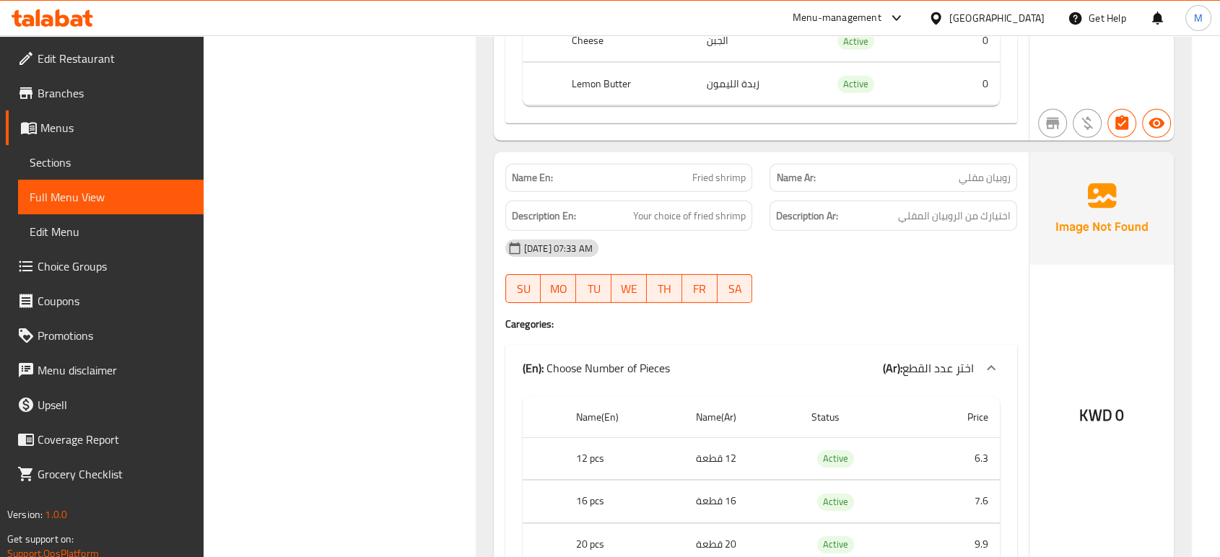
scroll to position [10082, 0]
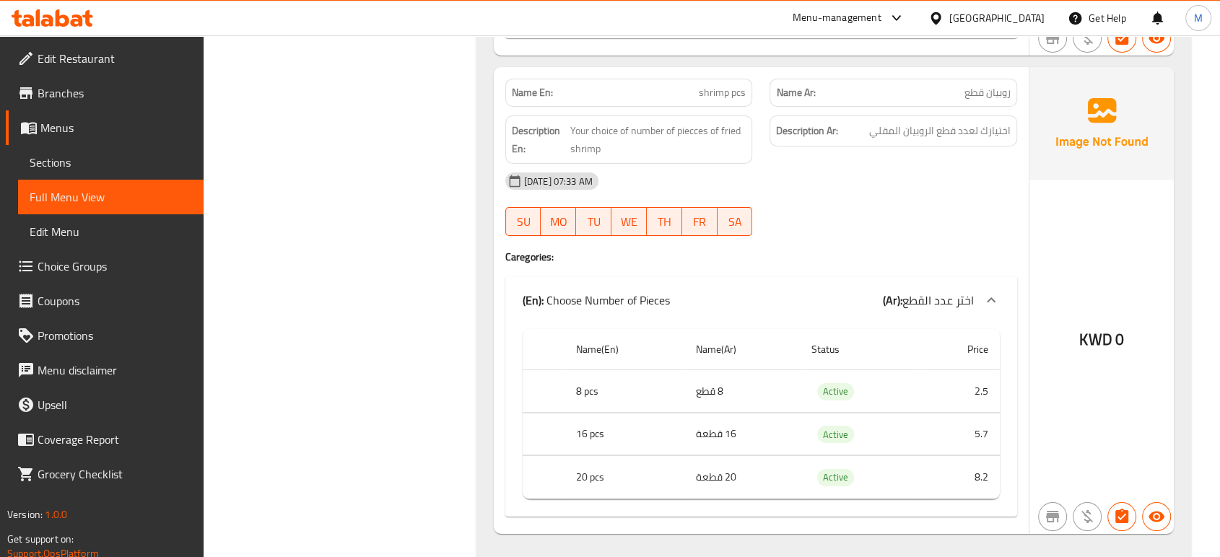
scroll to position [10627, 0]
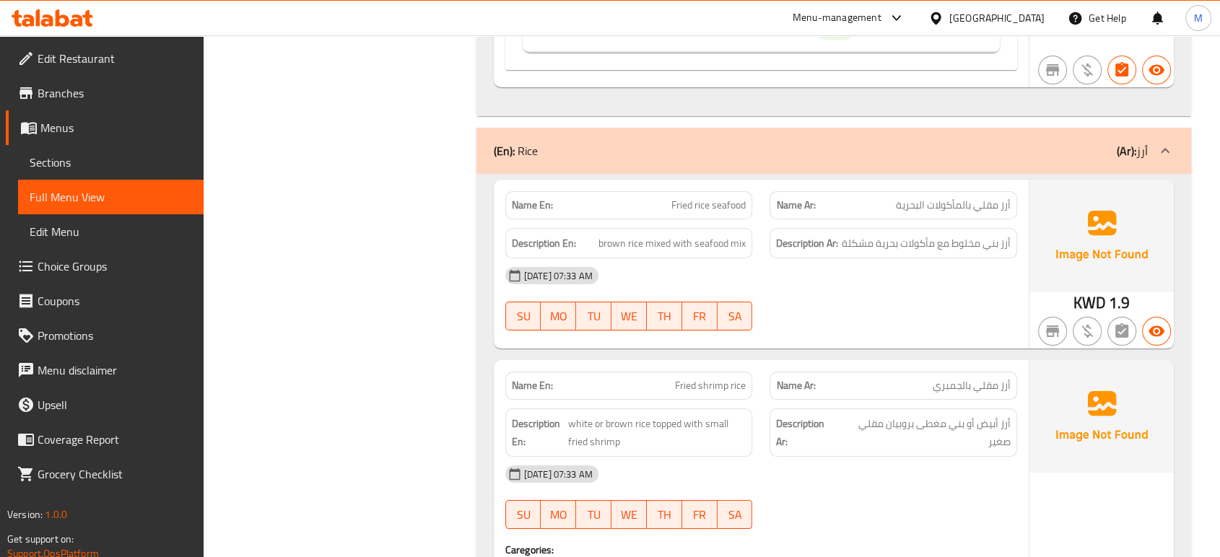
scroll to position [11044, 0]
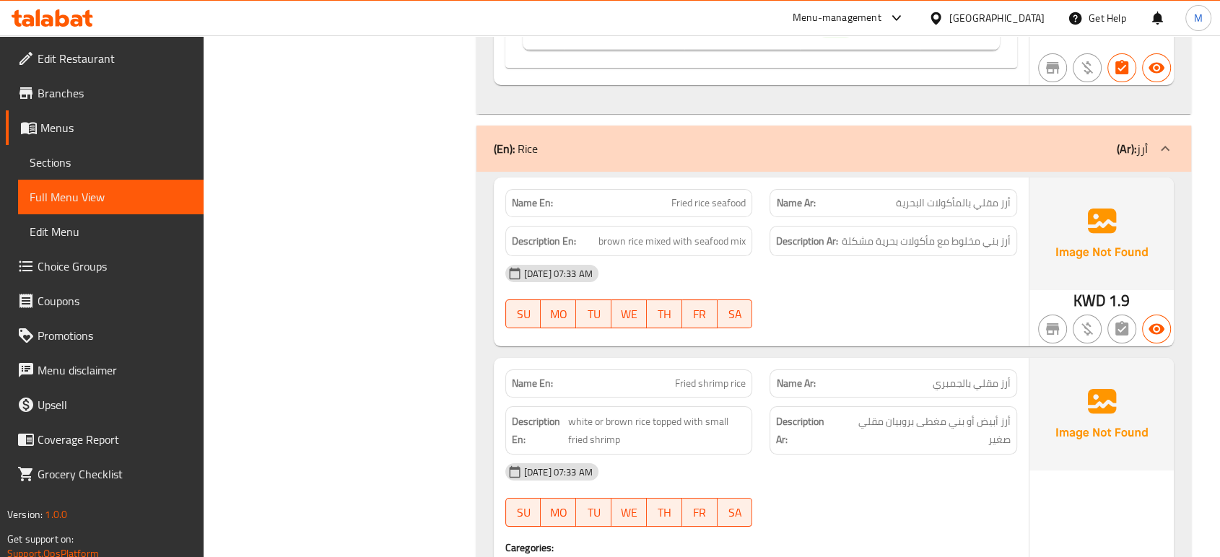
click at [879, 261] on div "[DATE] 07:33 AM SU MO TU WE TH FR SA" at bounding box center [761, 296] width 529 height 81
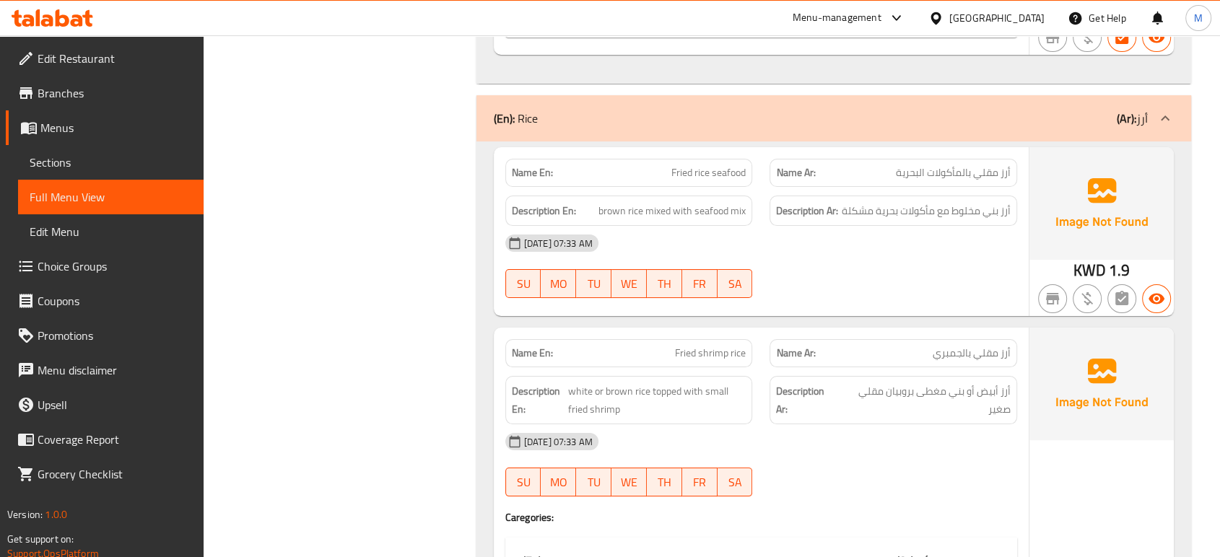
scroll to position [11076, 0]
click at [872, 486] on div at bounding box center [893, 494] width 265 height 17
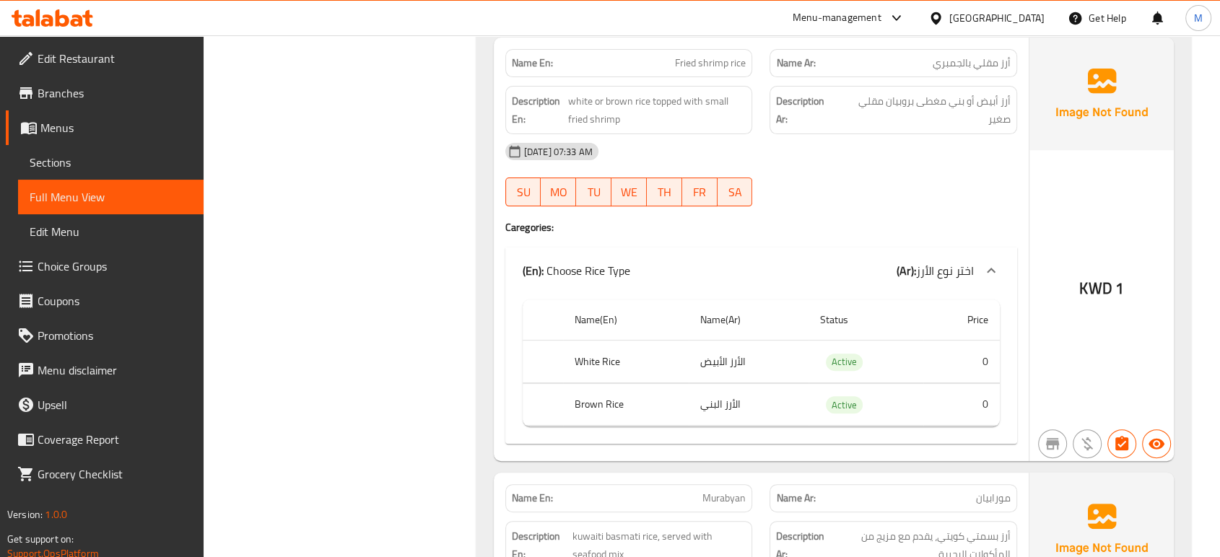
scroll to position [11397, 0]
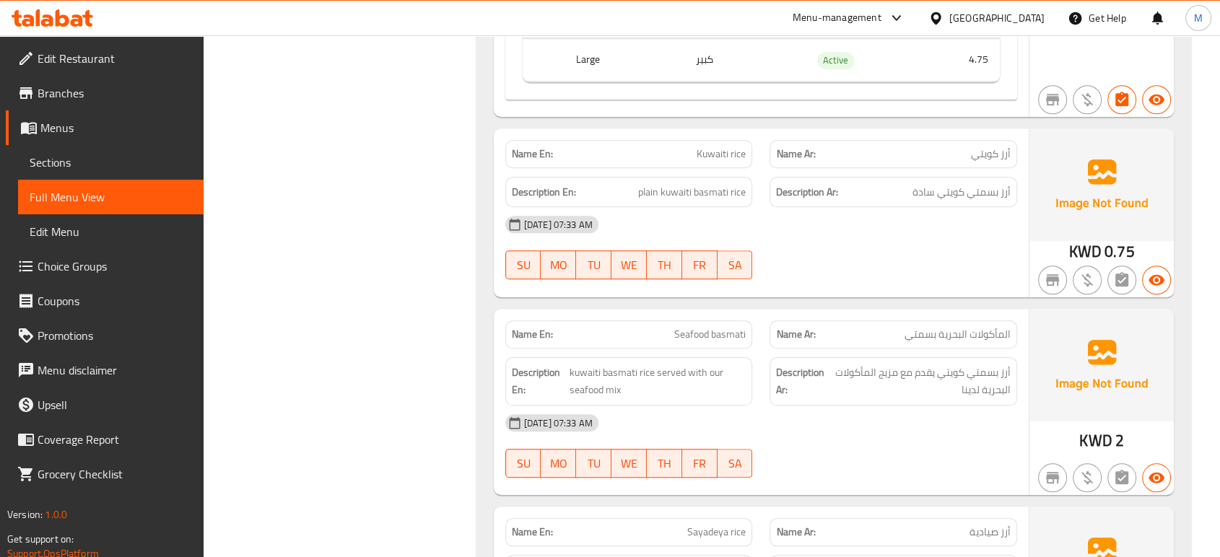
scroll to position [12166, 0]
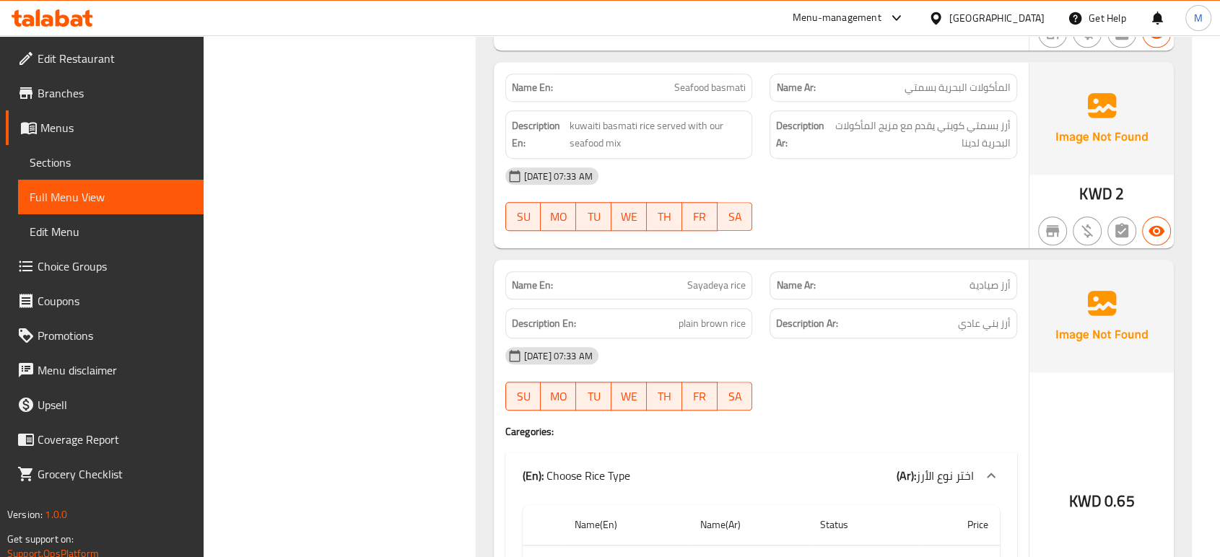
scroll to position [12423, 0]
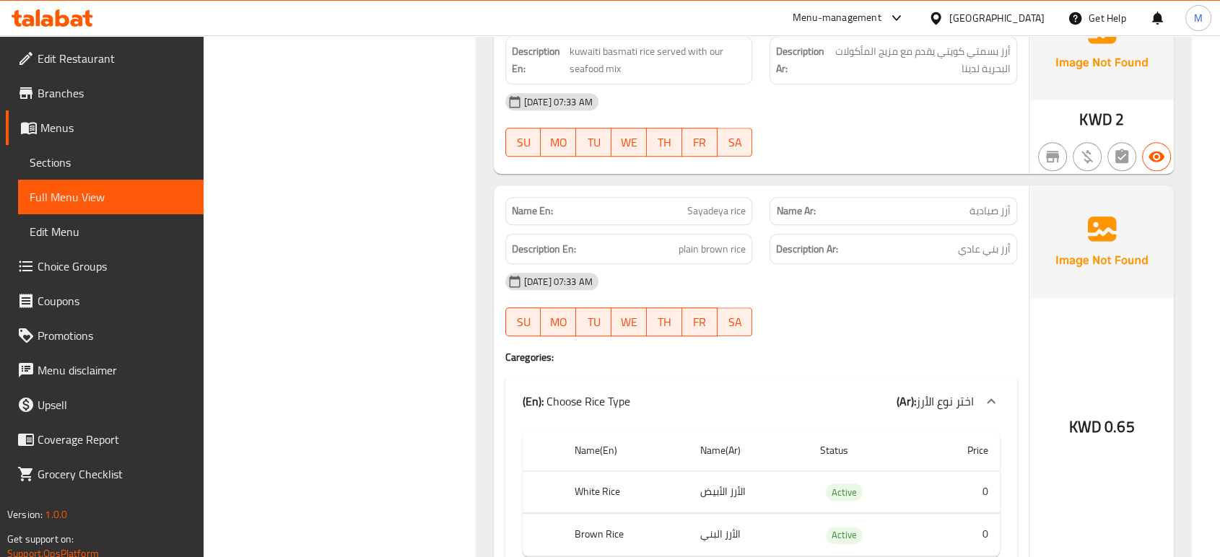
scroll to position [12488, 0]
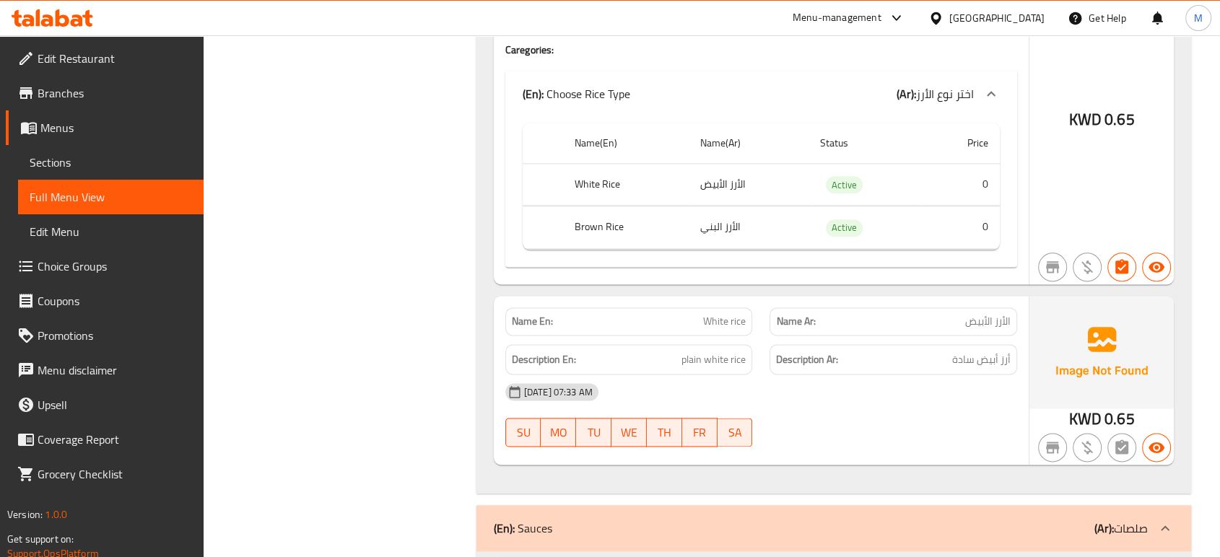
scroll to position [12776, 0]
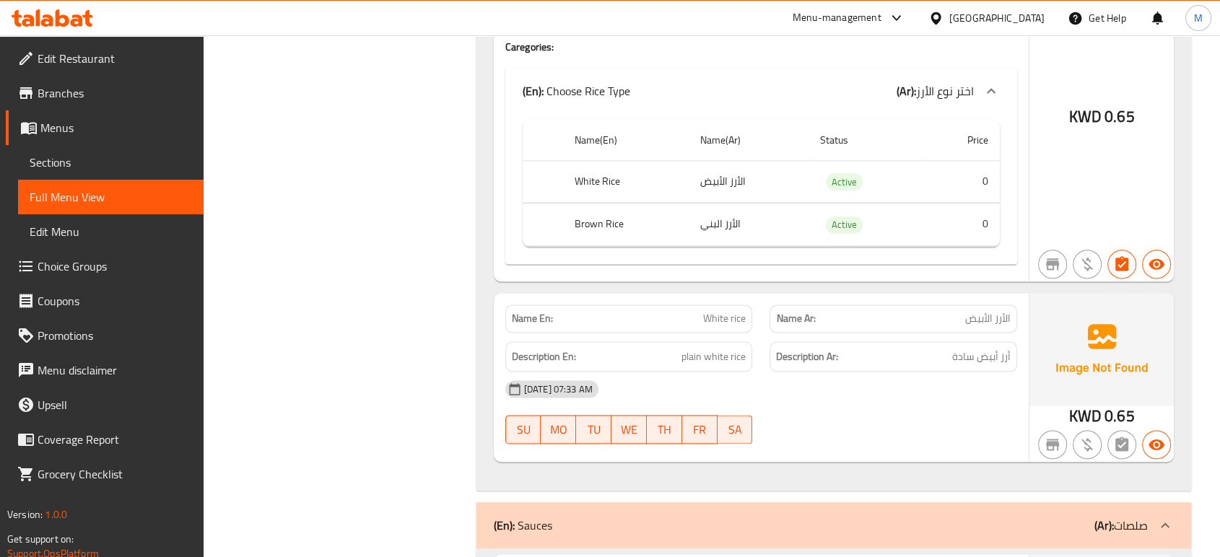
click at [831, 393] on div "[DATE] 07:33 AM SU MO TU WE TH FR SA" at bounding box center [761, 412] width 529 height 81
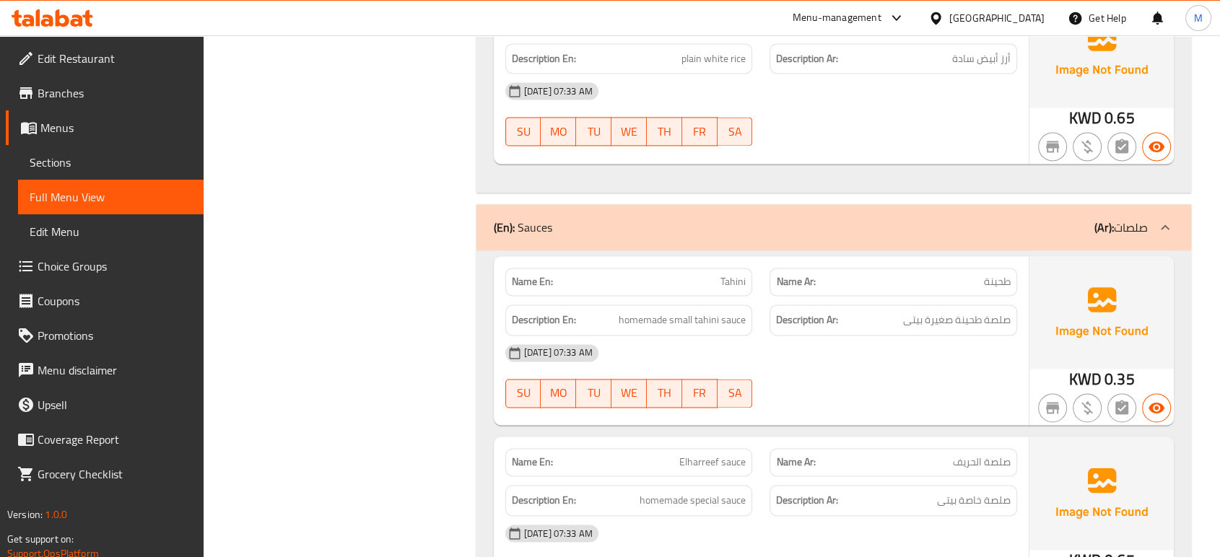
scroll to position [13097, 0]
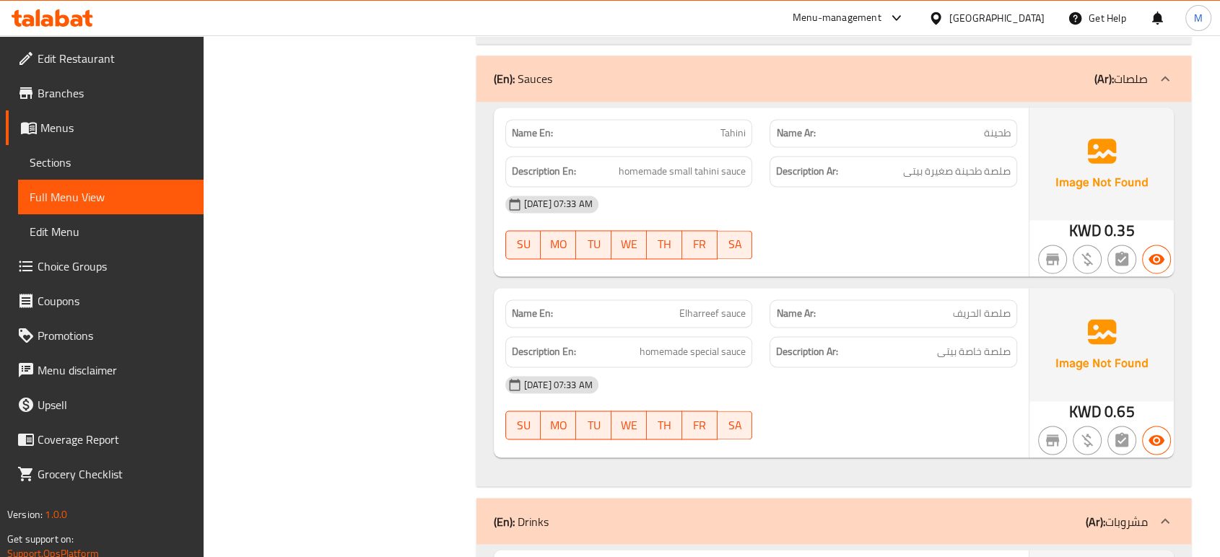
scroll to position [13225, 0]
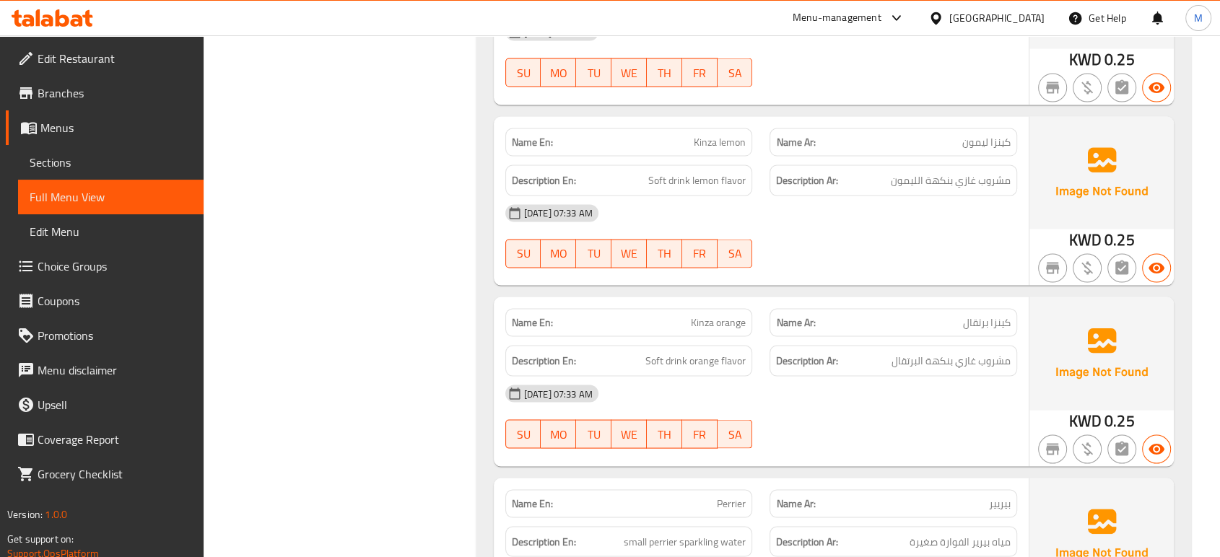
scroll to position [13867, 0]
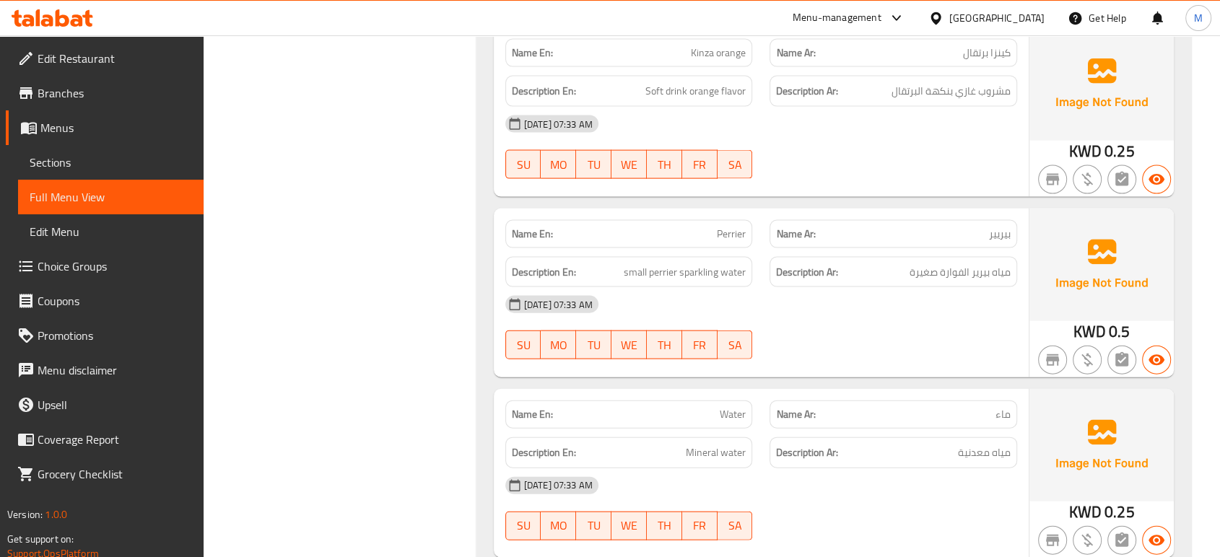
scroll to position [14104, 0]
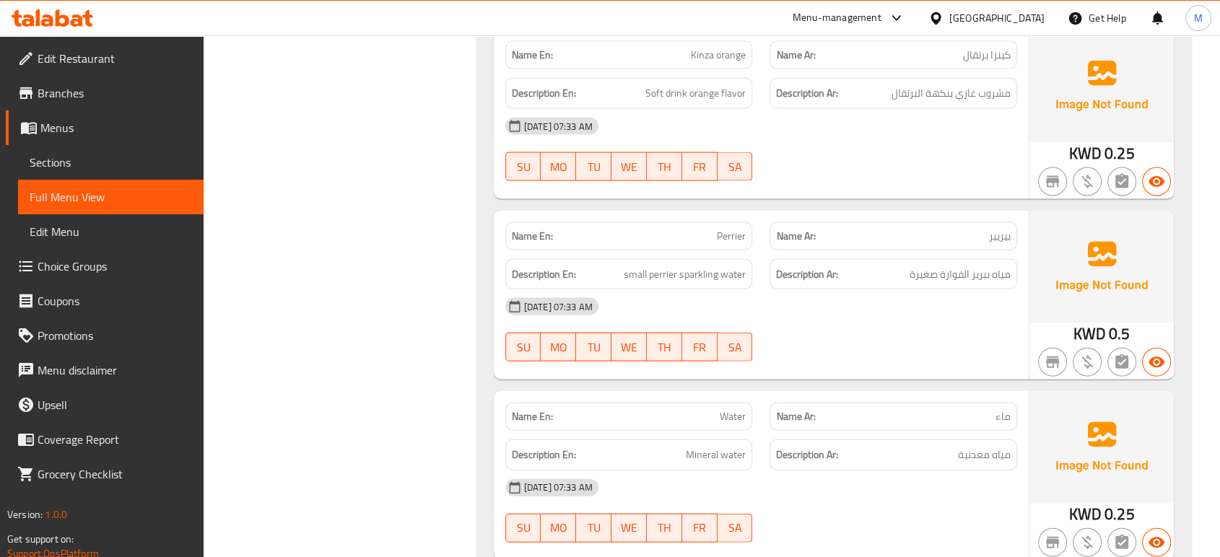
click at [702, 229] on p "Name En: Perrier" at bounding box center [629, 236] width 235 height 15
copy span "Perrier"
click at [66, 160] on span "Sections" at bounding box center [111, 162] width 162 height 17
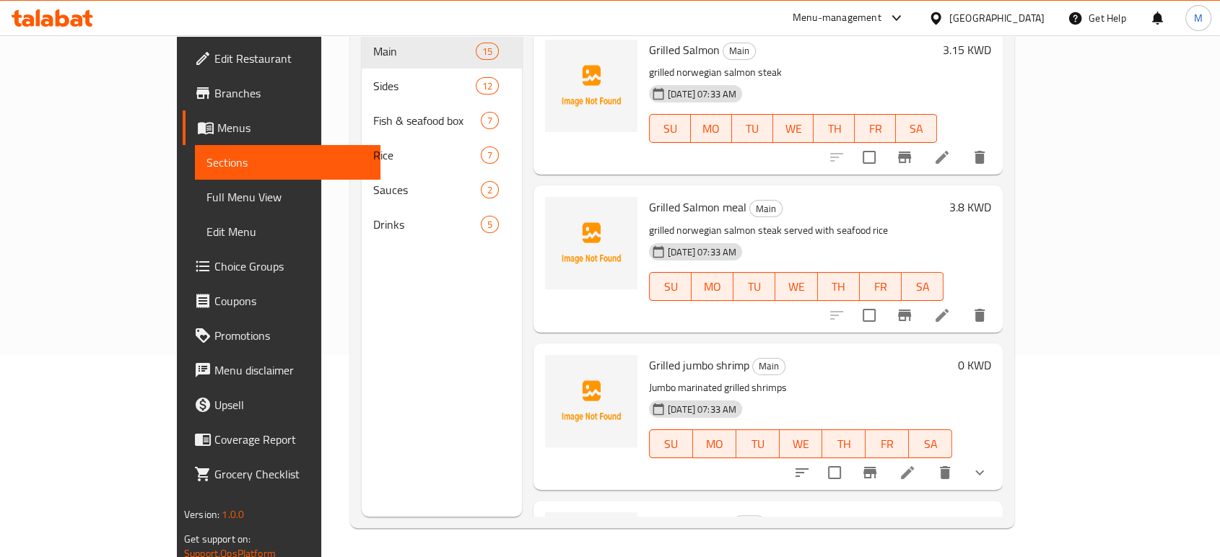
scroll to position [202, 0]
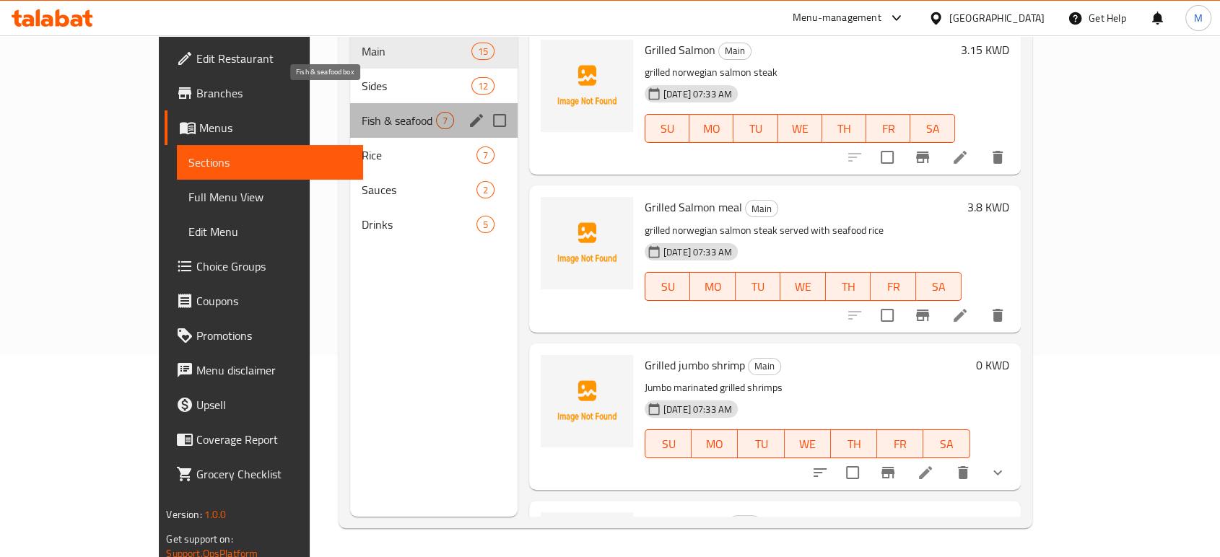
click at [362, 112] on span "Fish & seafood box" at bounding box center [399, 120] width 74 height 17
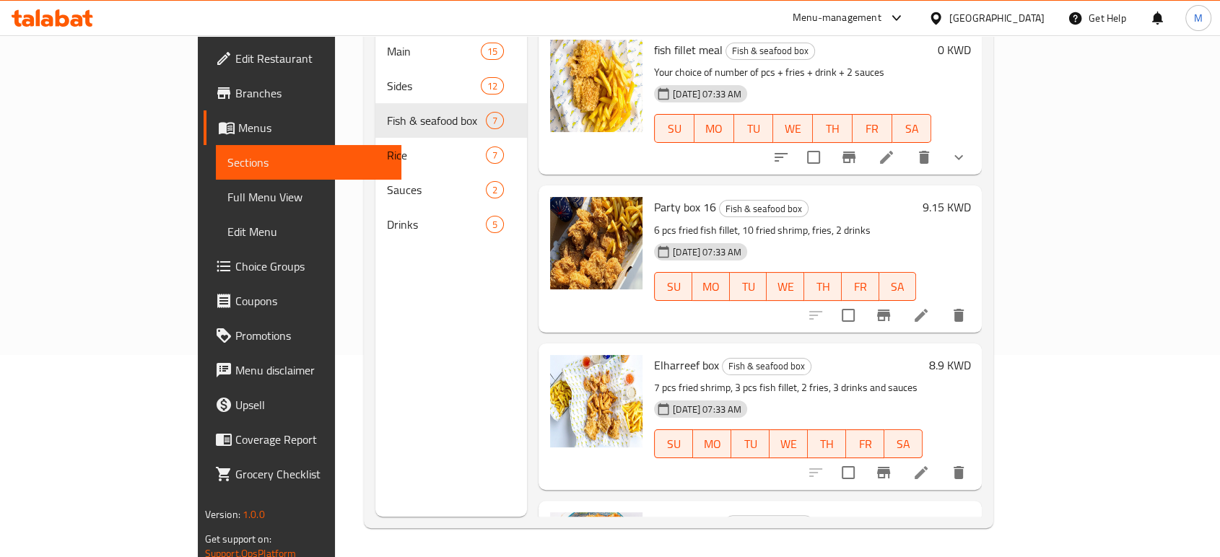
scroll to position [487, 0]
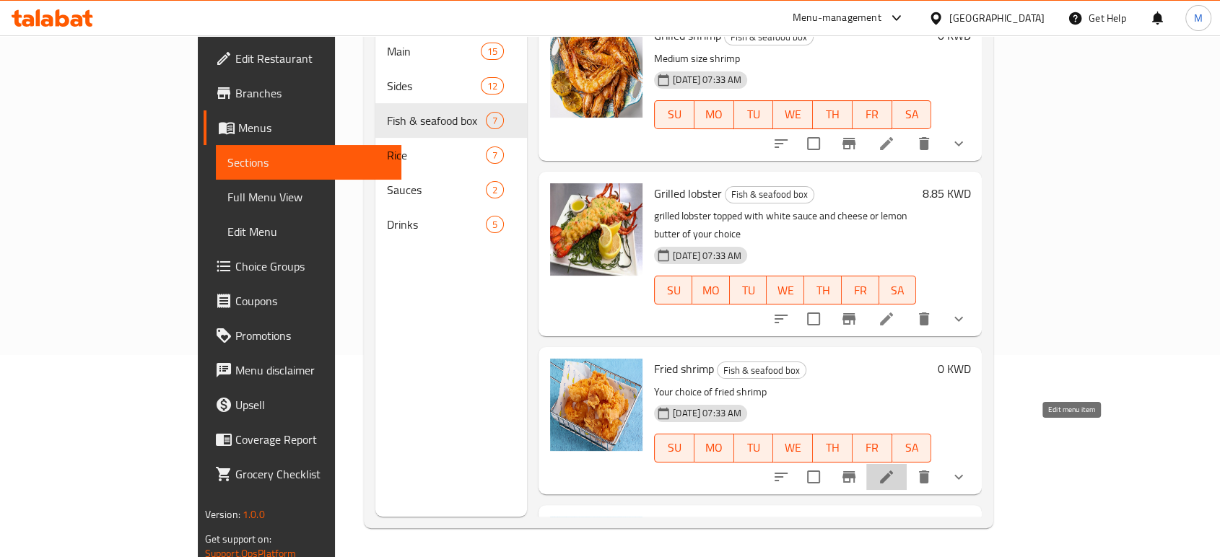
click at [895, 468] on icon at bounding box center [886, 476] width 17 height 17
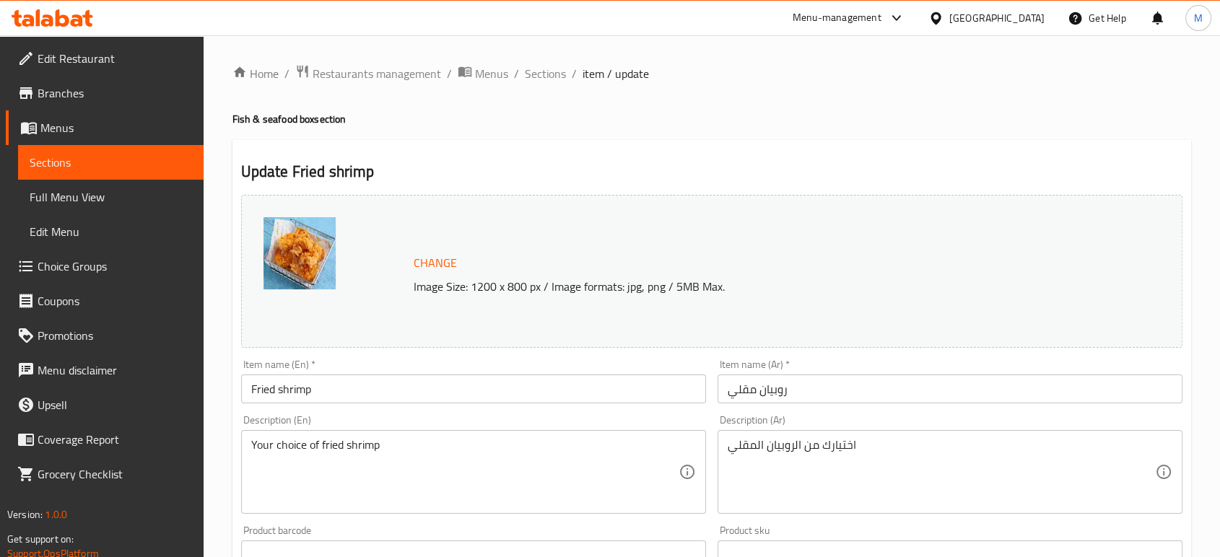
scroll to position [487, 0]
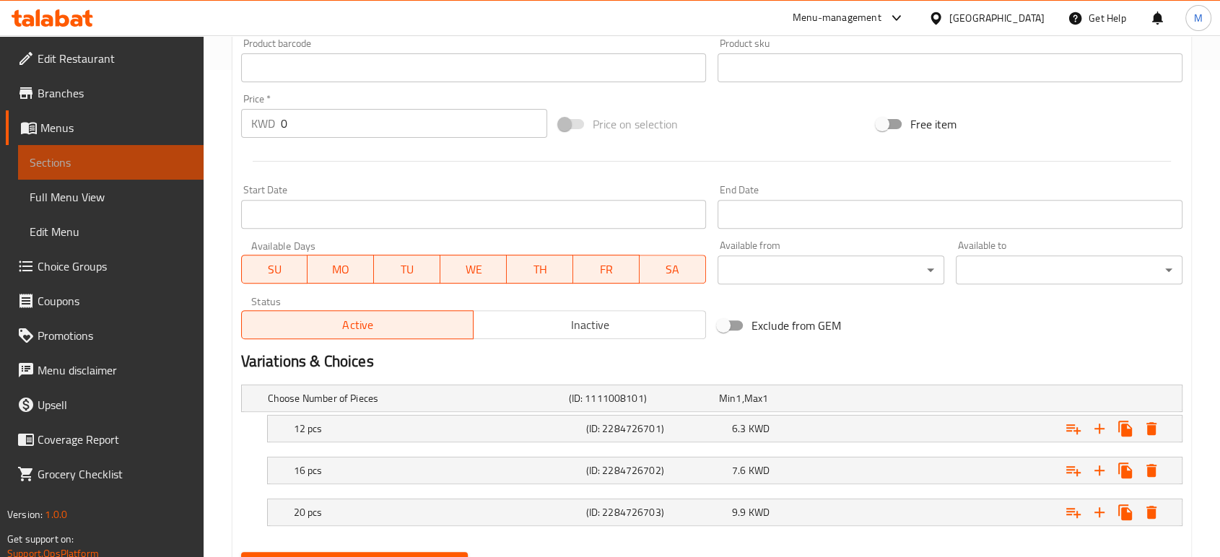
click at [84, 152] on link "Sections" at bounding box center [110, 162] width 185 height 35
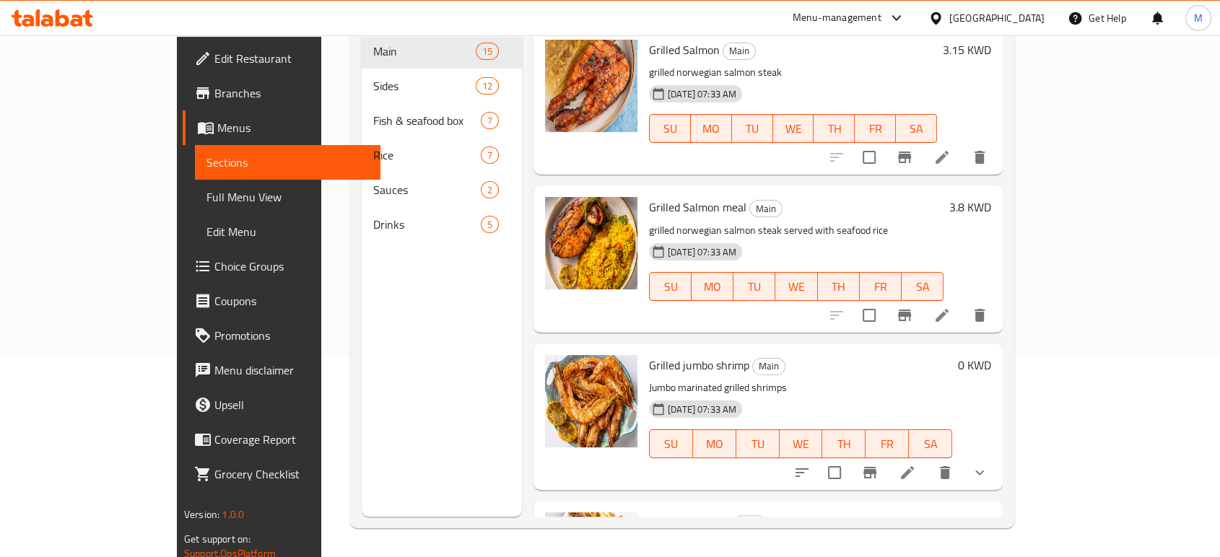
scroll to position [202, 0]
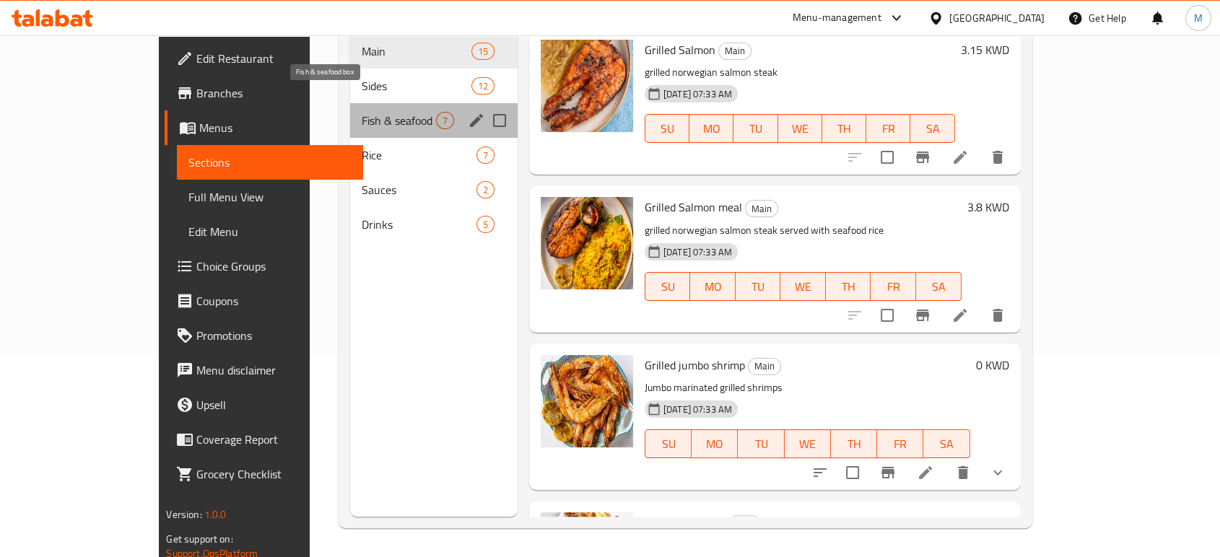
click at [362, 112] on span "Fish & seafood box" at bounding box center [399, 120] width 74 height 17
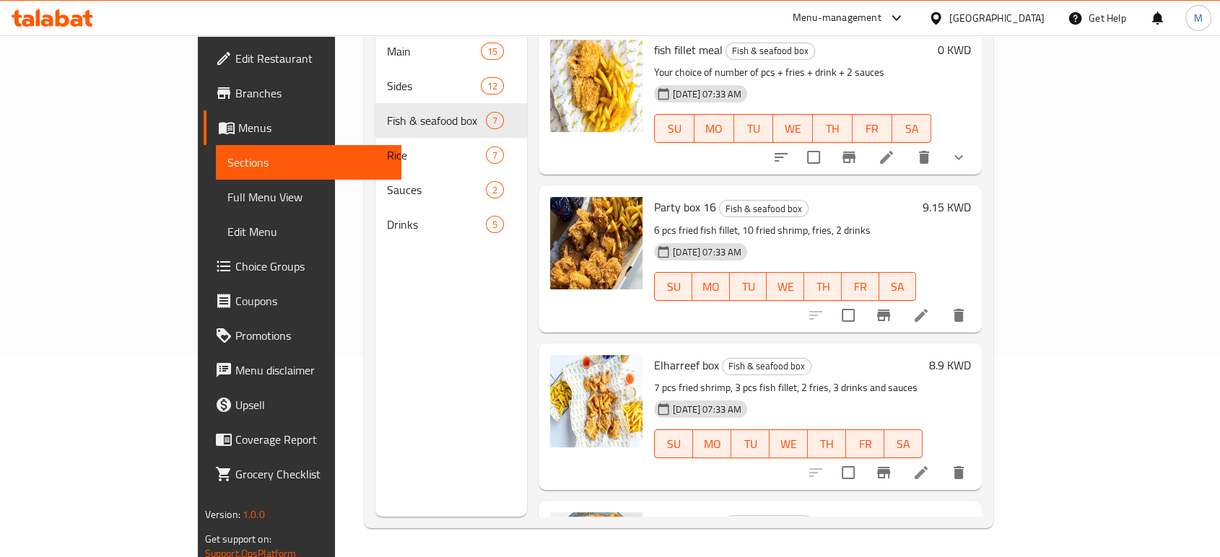
scroll to position [487, 0]
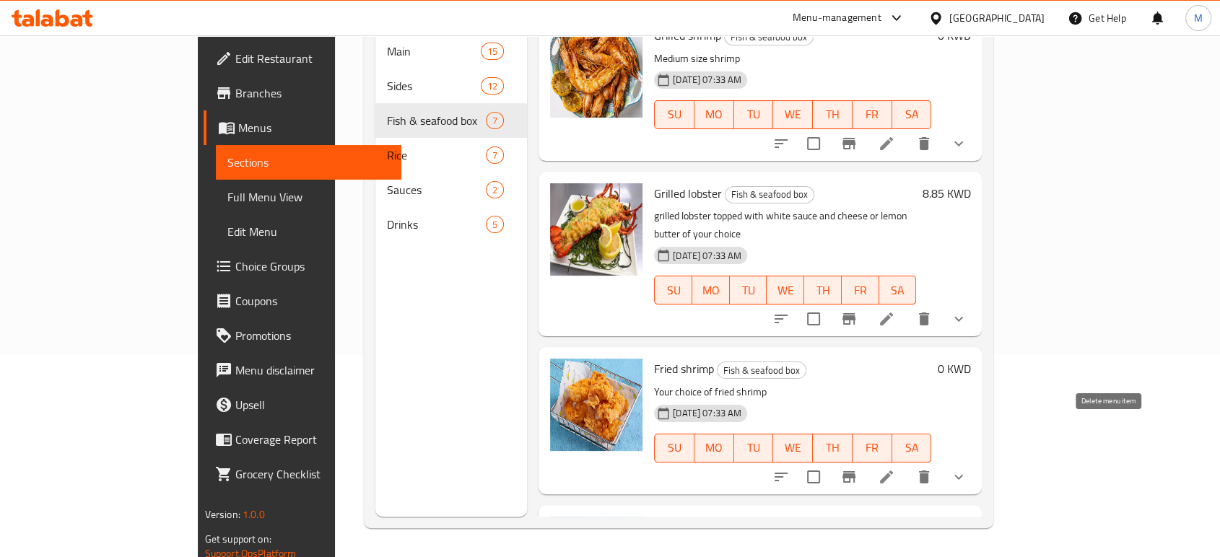
click at [929, 471] on icon "delete" at bounding box center [924, 477] width 10 height 13
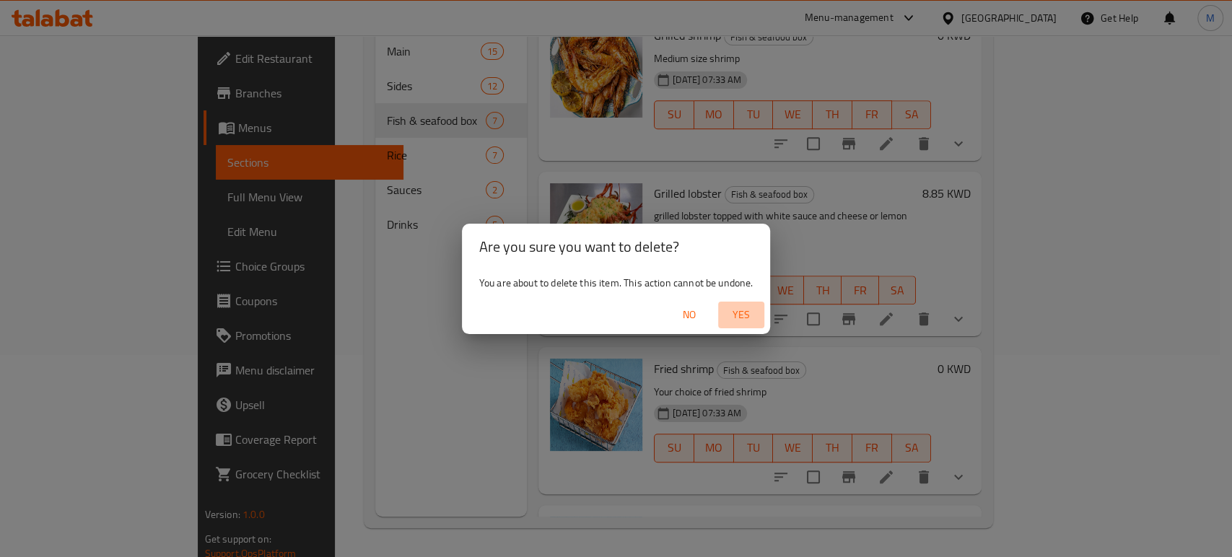
click at [751, 316] on span "Yes" at bounding box center [741, 315] width 35 height 18
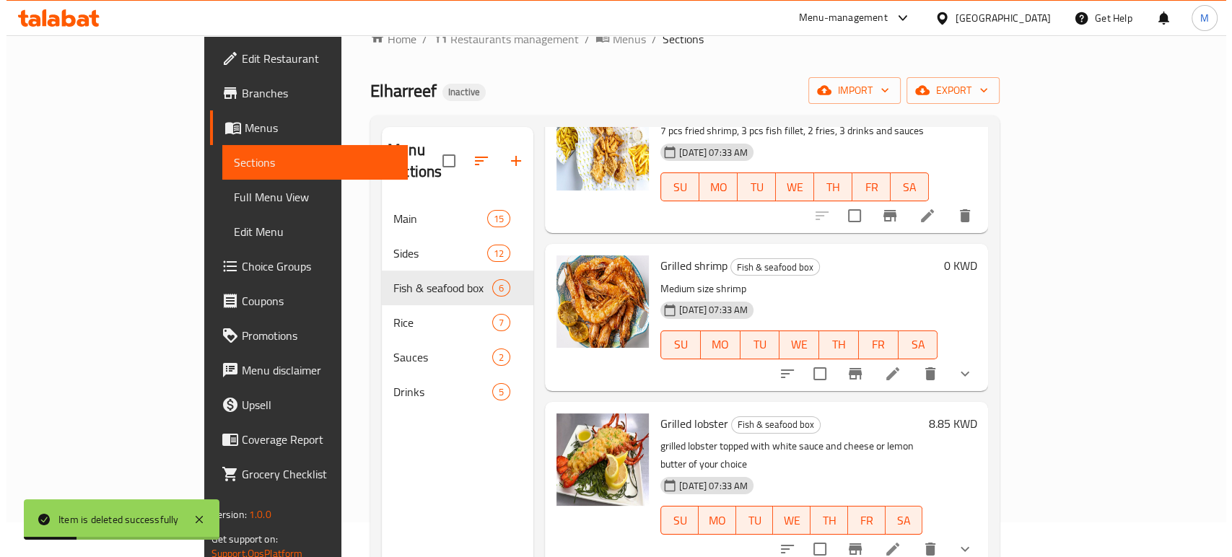
scroll to position [0, 0]
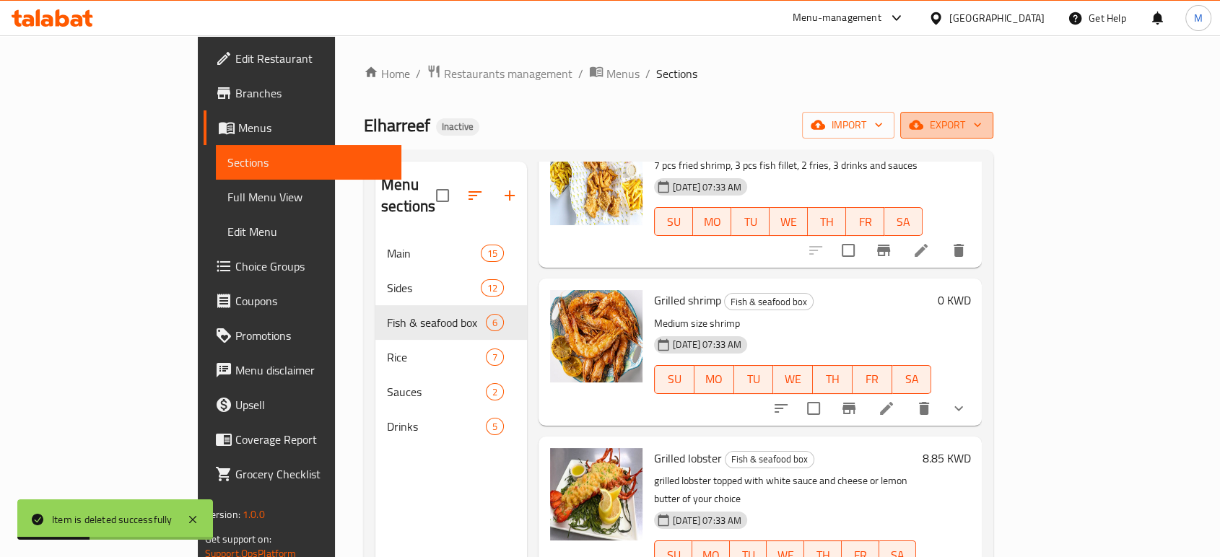
click at [982, 126] on span "export" at bounding box center [947, 125] width 70 height 18
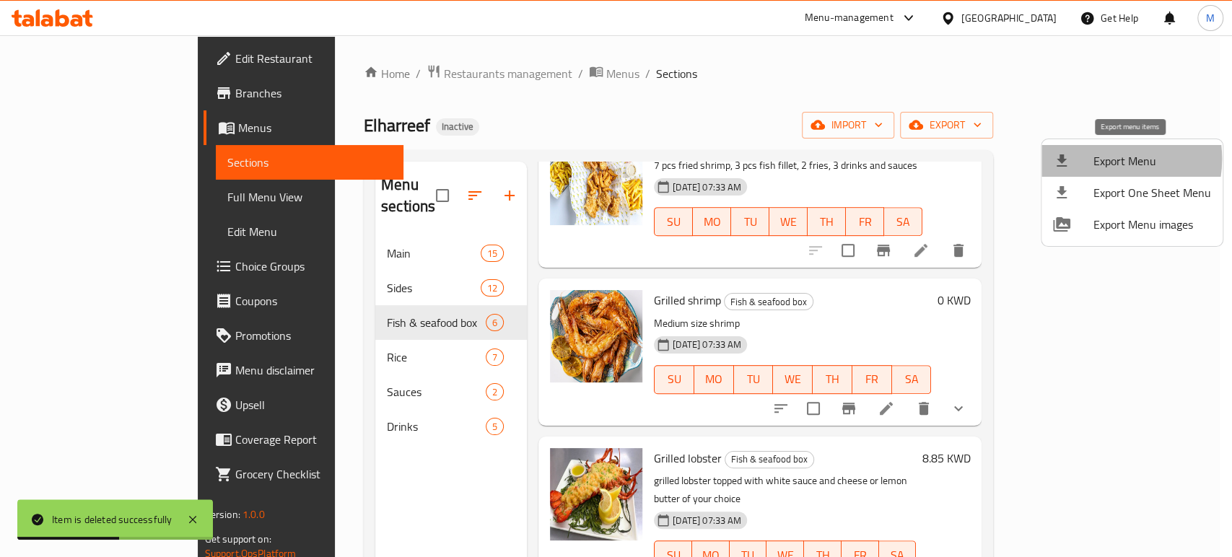
click at [1098, 159] on span "Export Menu" at bounding box center [1153, 160] width 118 height 17
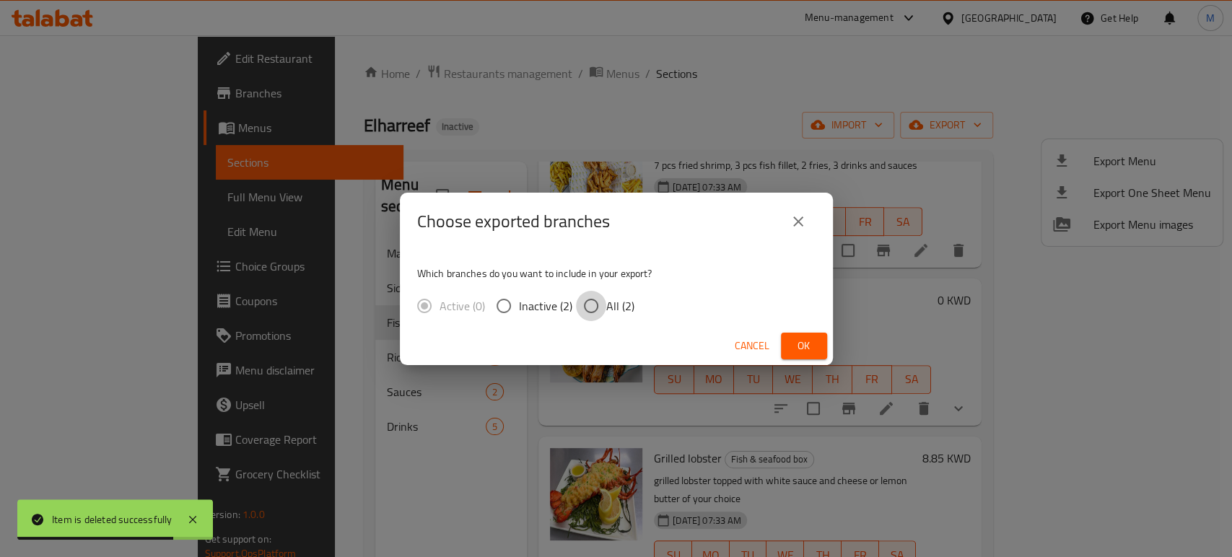
click at [595, 310] on input "All (2)" at bounding box center [591, 306] width 30 height 30
radio input "true"
click at [808, 342] on span "Ok" at bounding box center [804, 346] width 23 height 18
